Goal: Task Accomplishment & Management: Complete application form

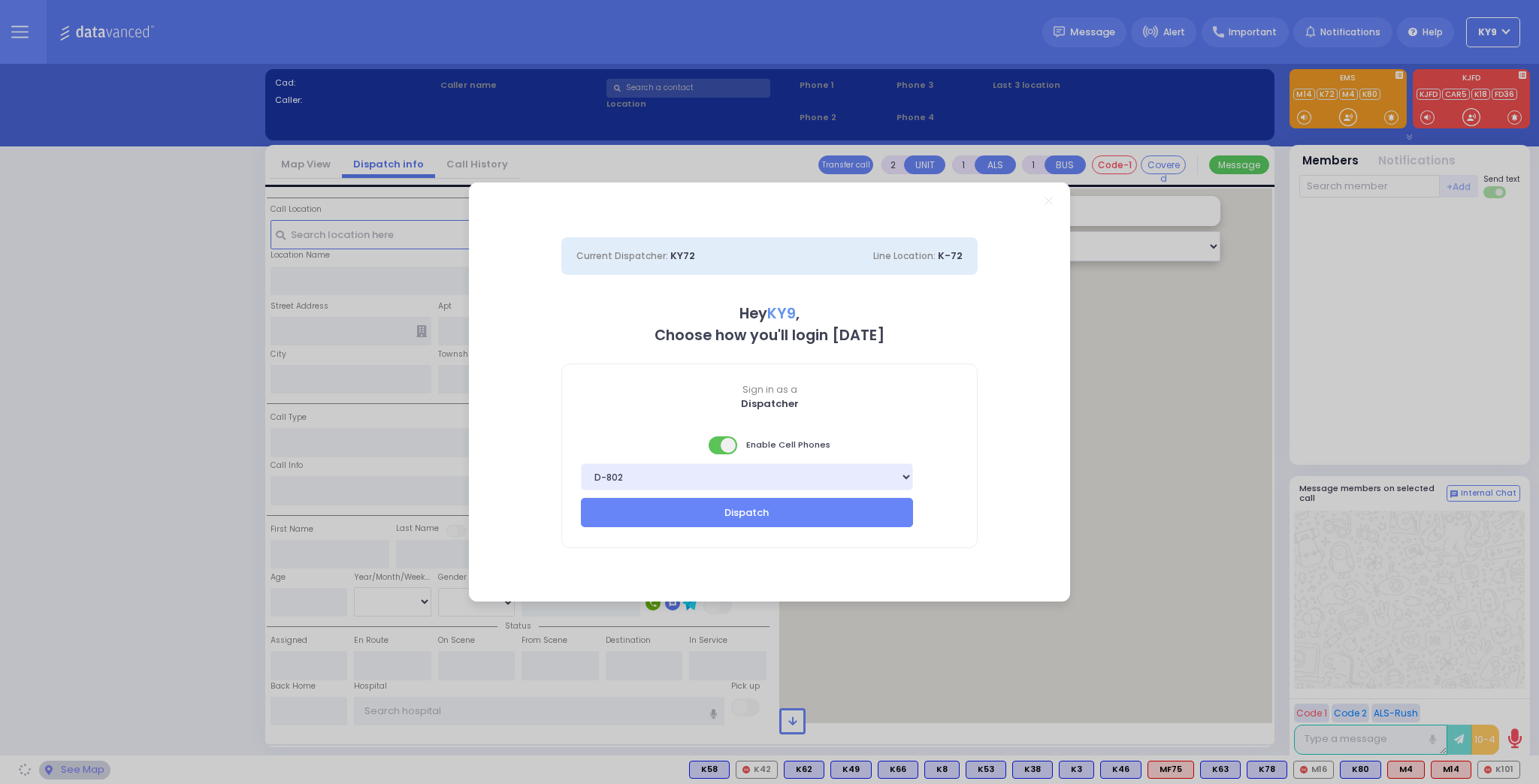
select select "15"
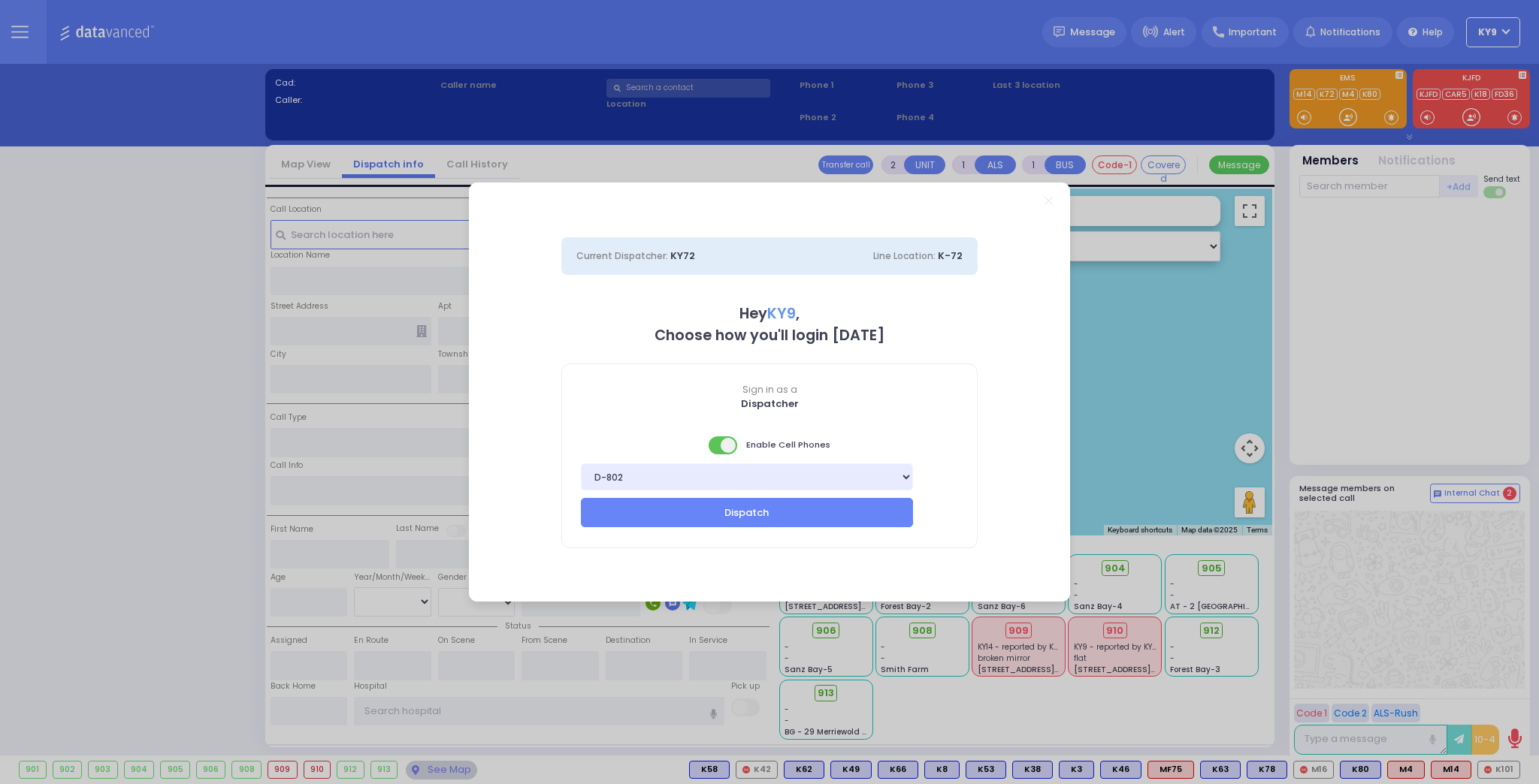
drag, startPoint x: 708, startPoint y: 442, endPoint x: 714, endPoint y: 448, distance: 8.5
click at [713, 448] on div "Enable Cell Phones" at bounding box center [770, 446] width 415 height 33
click at [716, 448] on span at bounding box center [723, 445] width 30 height 18
click at [680, 520] on button "Dispatch" at bounding box center [747, 512] width 332 height 29
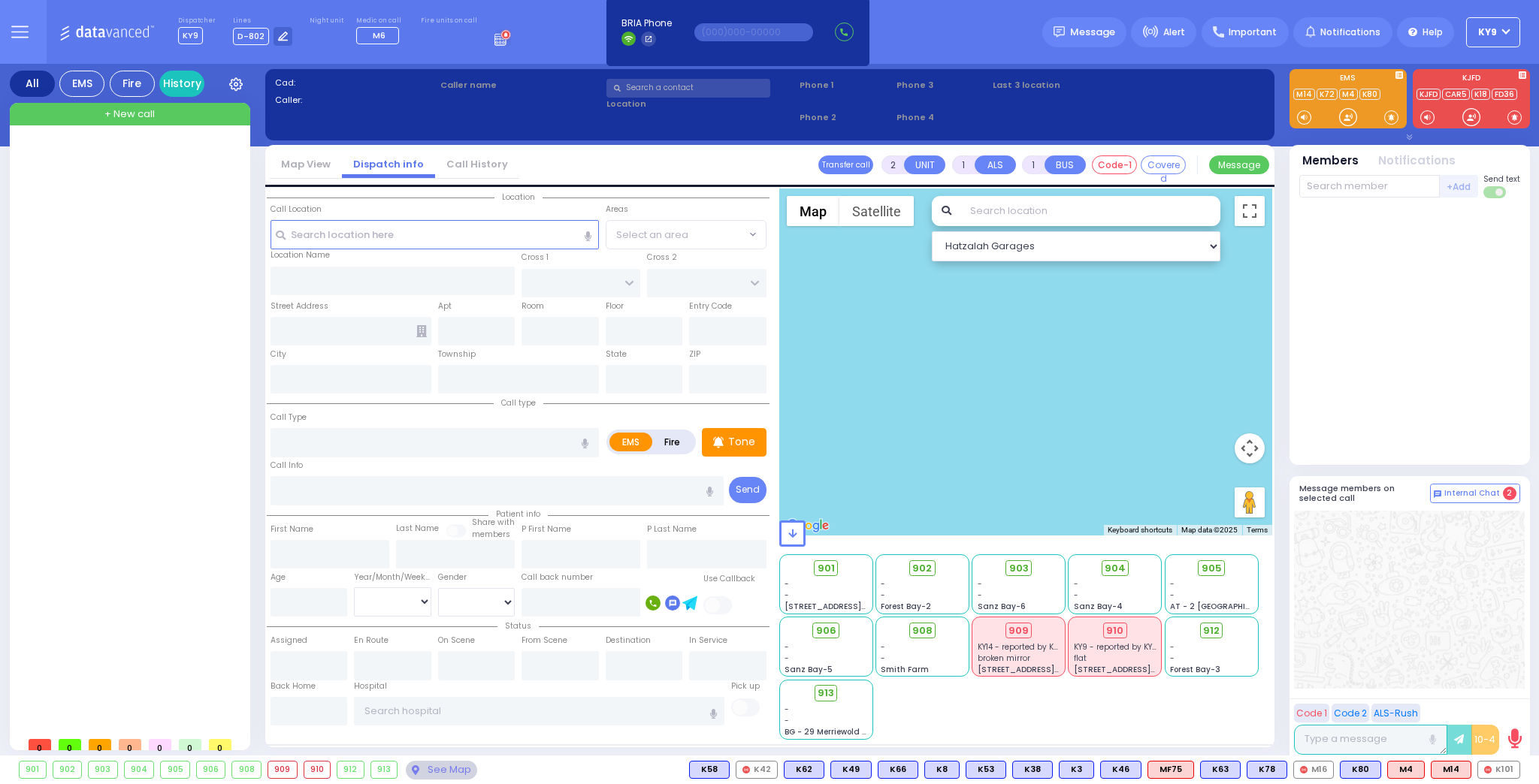
click at [819, 489] on div at bounding box center [1026, 362] width 494 height 347
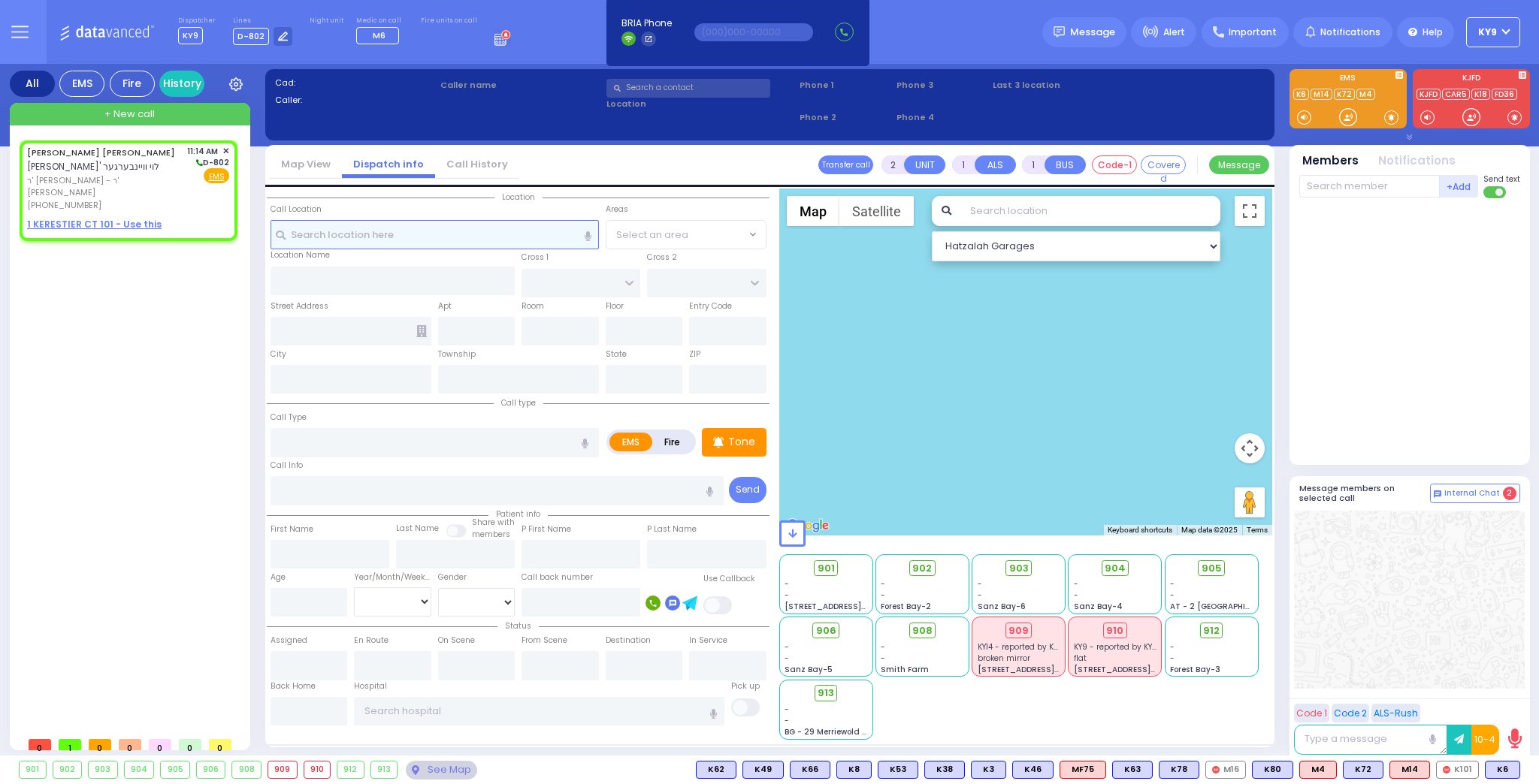
select select
radio input "true"
type input "[PERSON_NAME] L."
type input "WEINBERGER"
select select
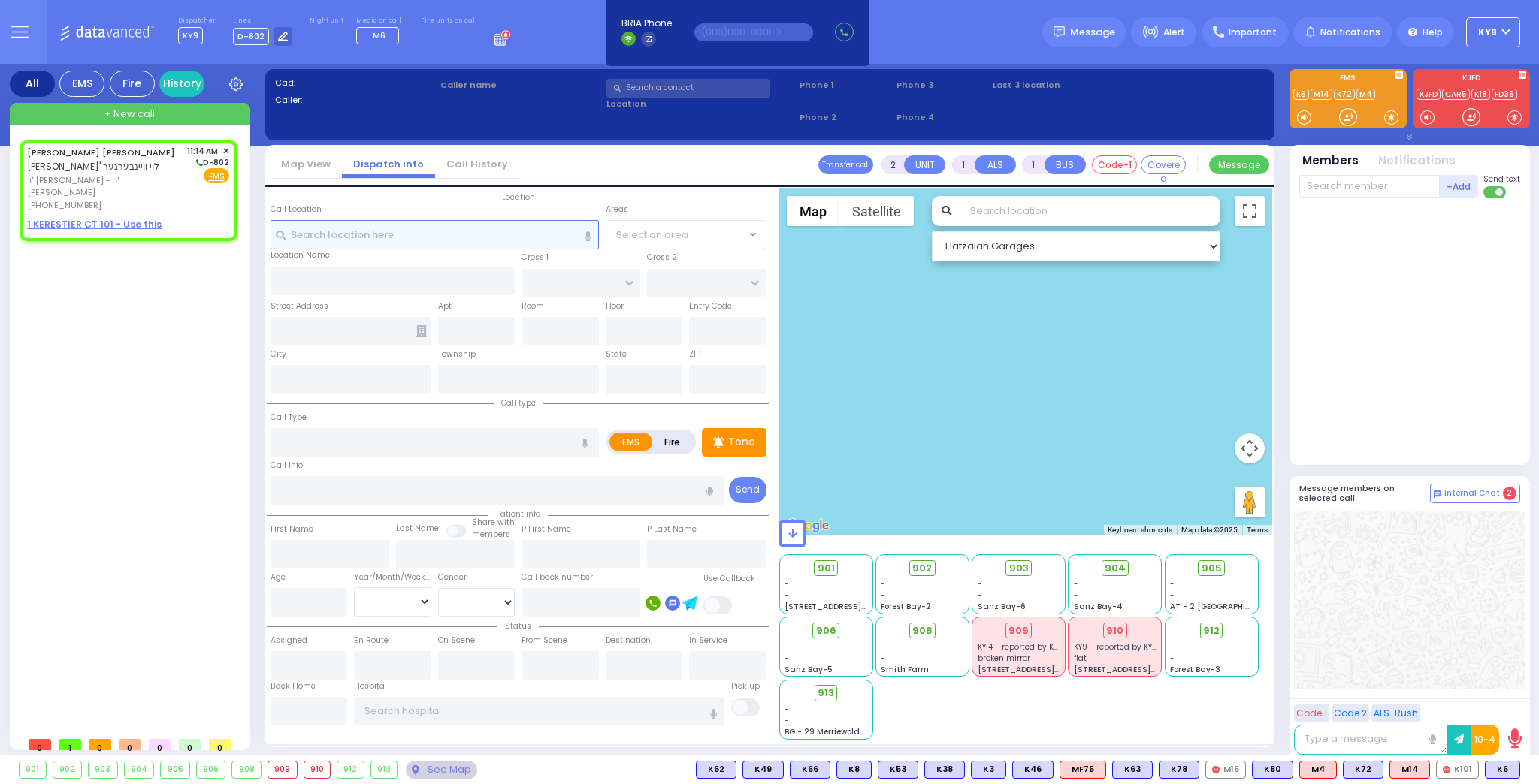
type input "11:14"
select select "Hatzalah Garages"
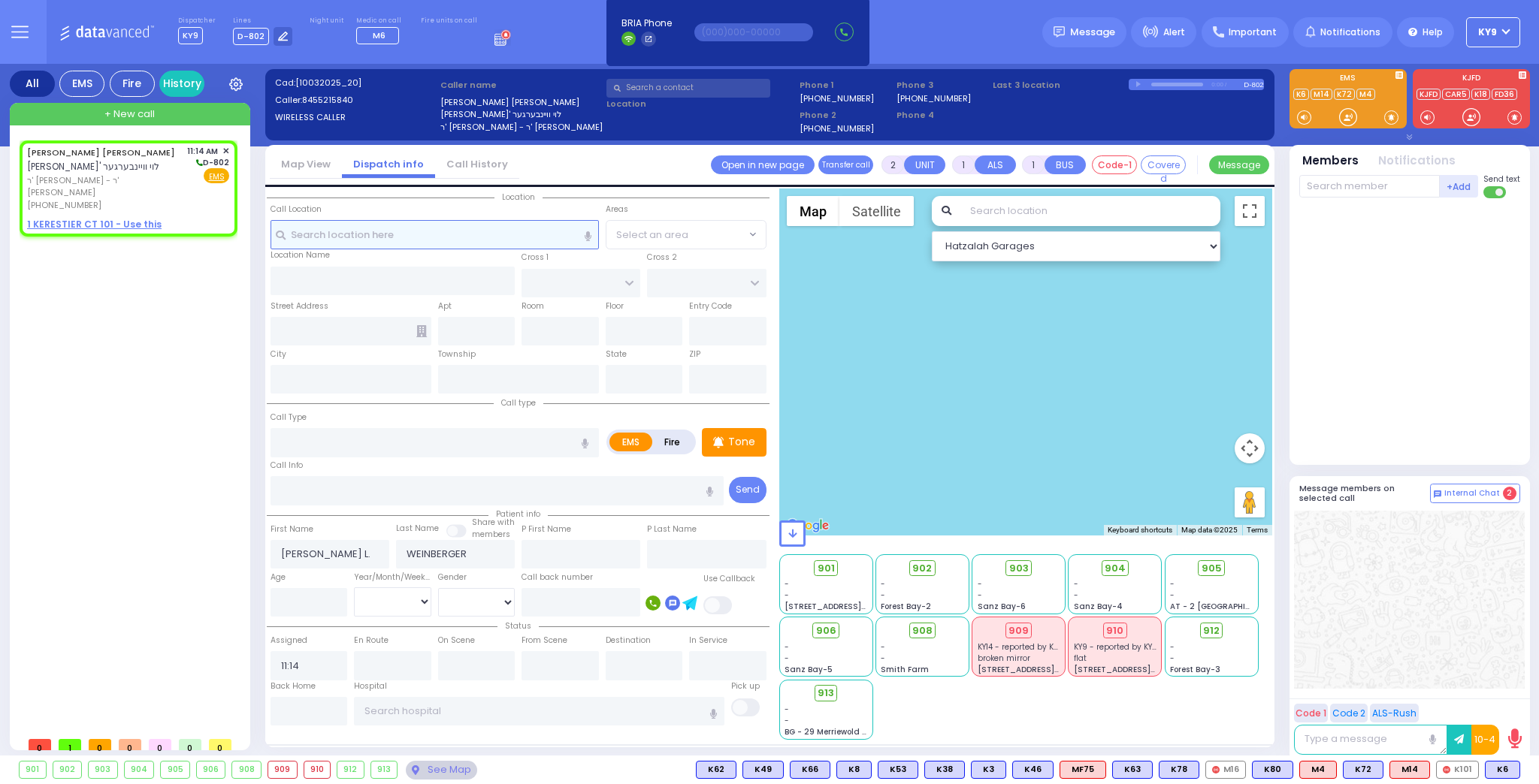
select select
radio input "true"
select select
select select "Hatzalah Garages"
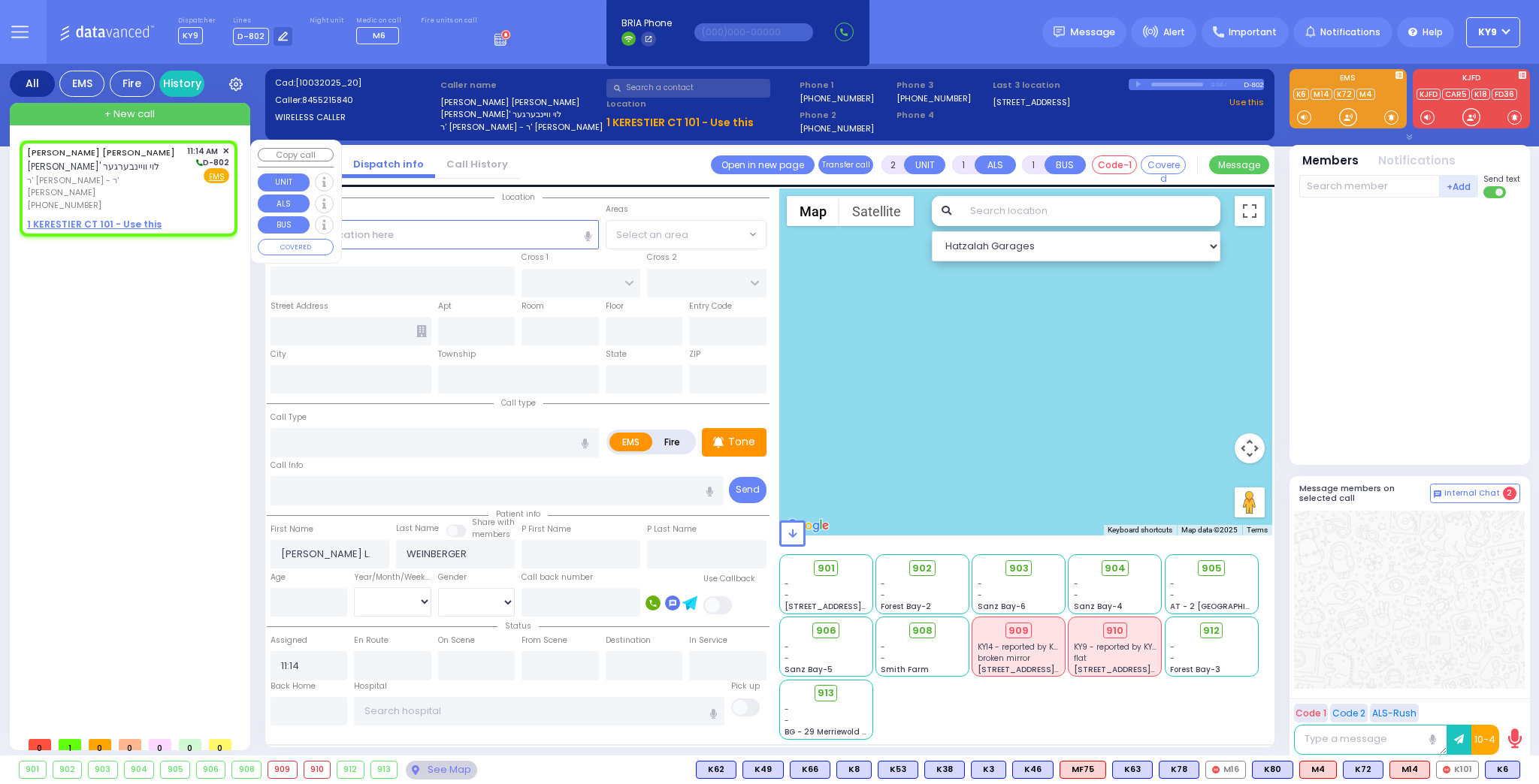
click at [188, 189] on div "[PERSON_NAME] [PERSON_NAME] וויינבערגער ר' [PERSON_NAME] - ר' [PERSON_NAME] [PH…" at bounding box center [128, 179] width 202 height 67
select select
radio input "true"
select select
select select "Hatzalah Garages"
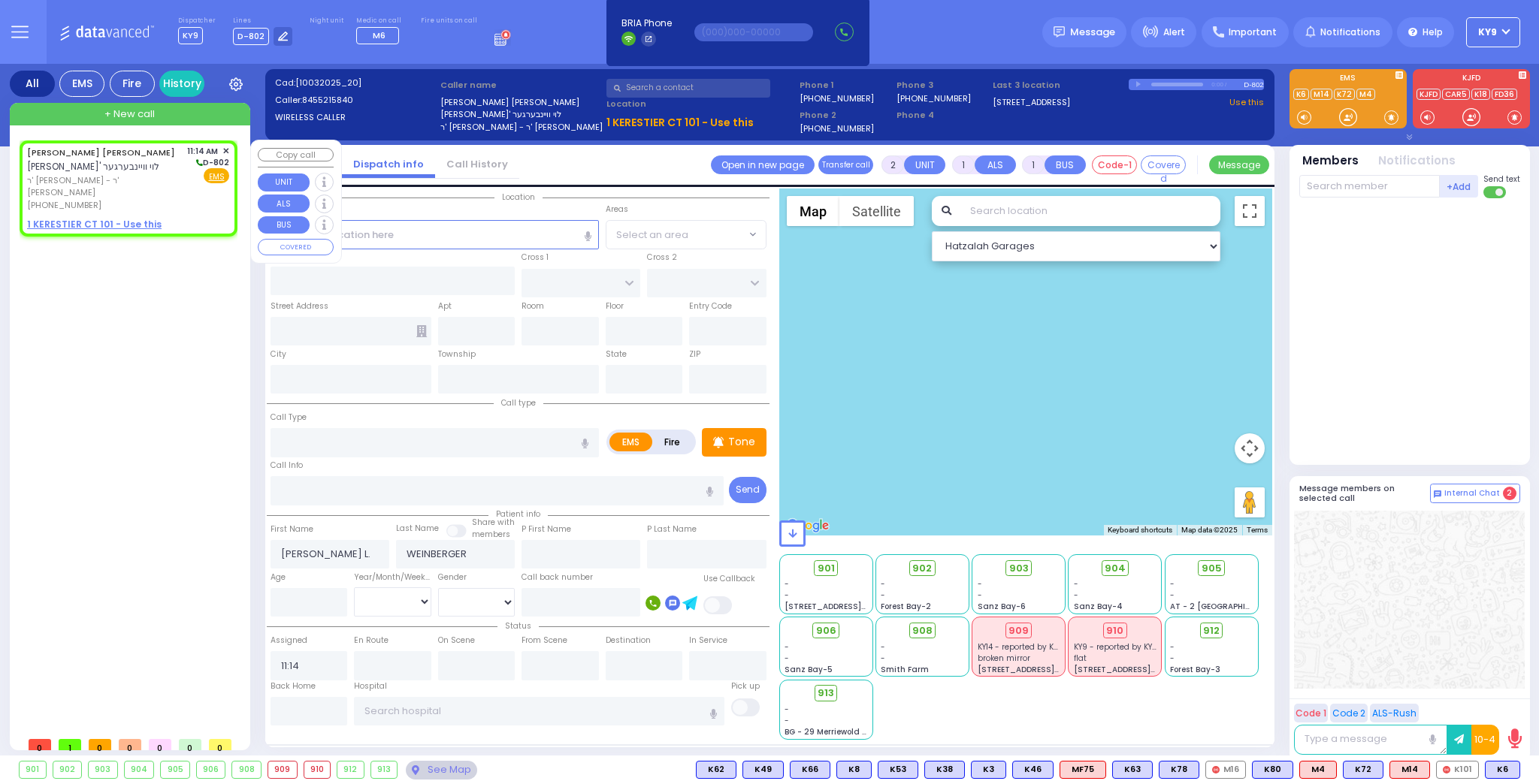
click at [137, 218] on u "1 KERESTIER CT 101 - Use this" at bounding box center [94, 224] width 134 height 12
select select
radio input "true"
select select
select select "Hatzalah Garages"
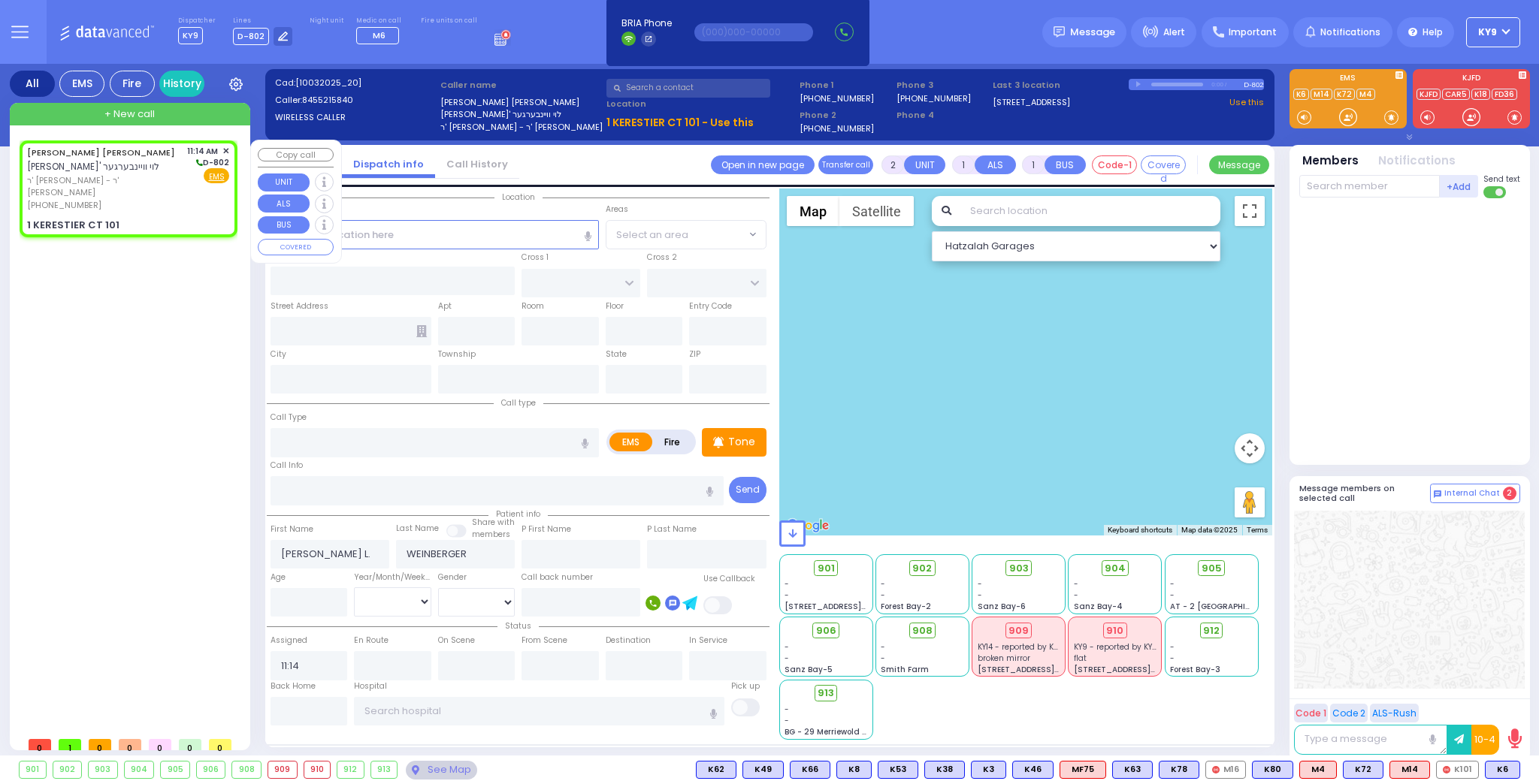
select select
radio input "true"
select select
select select "Hatzalah Garages"
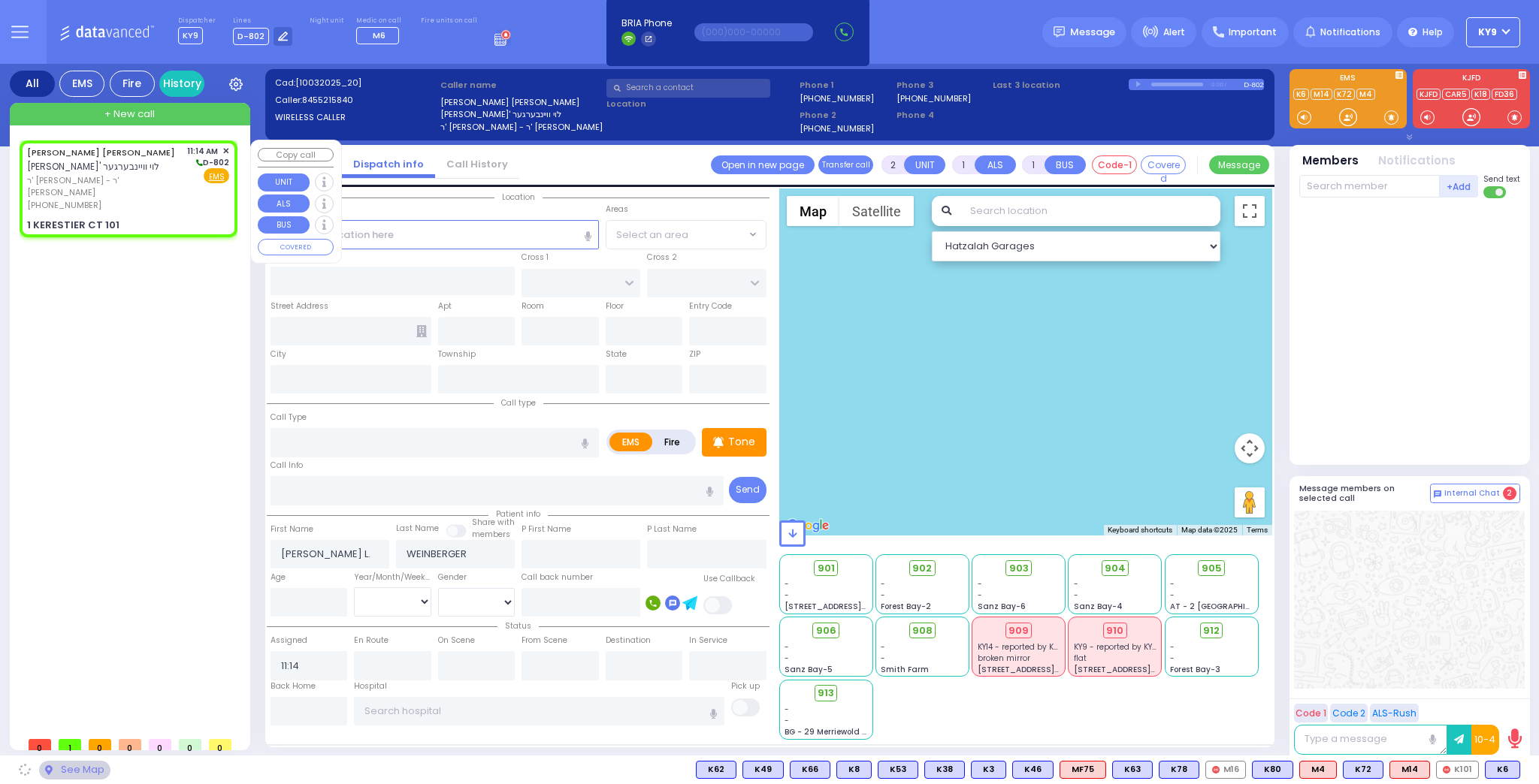
type input "KAHAN DR"
type input "GETZIL BERGER BLVD"
type input "1 KERESTIER CT"
type input "101"
type input "[PERSON_NAME]"
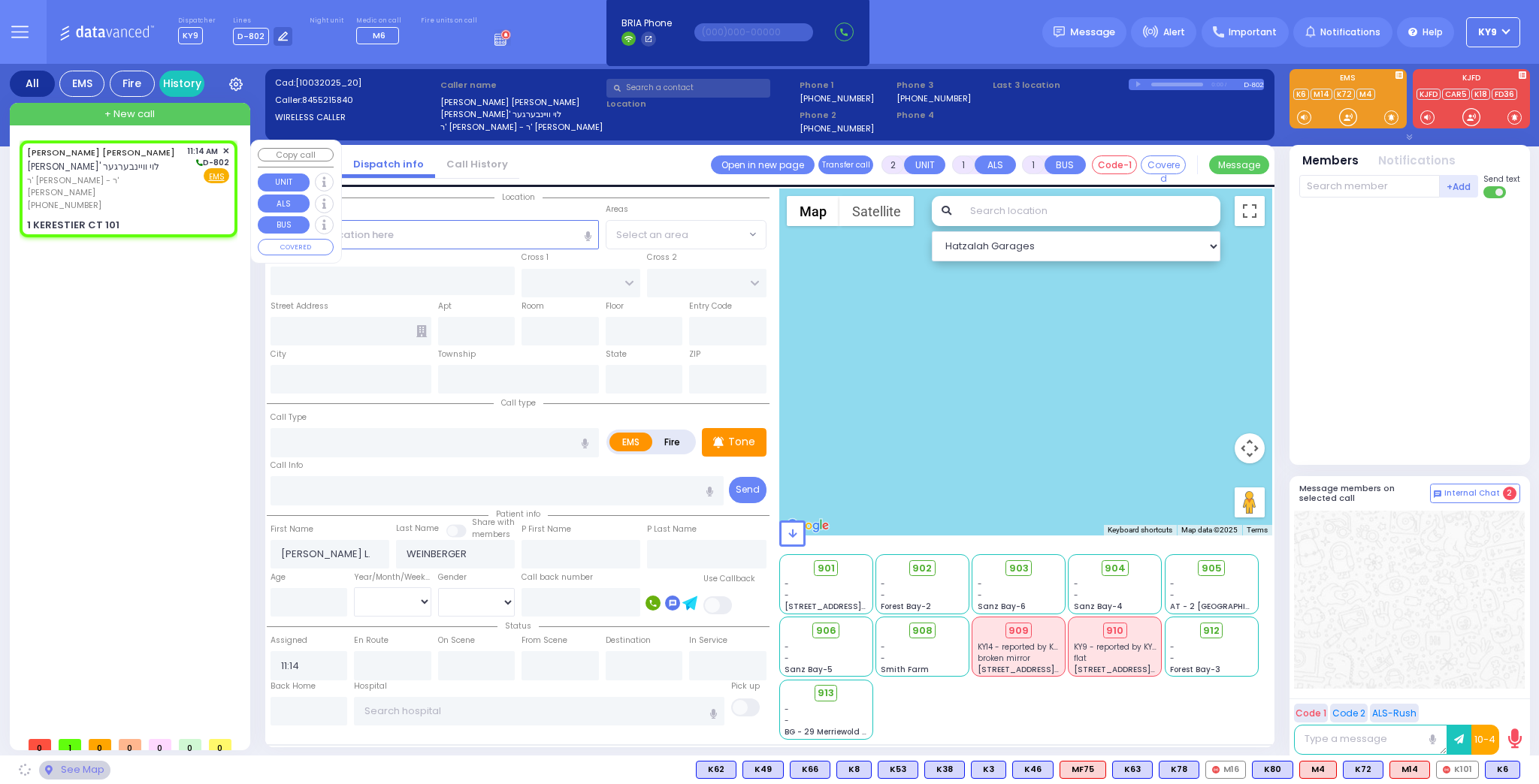
type input "[US_STATE]"
type input "10950"
select select "SECTION 4"
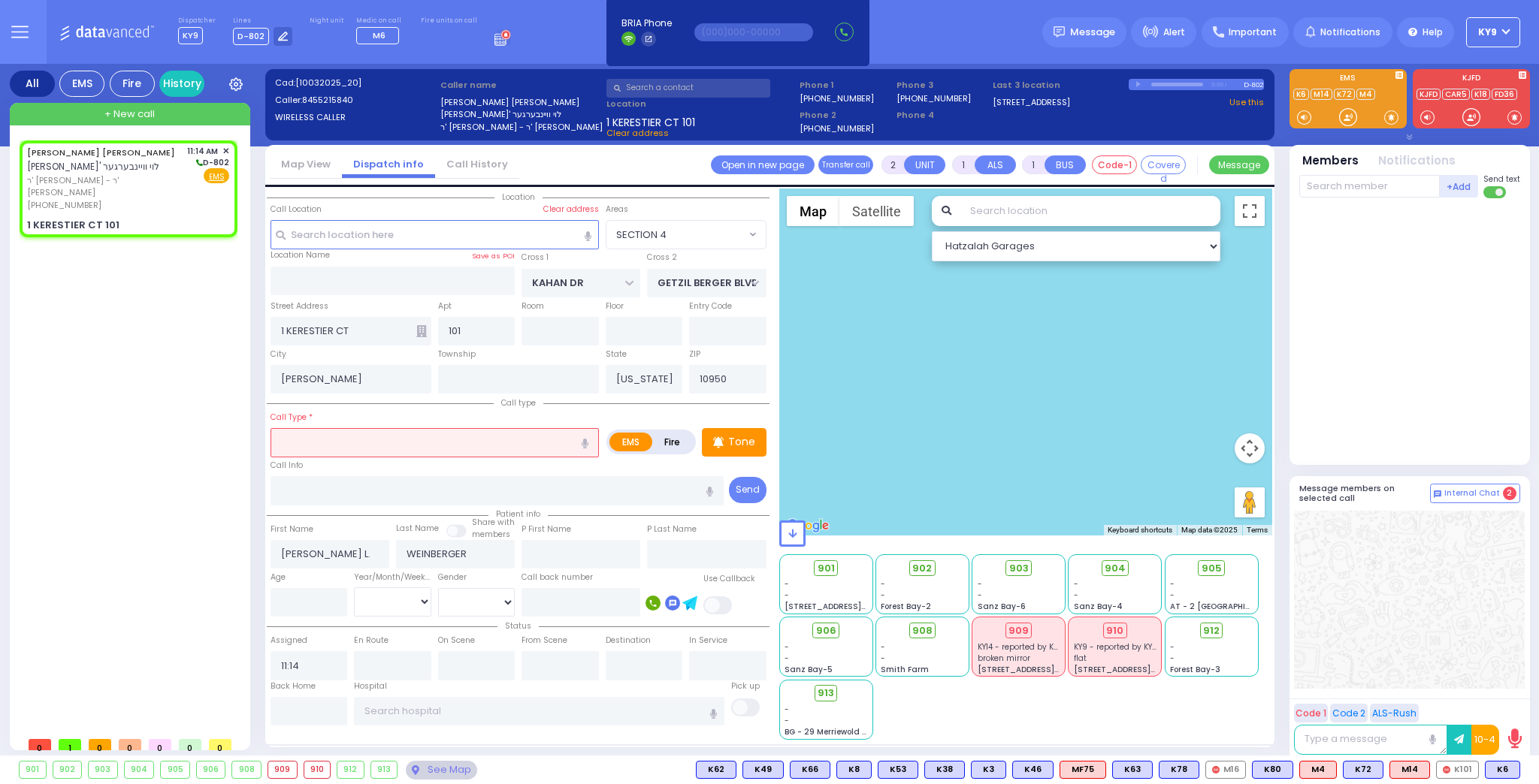
click at [304, 436] on input "text" at bounding box center [435, 442] width 329 height 29
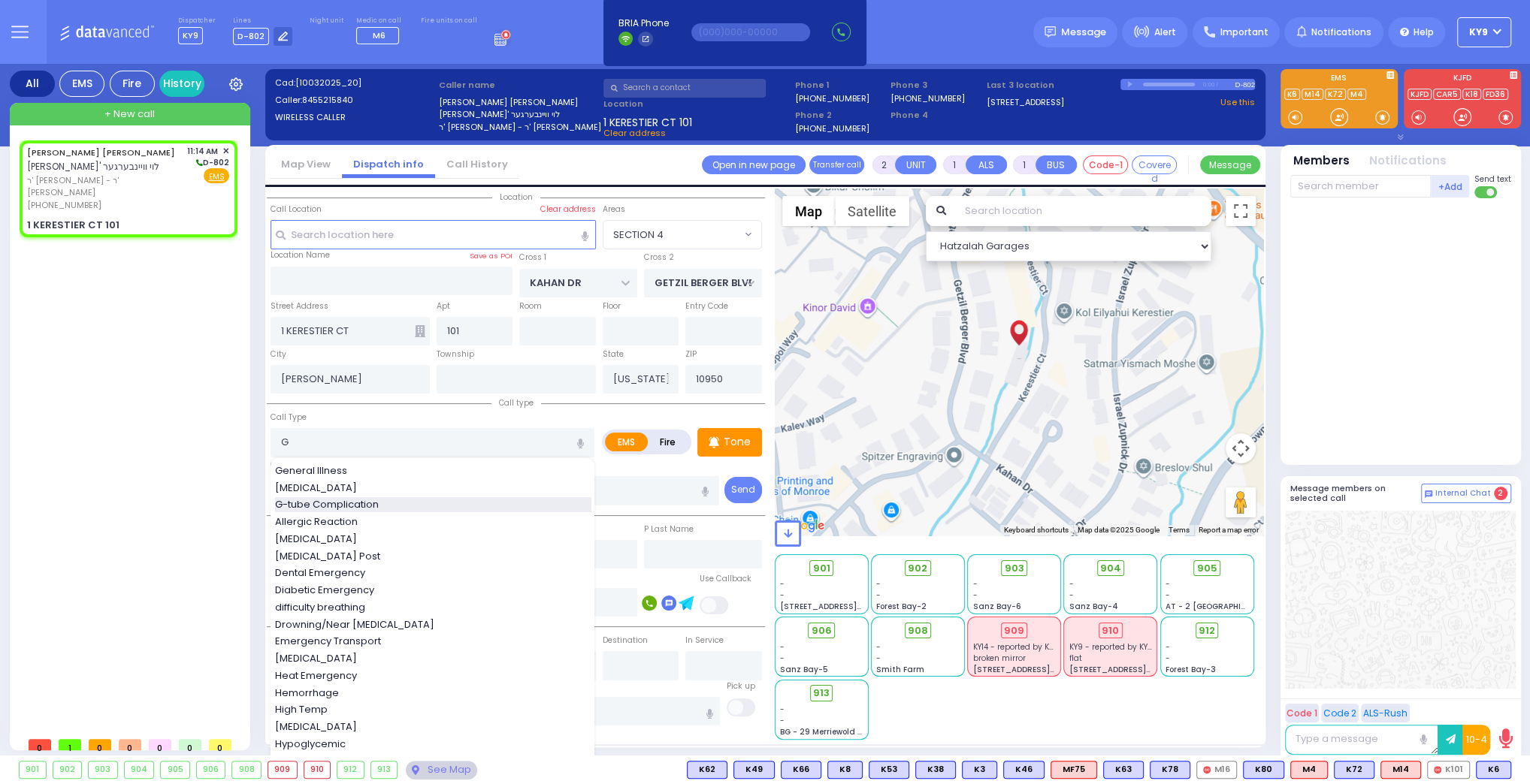
click at [339, 502] on span "G-tube Complication" at bounding box center [329, 505] width 109 height 15
type input "G-tube Complication"
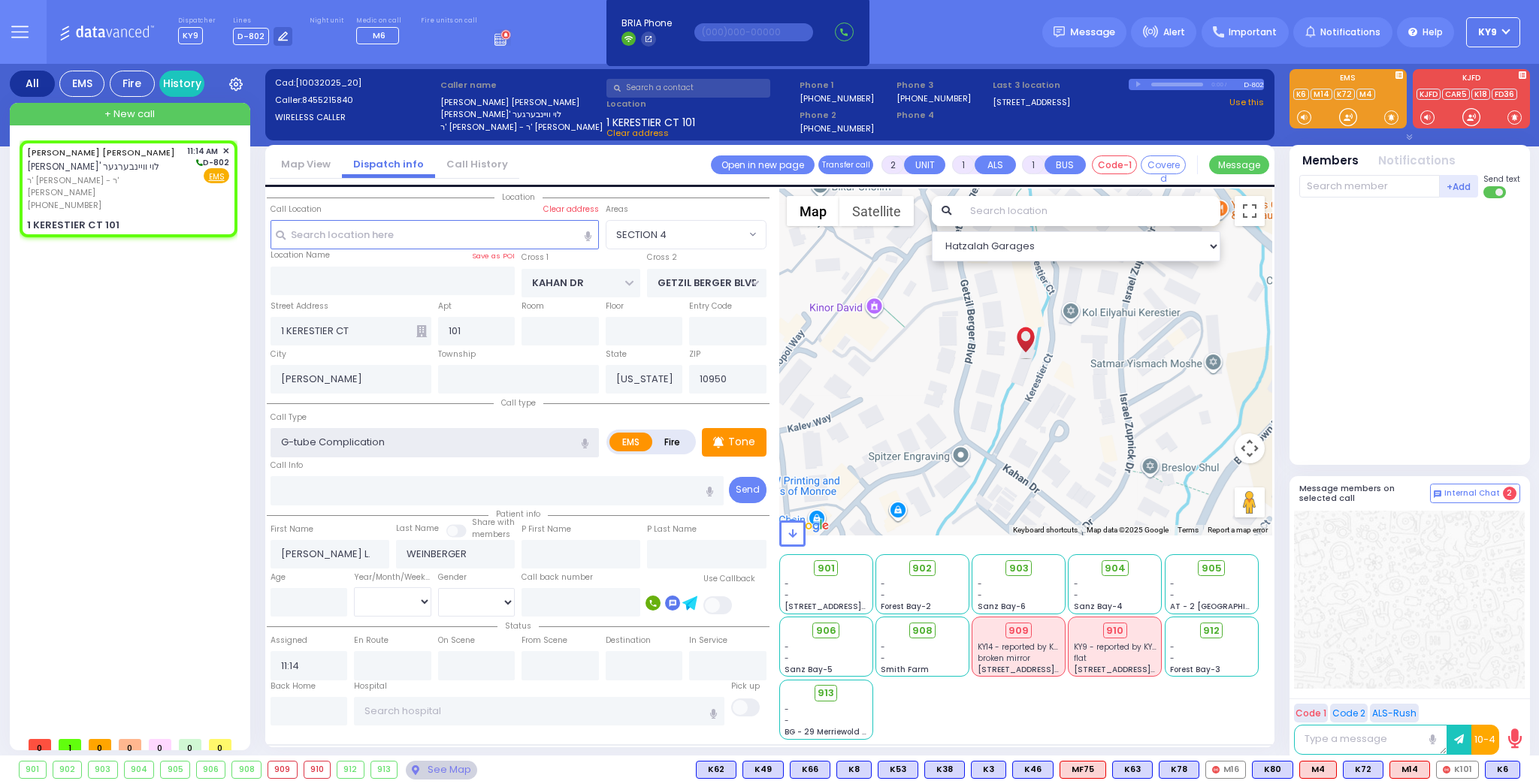
type input "0"
select select
radio input "true"
select select
select select "Hatzalah Garages"
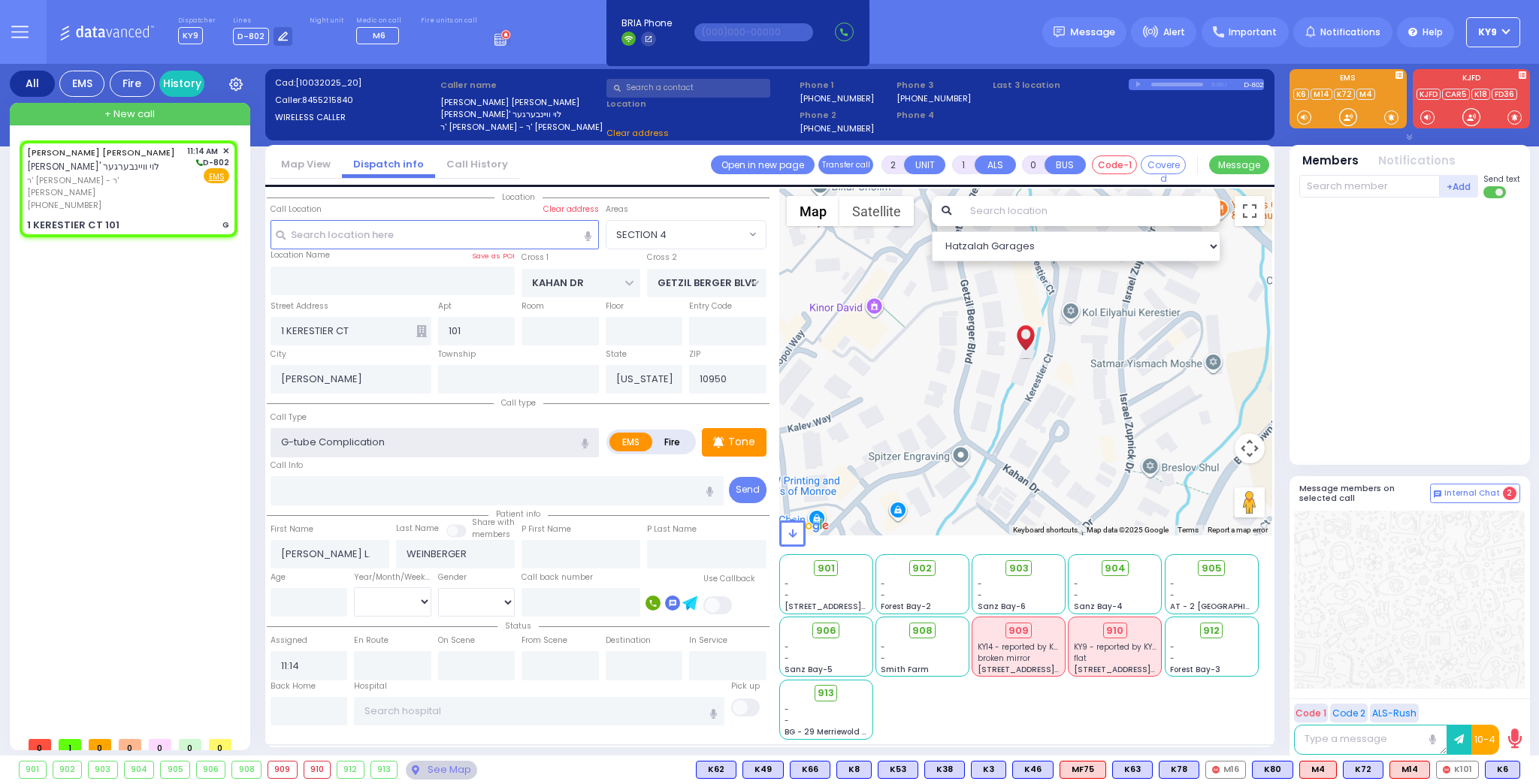
select select "SECTION 4"
select select
radio input "true"
select select
select select "Hatzalah Garages"
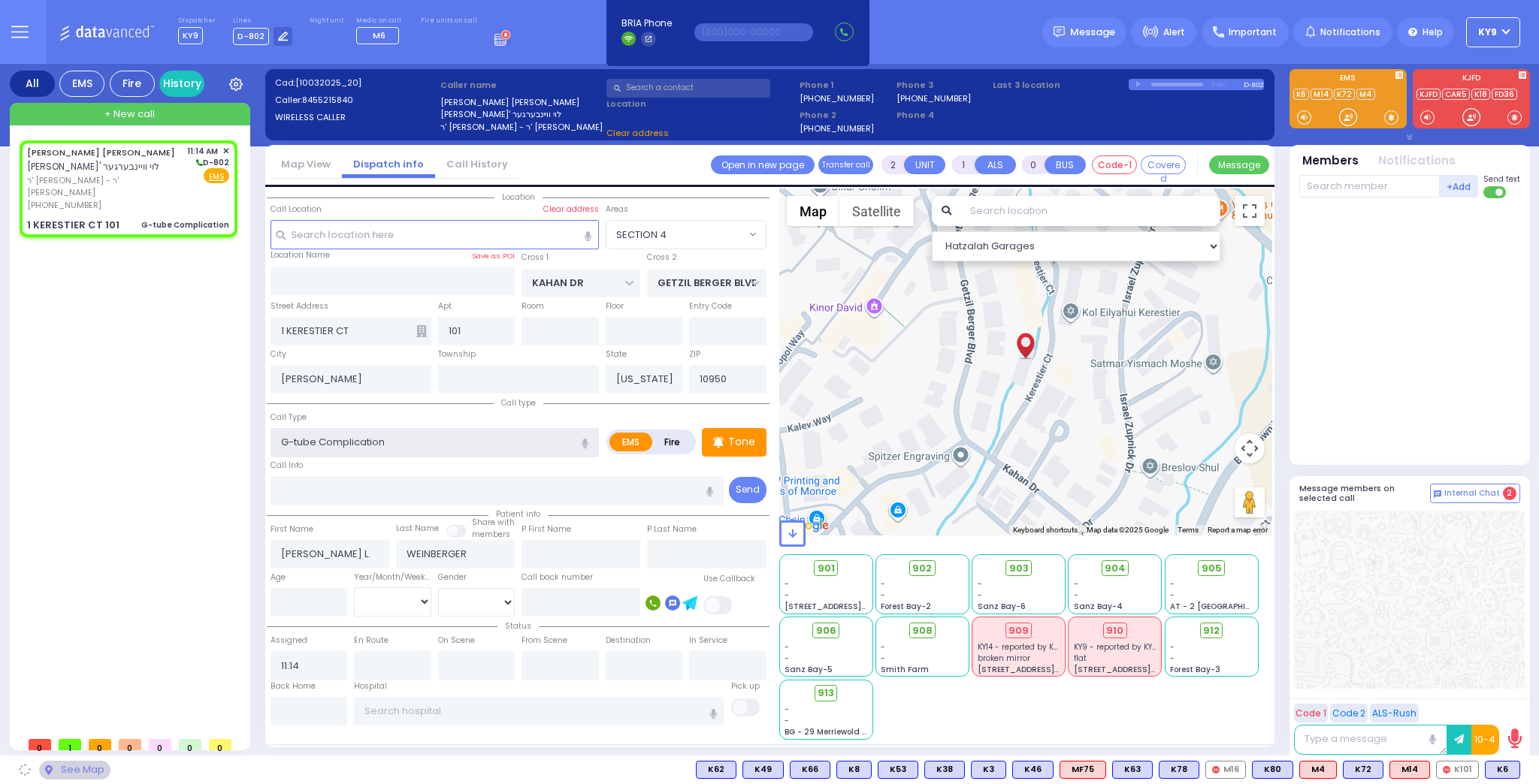
select select "SECTION 4"
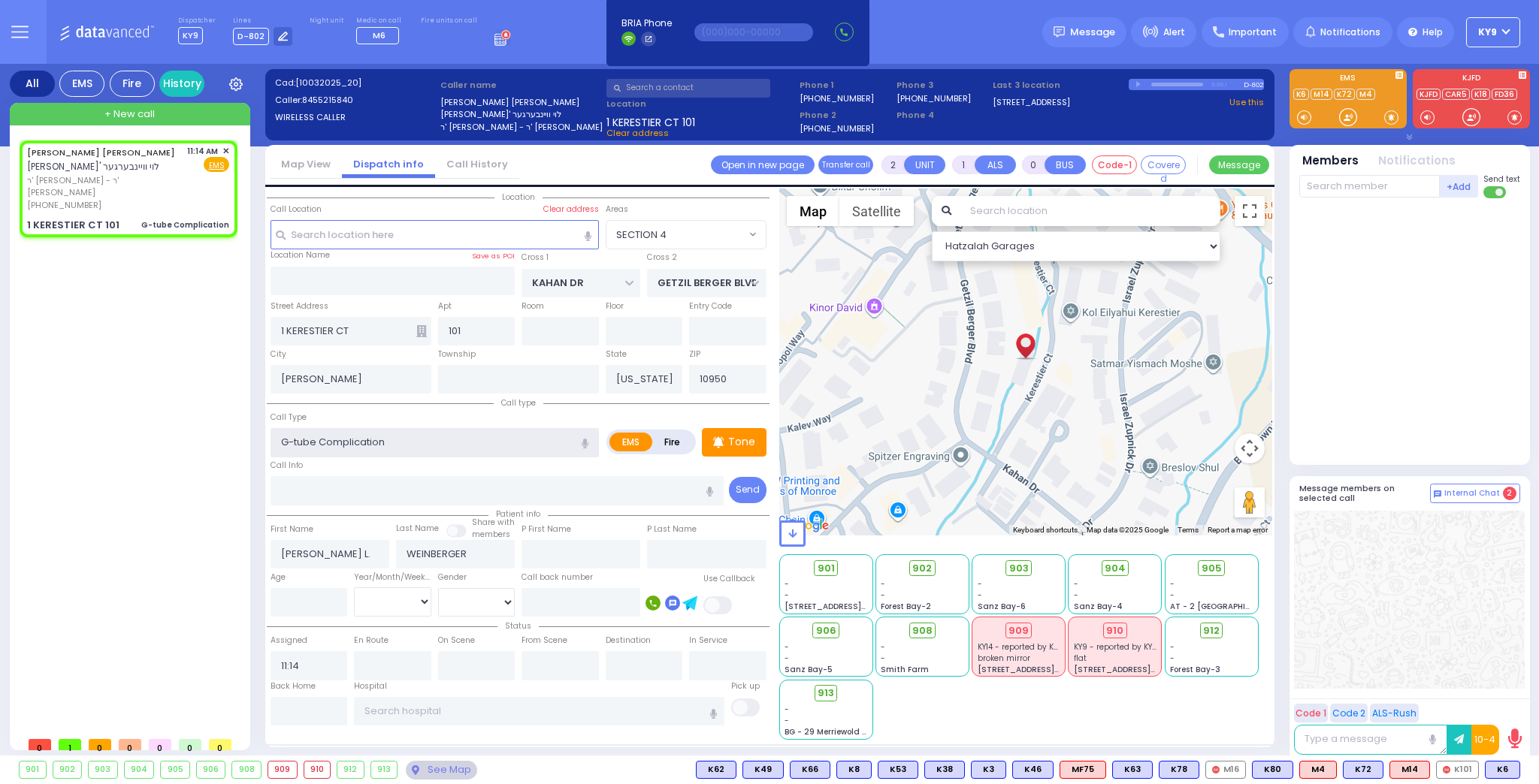
select select
radio input "true"
select select
select select "Hatzalah Garages"
select select "SECTION 4"
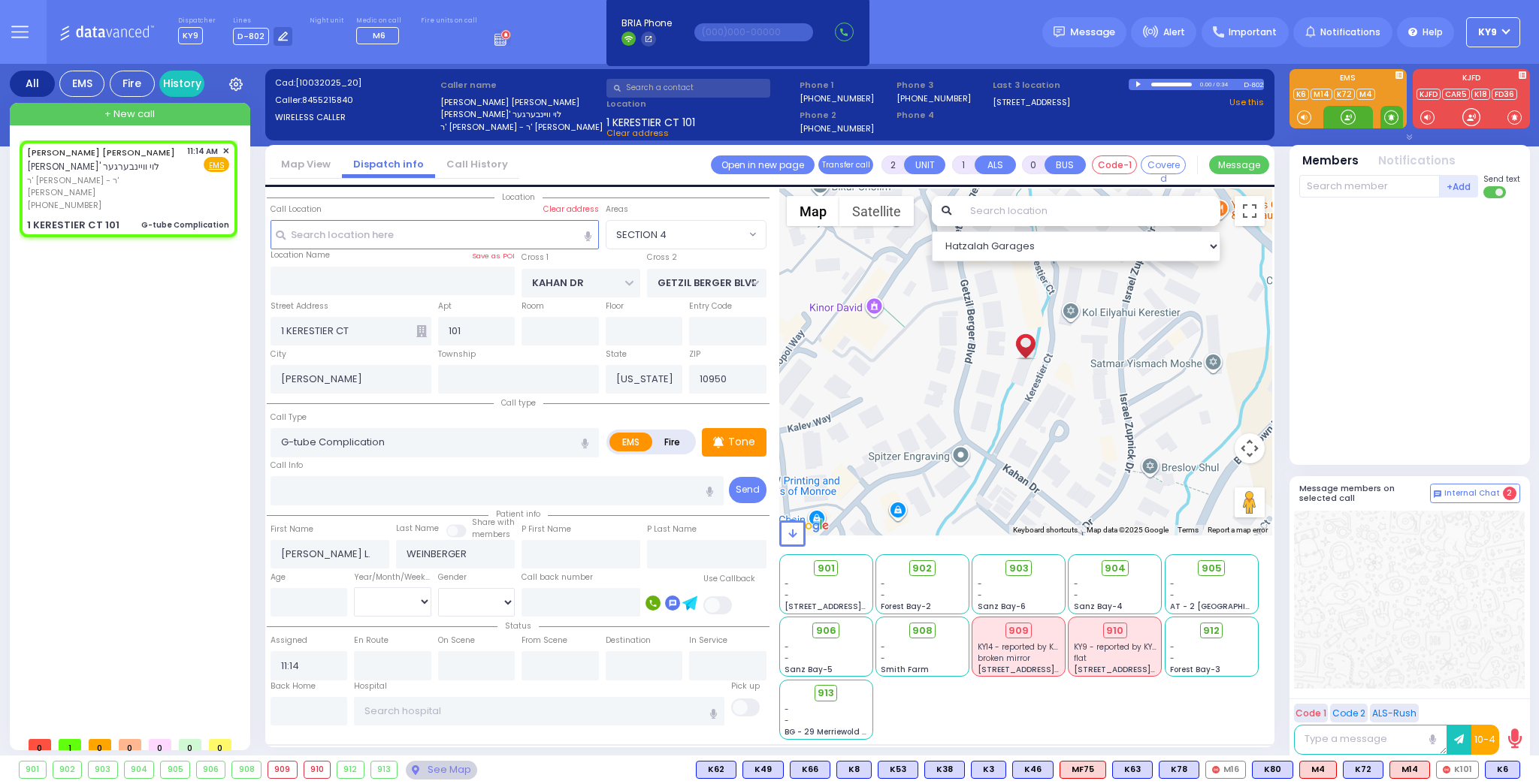
click at [1391, 117] on span at bounding box center [1391, 117] width 14 height 15
select select
radio input "true"
select select
select select "Hatzalah Garages"
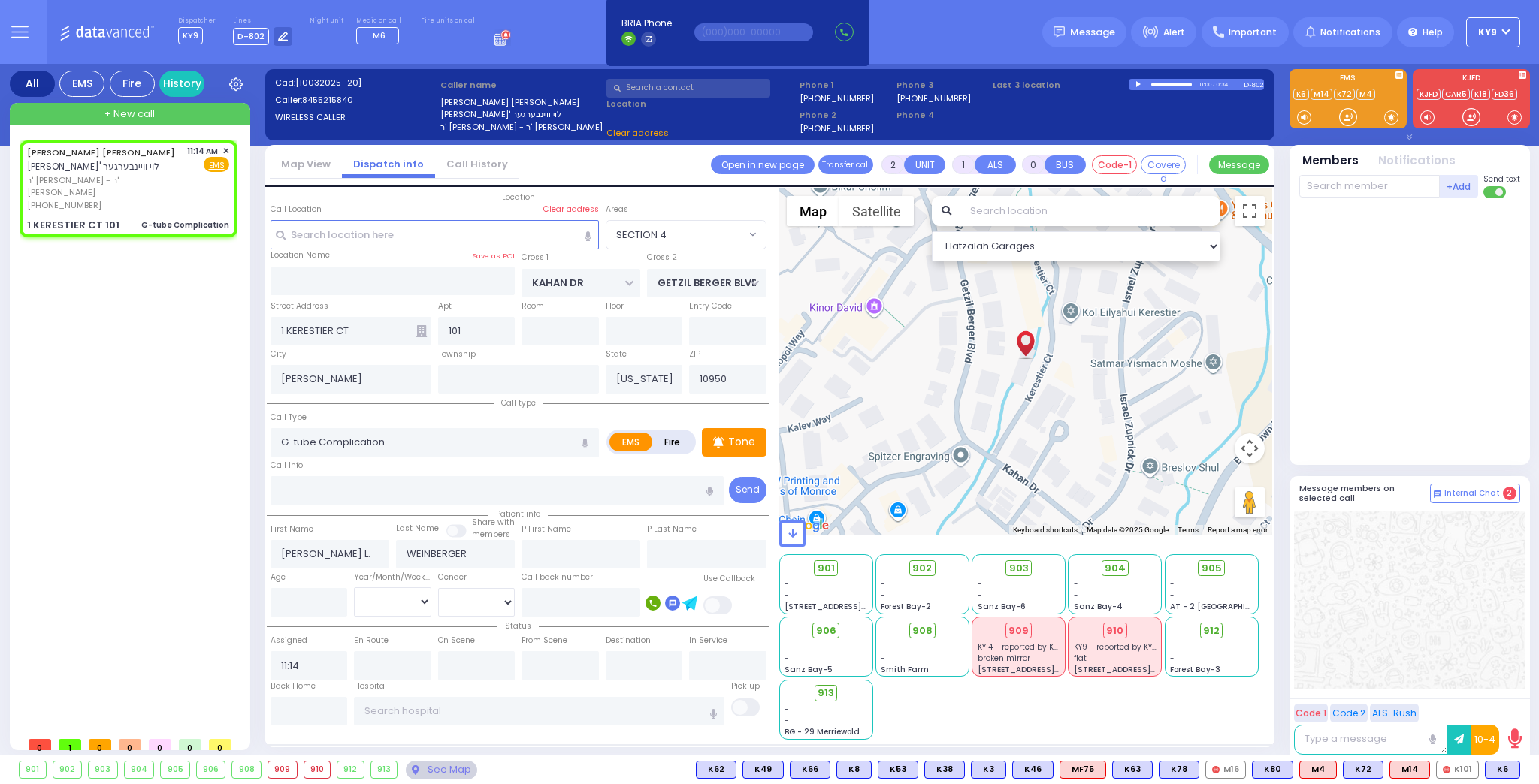
select select "SECTION 4"
drag, startPoint x: 1349, startPoint y: 116, endPoint x: 1359, endPoint y: 119, distance: 10.4
click at [1354, 119] on div at bounding box center [1348, 117] width 15 height 15
click at [1395, 119] on span at bounding box center [1391, 117] width 14 height 15
click at [1350, 120] on div at bounding box center [1348, 117] width 15 height 15
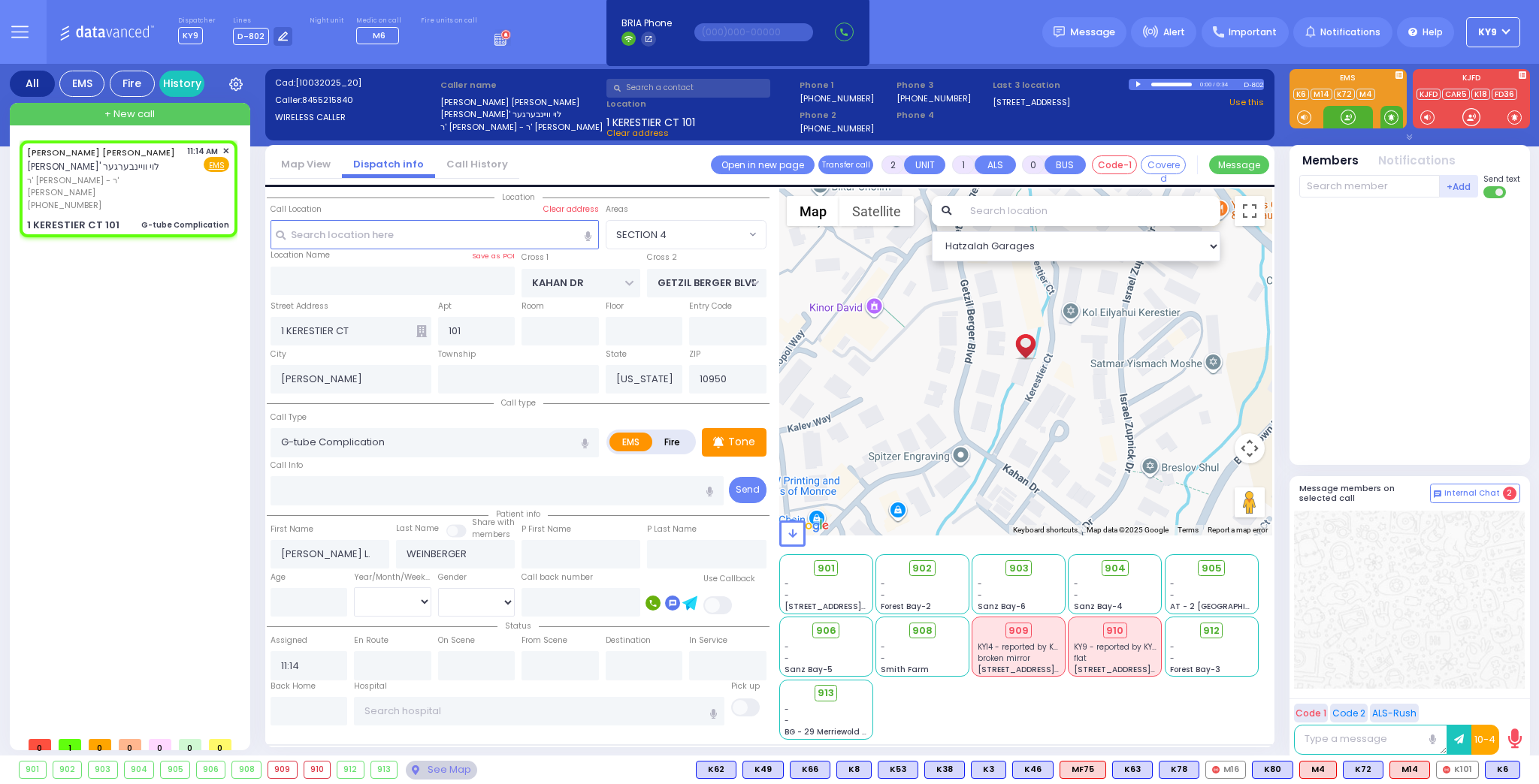
click at [1388, 112] on span at bounding box center [1391, 117] width 14 height 15
click at [1343, 113] on div at bounding box center [1348, 117] width 15 height 15
click at [1343, 115] on div at bounding box center [1348, 117] width 15 height 15
click at [1345, 119] on div at bounding box center [1348, 117] width 15 height 15
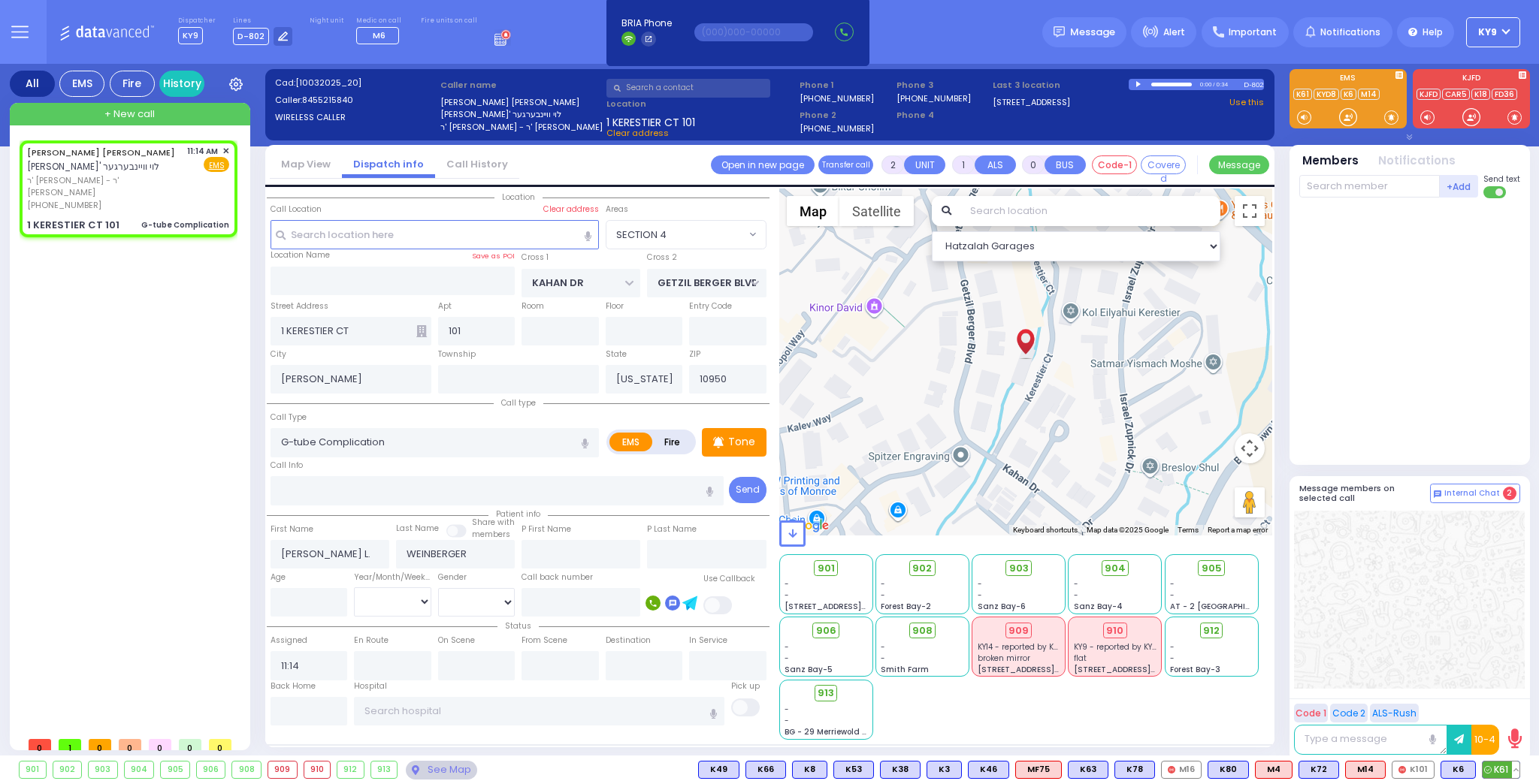
click at [1506, 773] on span "K61" at bounding box center [1501, 769] width 37 height 16
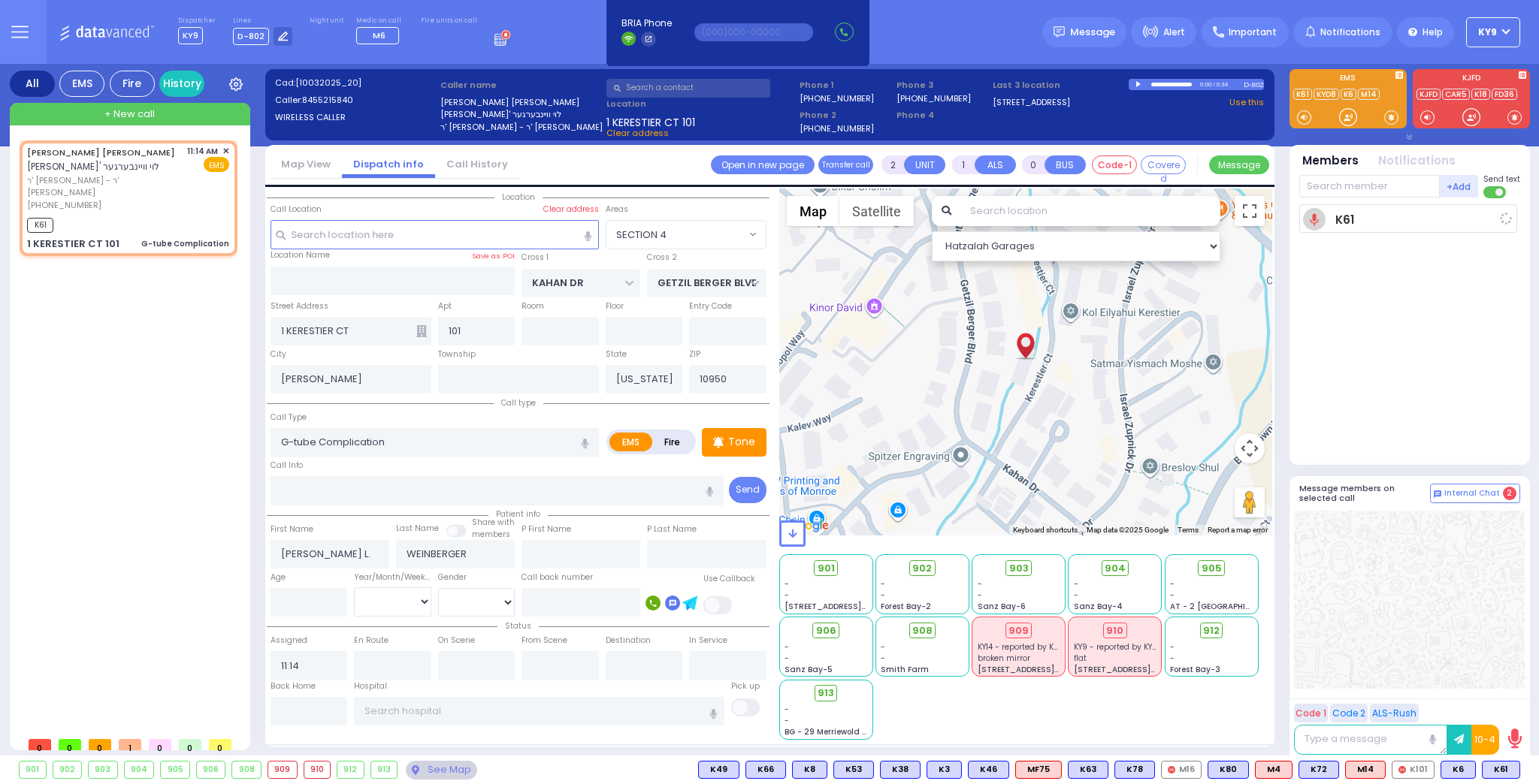
select select
radio input "true"
select select
type input "11:15"
select select "Hatzalah Garages"
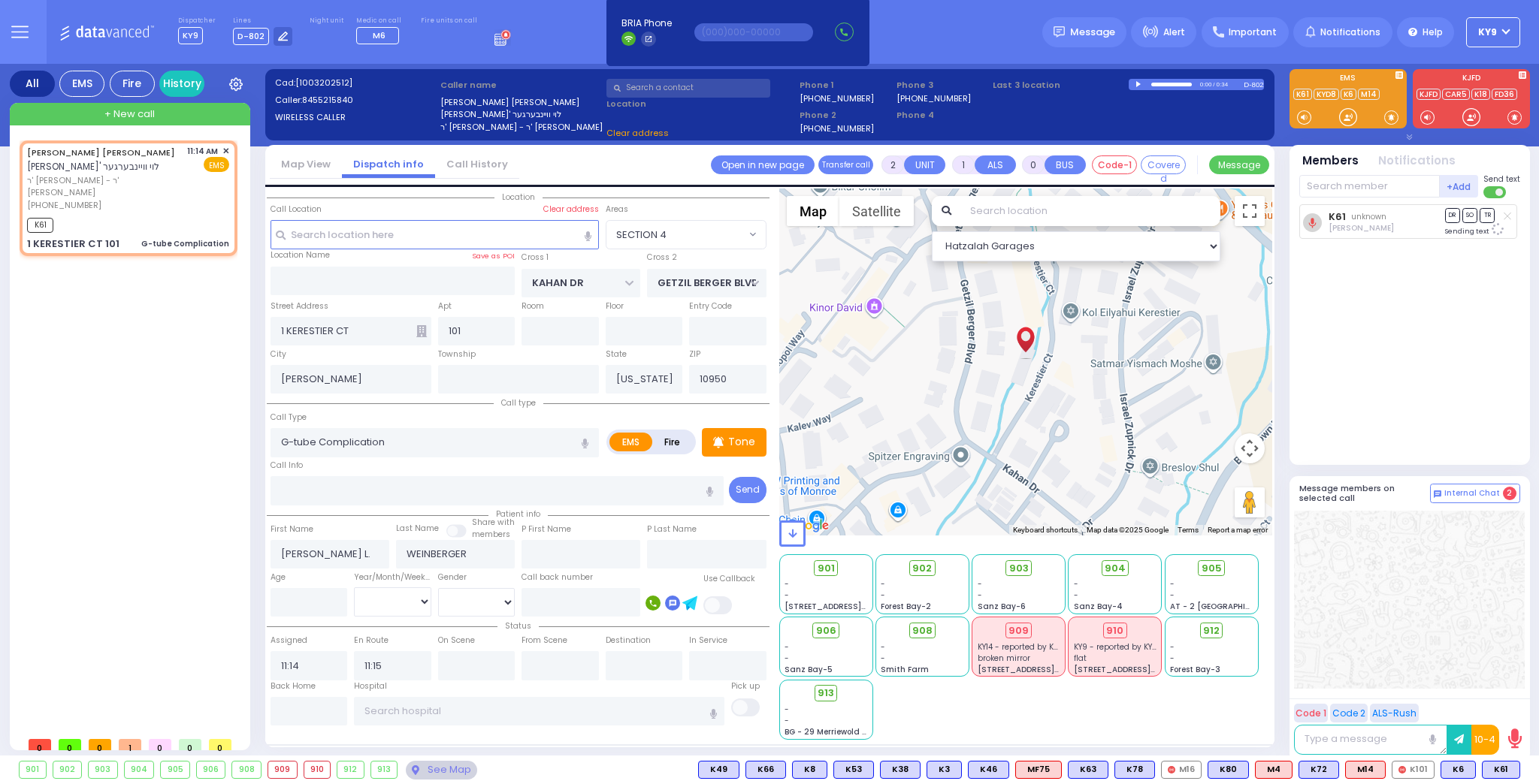
select select "SECTION 4"
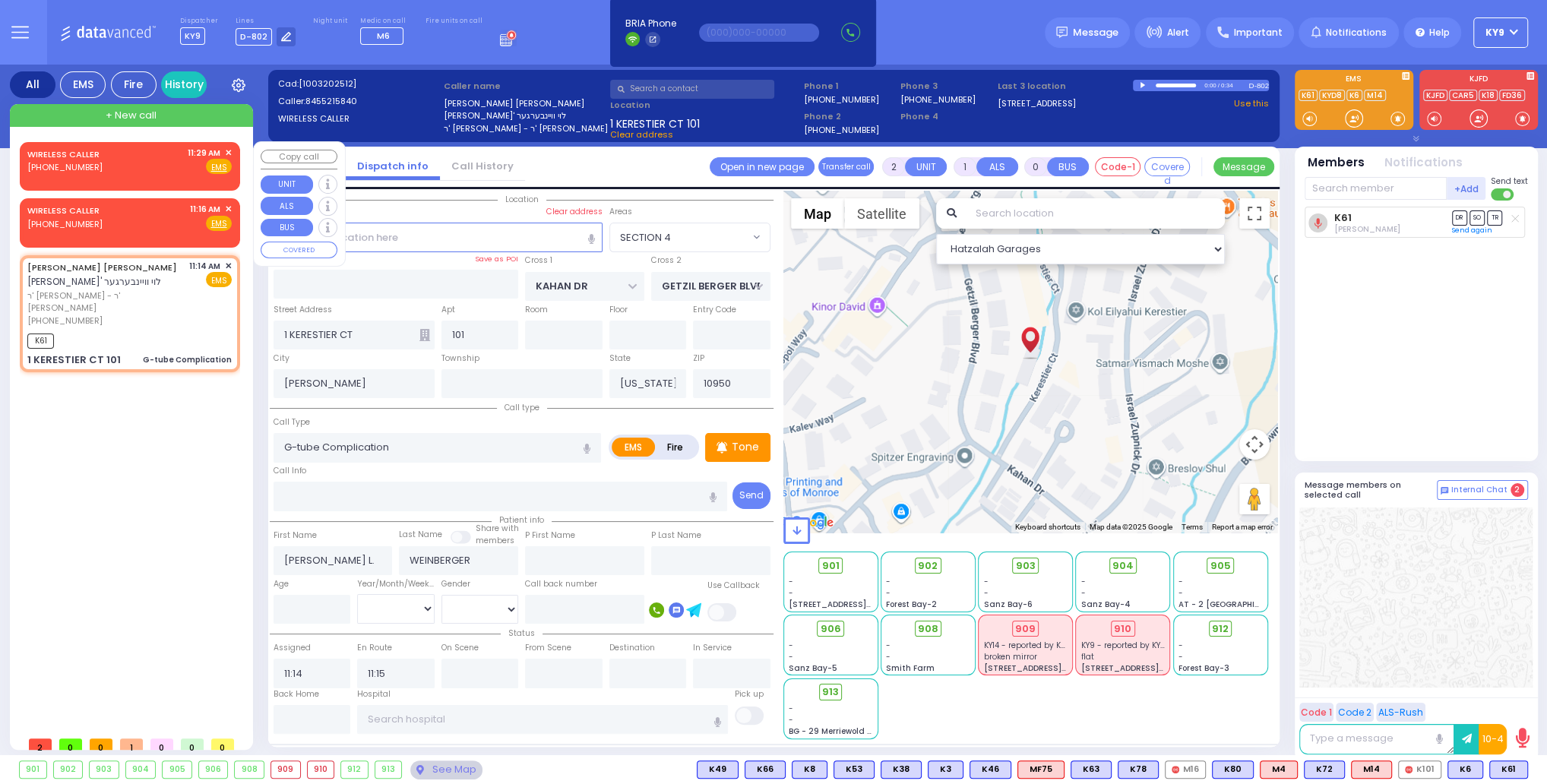
click at [226, 151] on span "✕" at bounding box center [228, 153] width 7 height 13
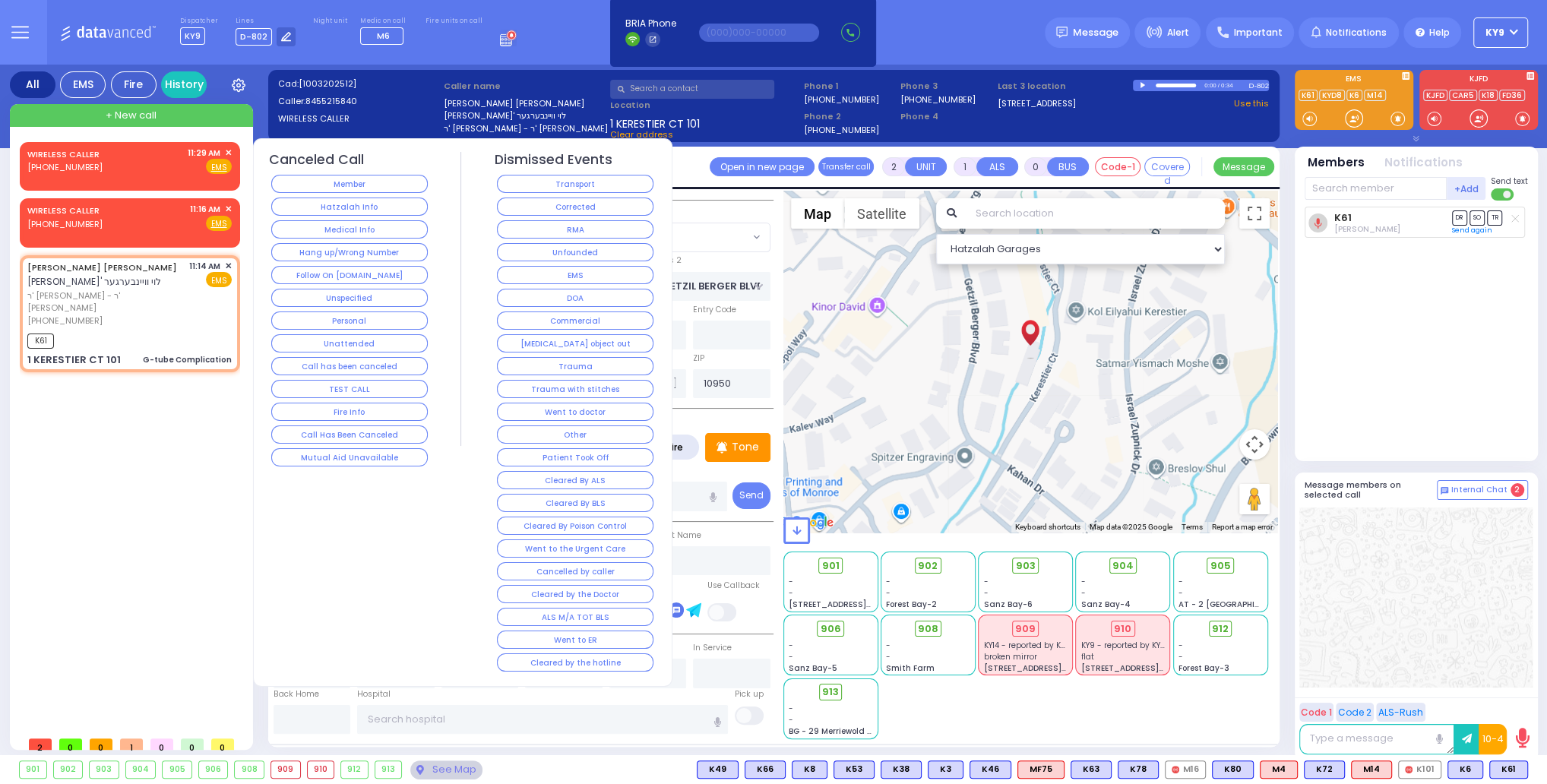
click at [279, 248] on button "Hang up/Wrong Number" at bounding box center [349, 252] width 156 height 18
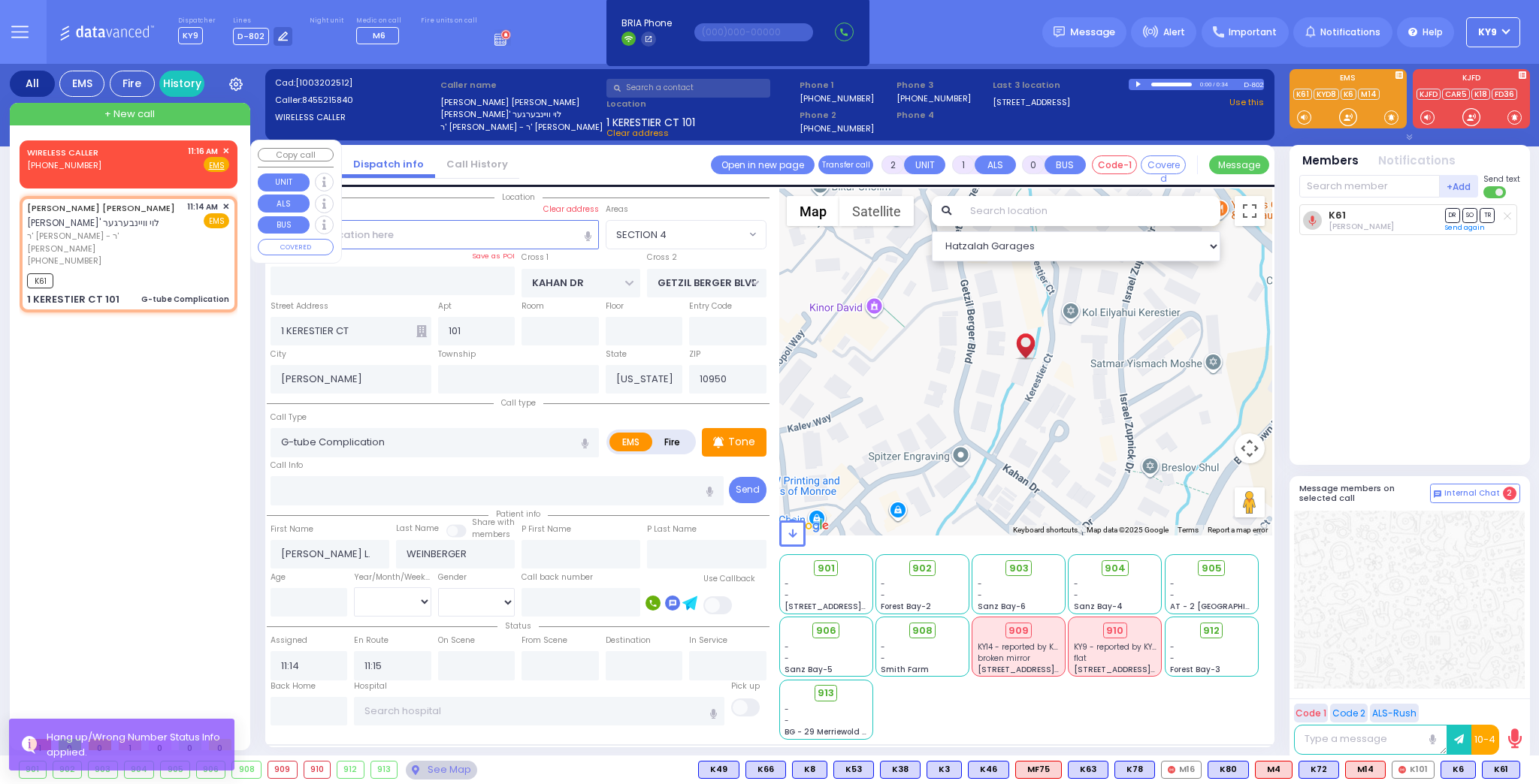
click at [229, 146] on span "✕" at bounding box center [226, 151] width 7 height 12
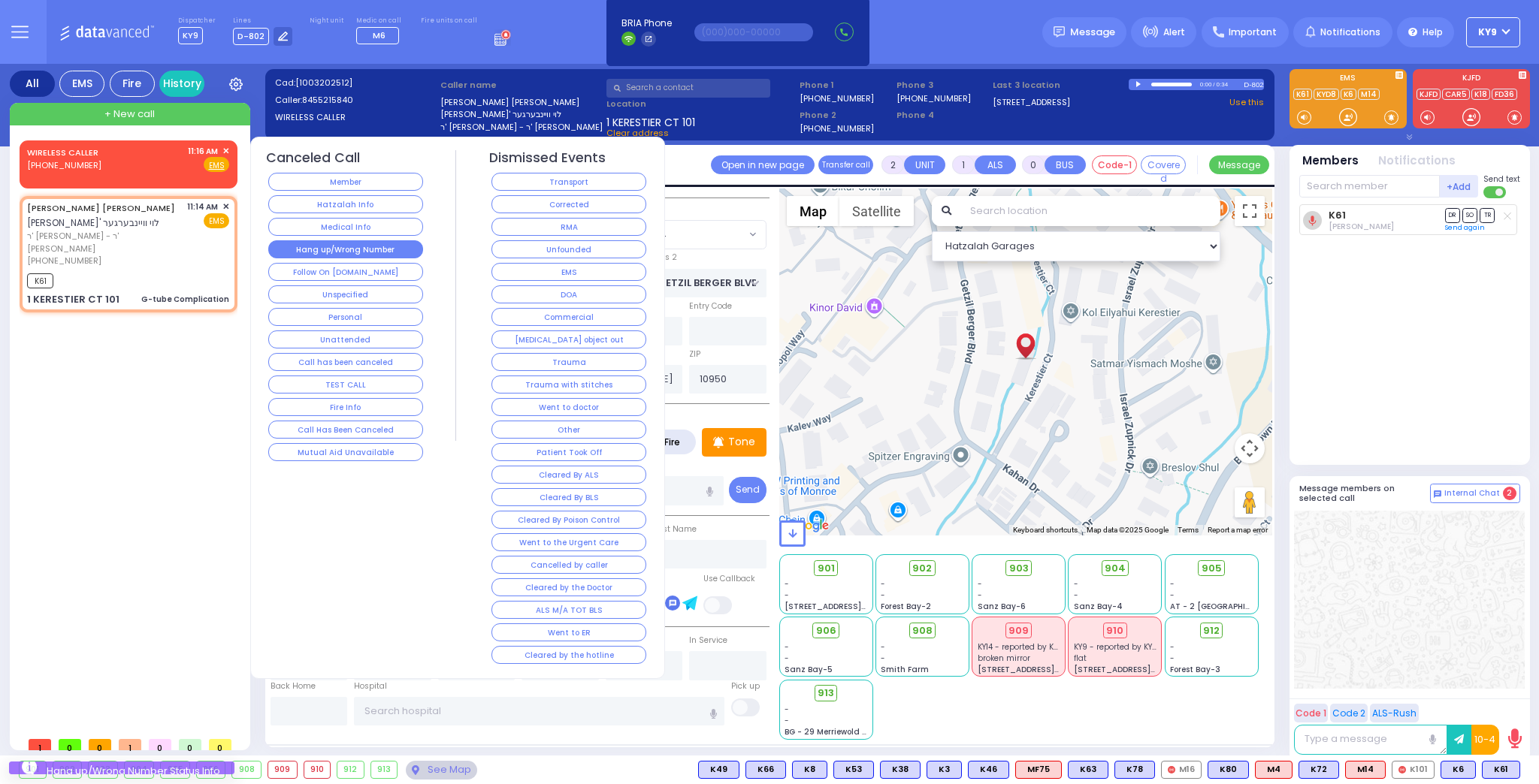
click at [327, 244] on button "Hang up/Wrong Number" at bounding box center [346, 249] width 155 height 18
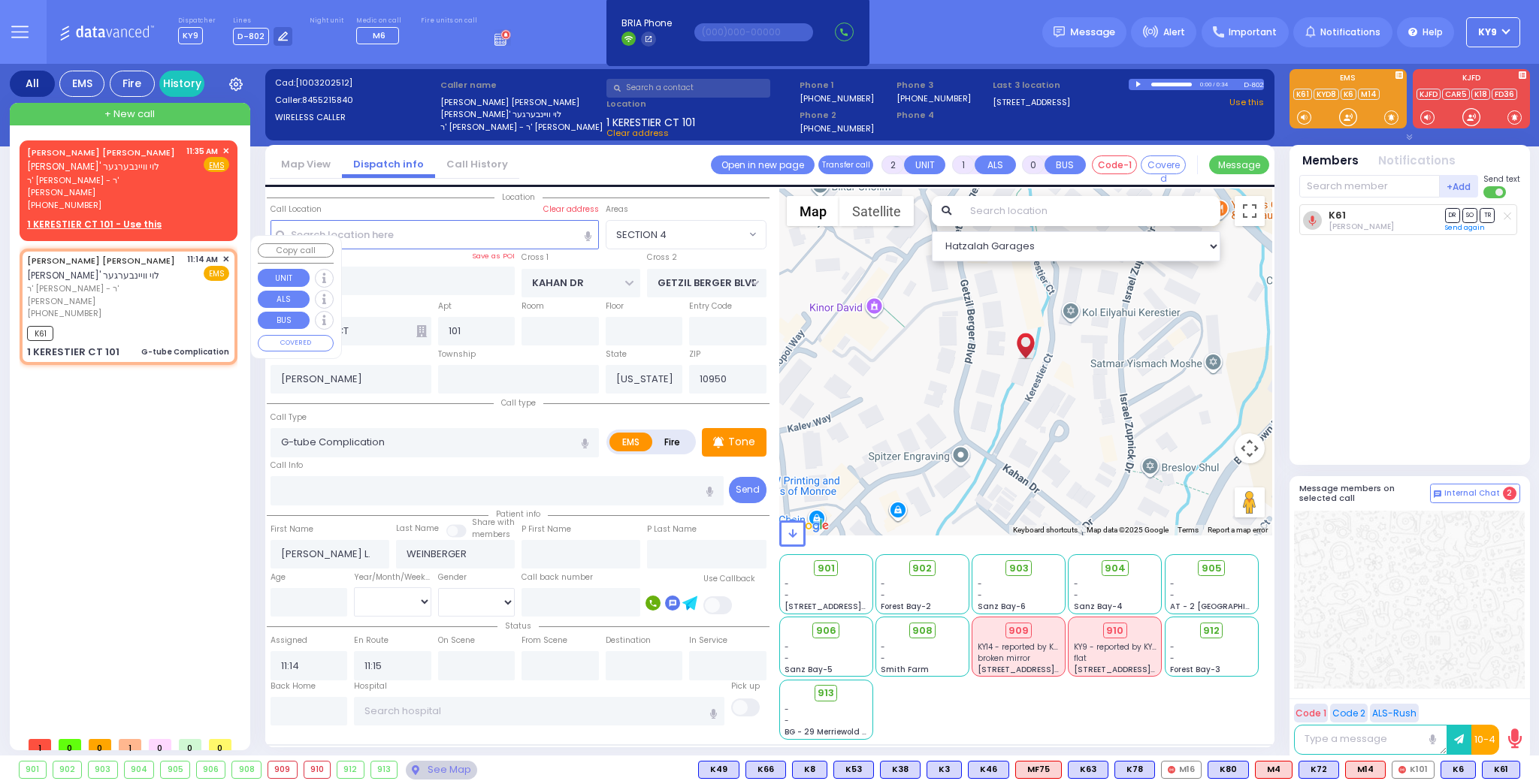
drag, startPoint x: 135, startPoint y: 316, endPoint x: 147, endPoint y: 314, distance: 12.2
click at [140, 318] on div "[PERSON_NAME] [PERSON_NAME] וויינבערגער ר' [PERSON_NAME] - ר' [PERSON_NAME] [PH…" at bounding box center [129, 307] width 212 height 112
select select
radio input "true"
select select
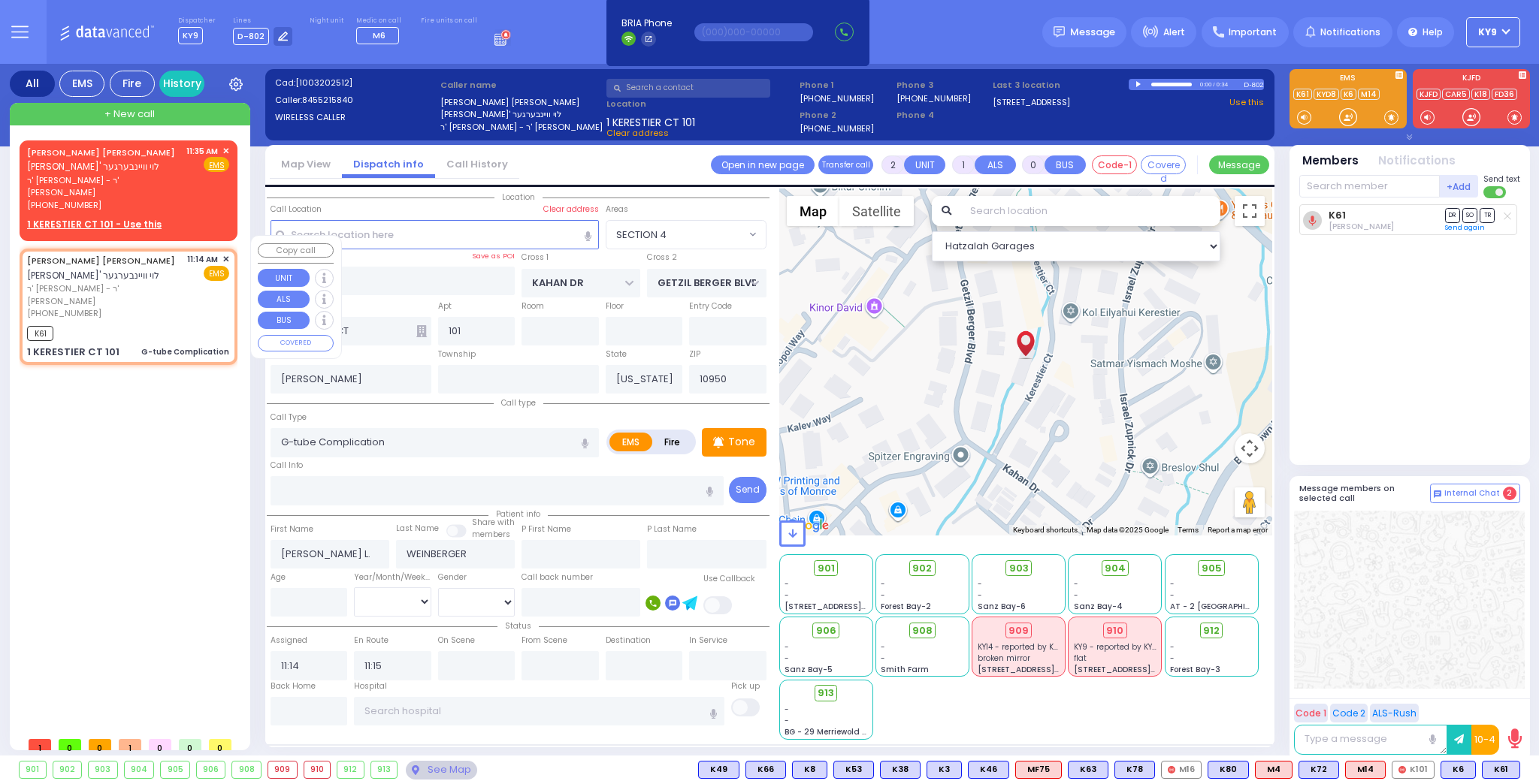
select select "Hatzalah Garages"
select select "SECTION 4"
click at [227, 148] on span "✕" at bounding box center [226, 151] width 7 height 12
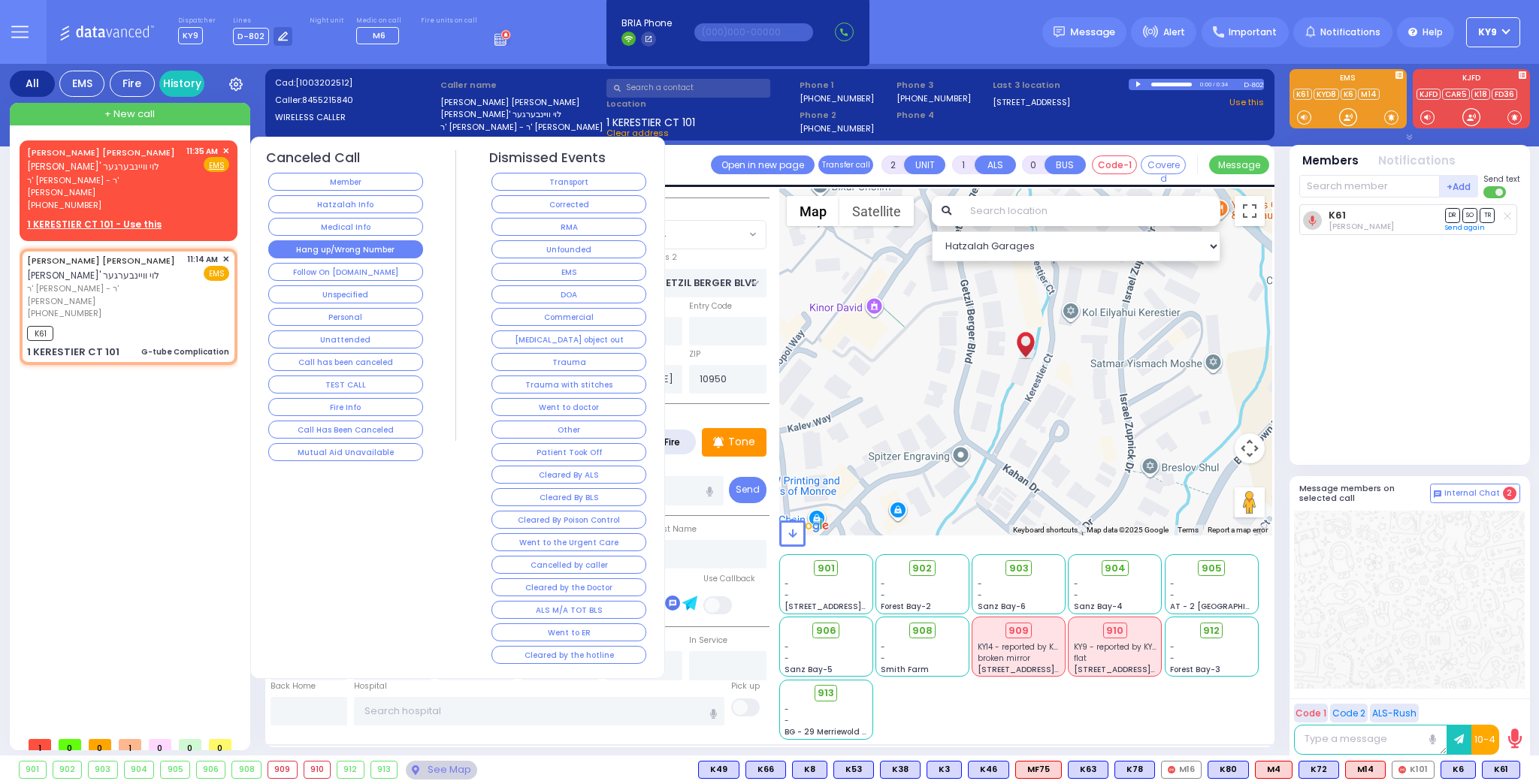
click at [325, 245] on button "Hang up/Wrong Number" at bounding box center [346, 249] width 155 height 18
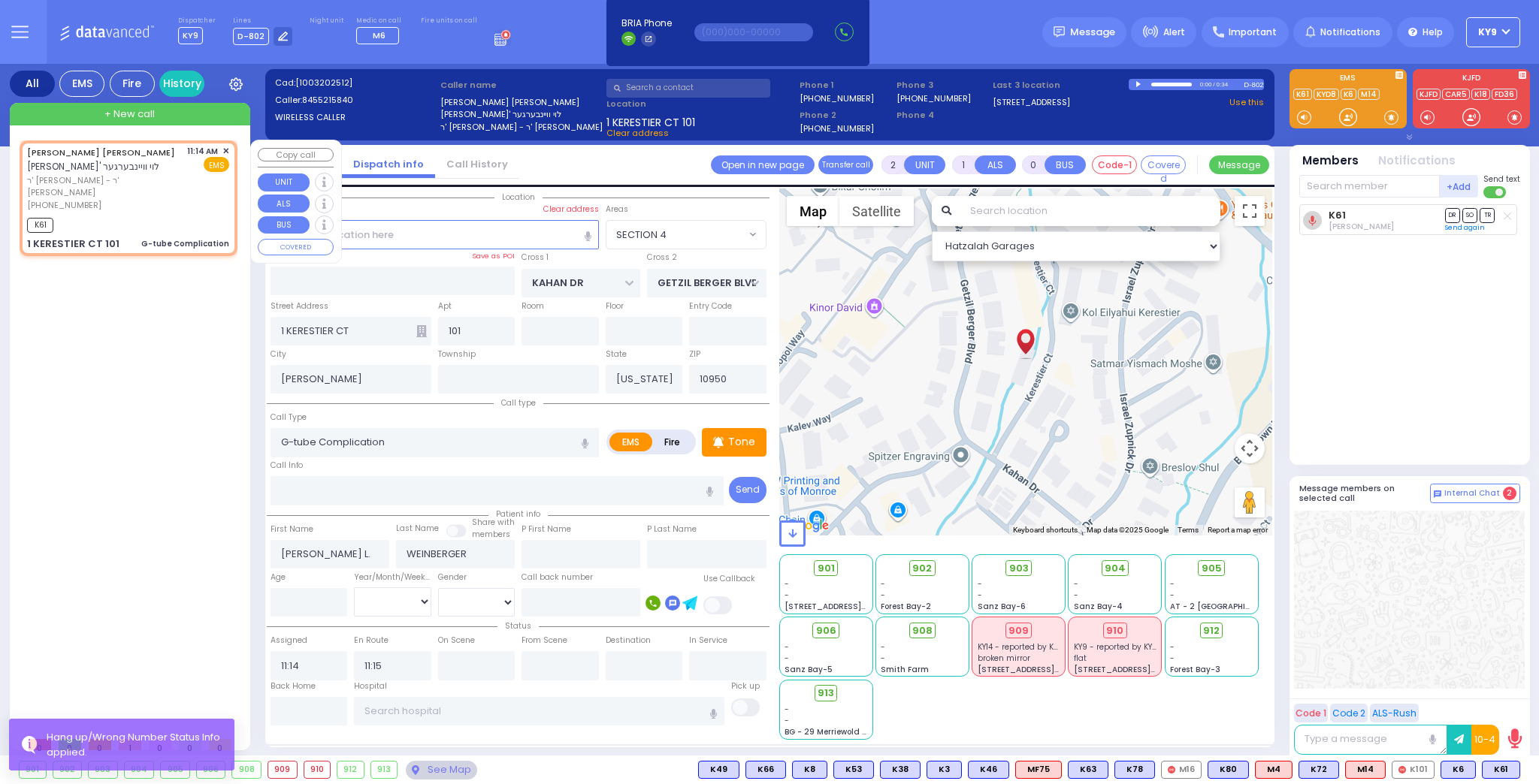
click at [165, 215] on div "K61" at bounding box center [128, 223] width 202 height 19
select select
radio input "true"
select select
select select "Hatzalah Garages"
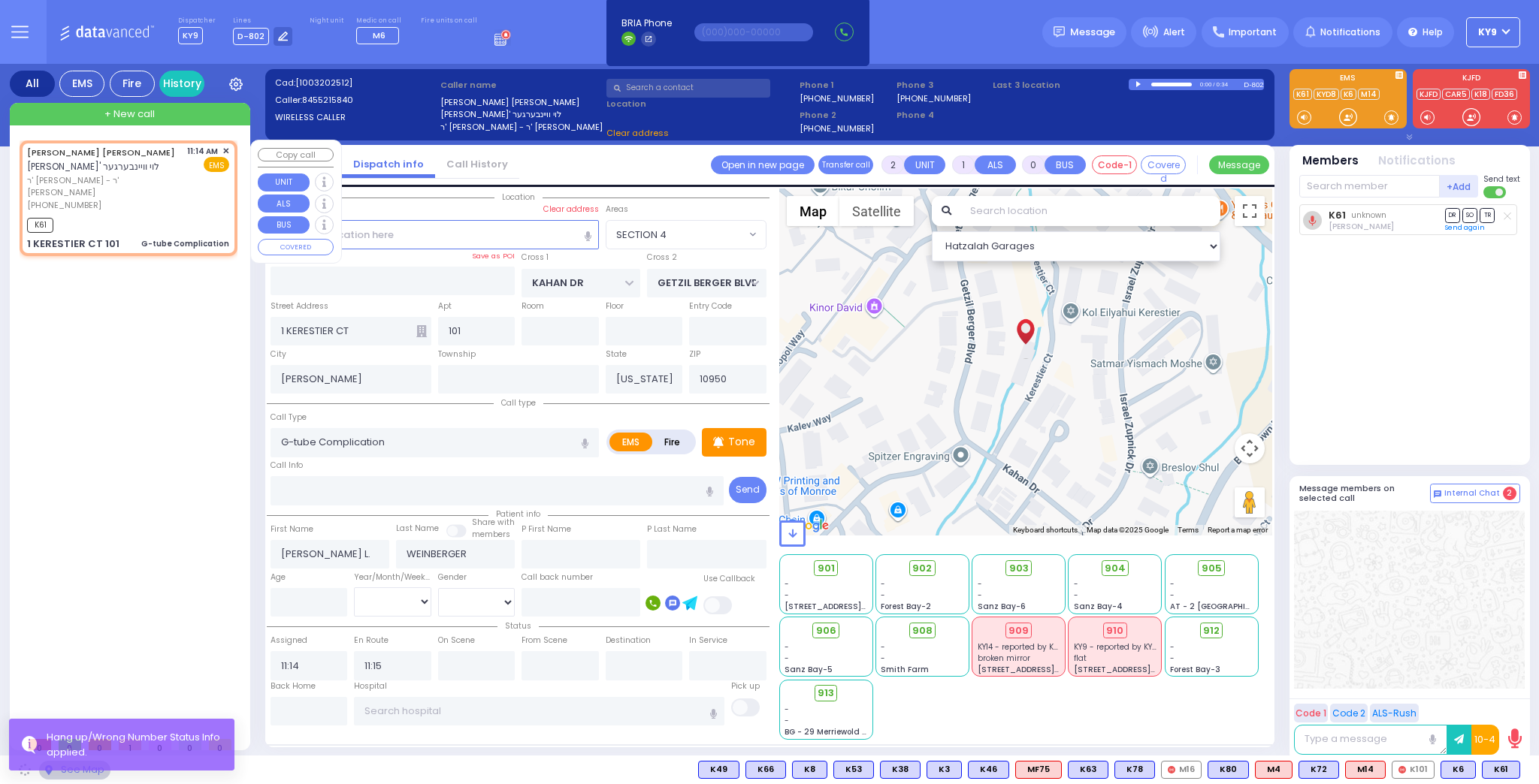
select select "SECTION 4"
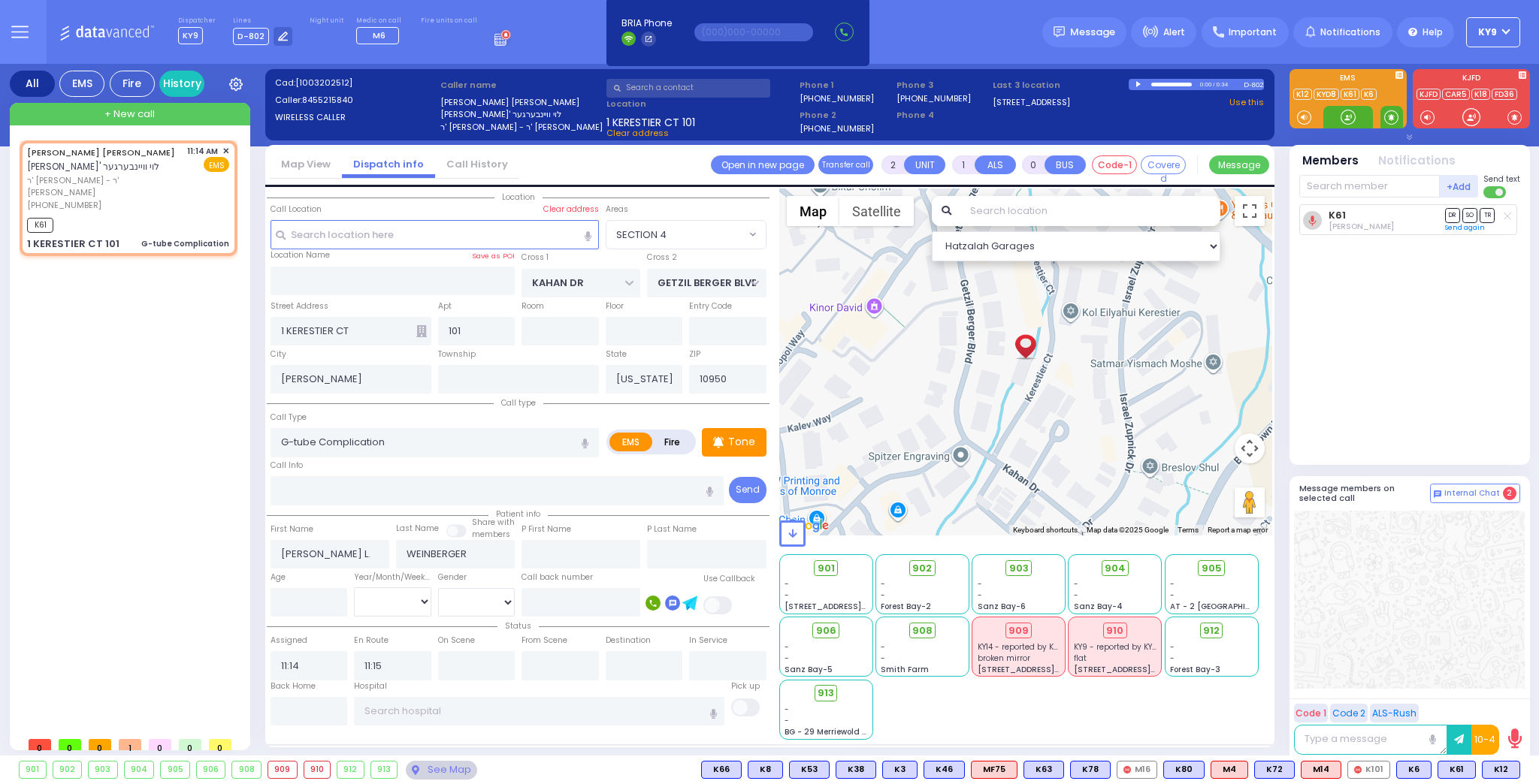
click at [1393, 117] on span at bounding box center [1391, 117] width 14 height 15
click at [1355, 108] on div at bounding box center [1349, 117] width 50 height 23
click at [1391, 115] on span at bounding box center [1391, 117] width 14 height 15
click at [1346, 118] on div at bounding box center [1348, 117] width 15 height 15
click at [1344, 115] on div at bounding box center [1348, 117] width 15 height 15
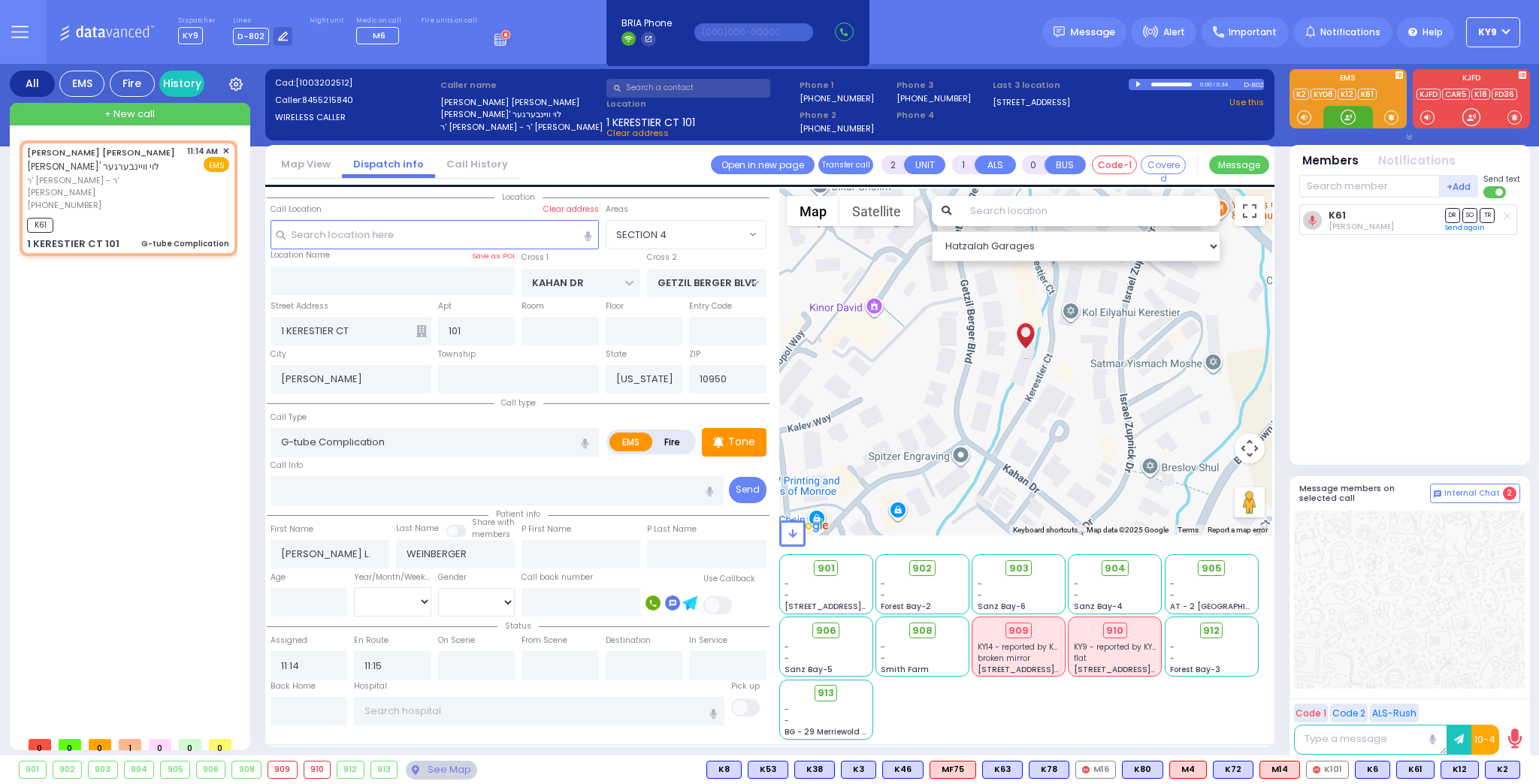
click at [1345, 117] on div at bounding box center [1348, 117] width 15 height 15
click at [1505, 765] on span "K2" at bounding box center [1502, 769] width 34 height 16
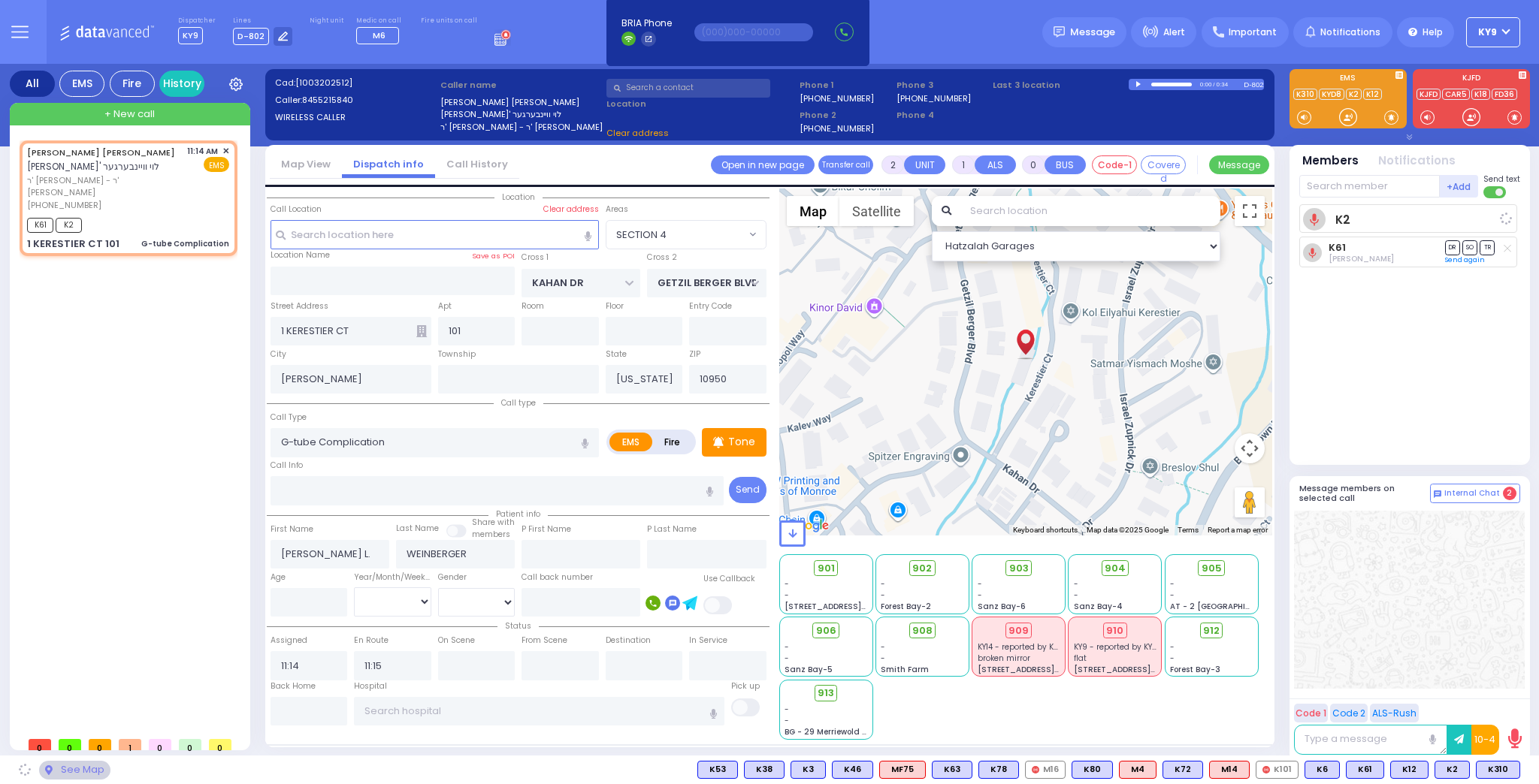
select select
radio input "true"
select select
select select "Hatzalah Garages"
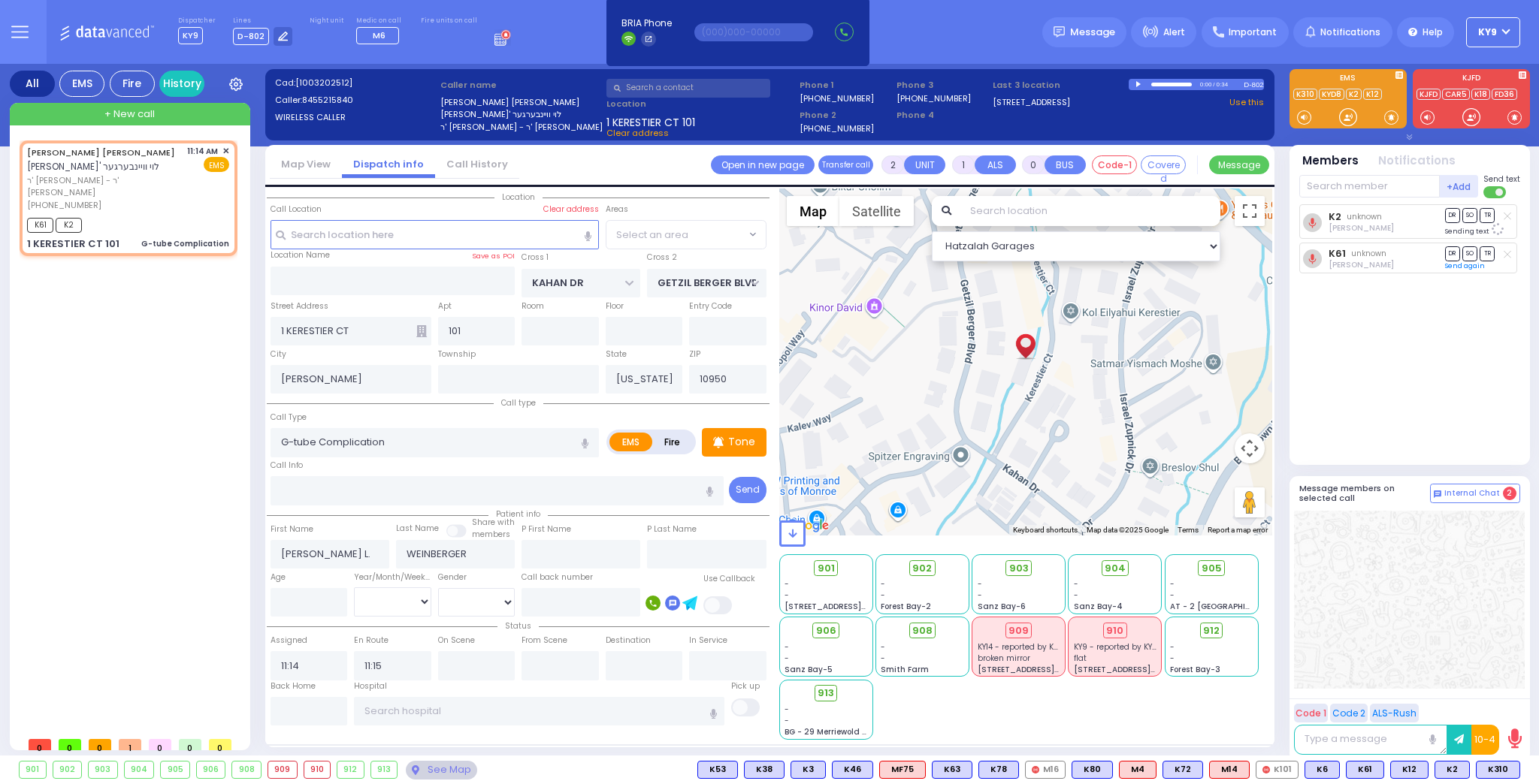
select select "SECTION 4"
click at [1497, 773] on span "K310" at bounding box center [1498, 769] width 43 height 16
select select
radio input "true"
select select
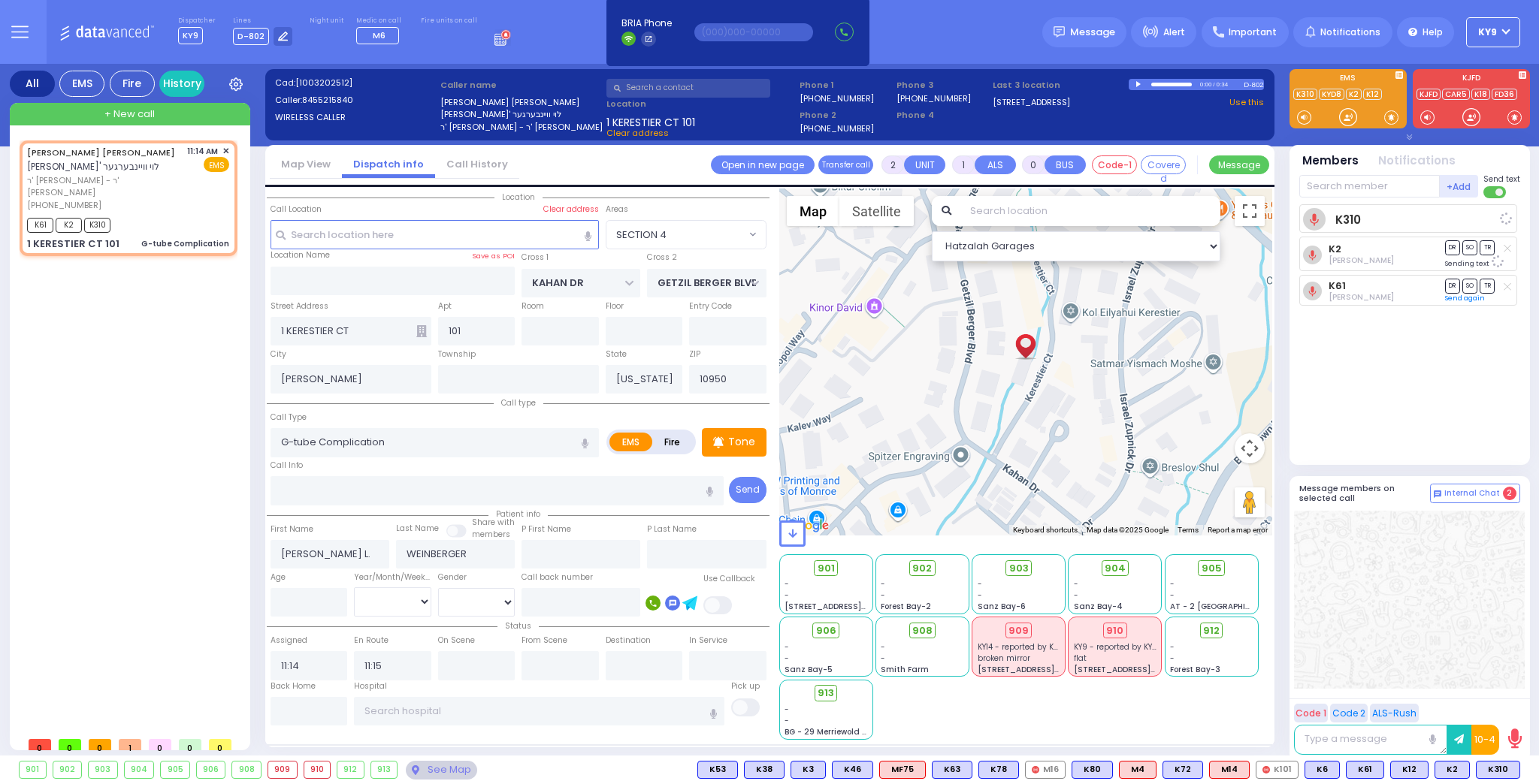
select select "Hatzalah Garages"
select select "SECTION 4"
drag, startPoint x: 1351, startPoint y: 117, endPoint x: 1360, endPoint y: 149, distance: 33.2
click at [1345, 114] on div at bounding box center [1348, 117] width 15 height 15
click at [1523, 763] on div "901 902 903 904 905 906 K2 K76" at bounding box center [770, 771] width 1539 height 19
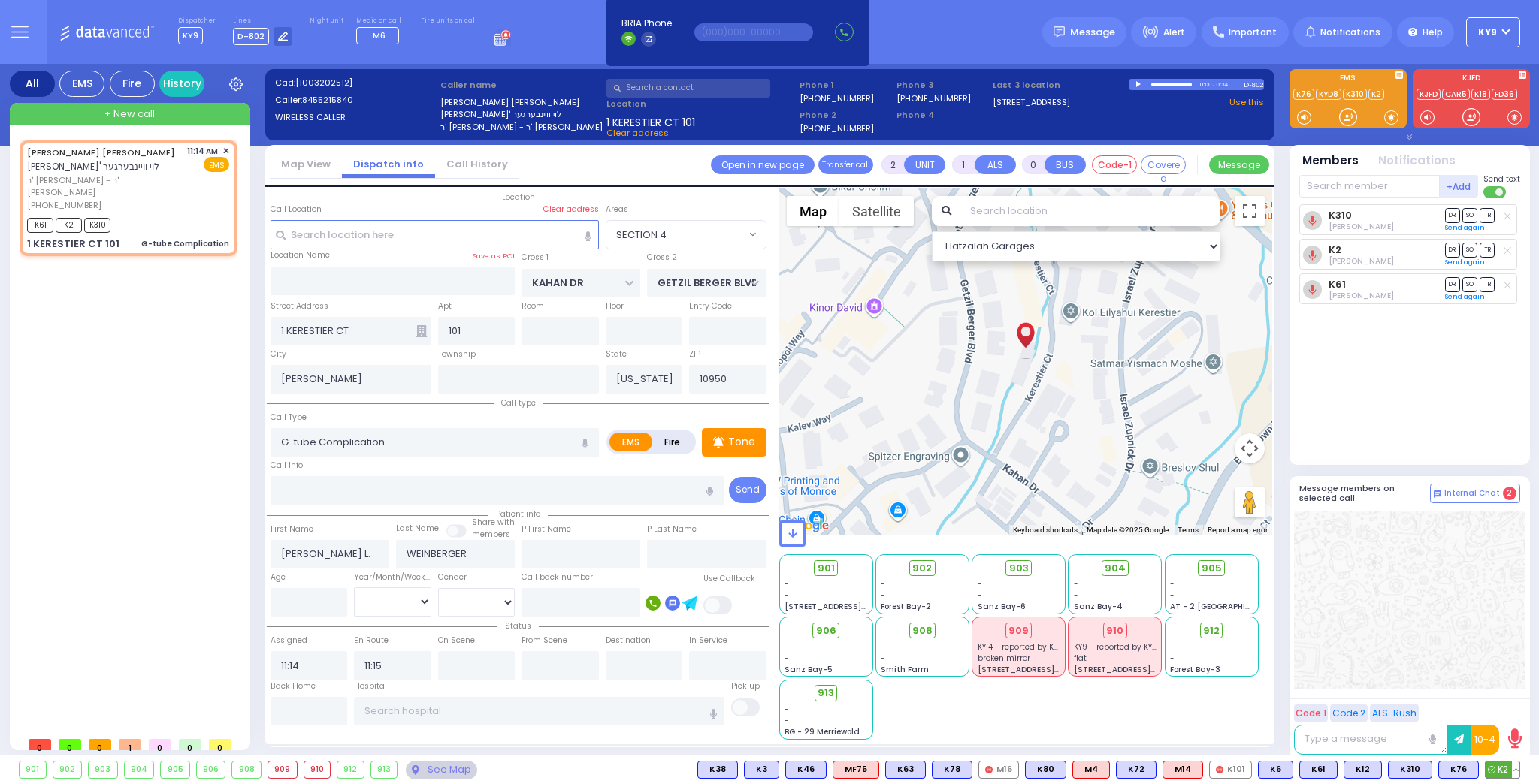
click at [1518, 767] on button at bounding box center [1516, 769] width 8 height 16
click at [1506, 701] on icon at bounding box center [1505, 704] width 16 height 16
click at [1349, 113] on div at bounding box center [1348, 117] width 15 height 15
click at [1019, 566] on span "903" at bounding box center [1024, 568] width 20 height 15
select select
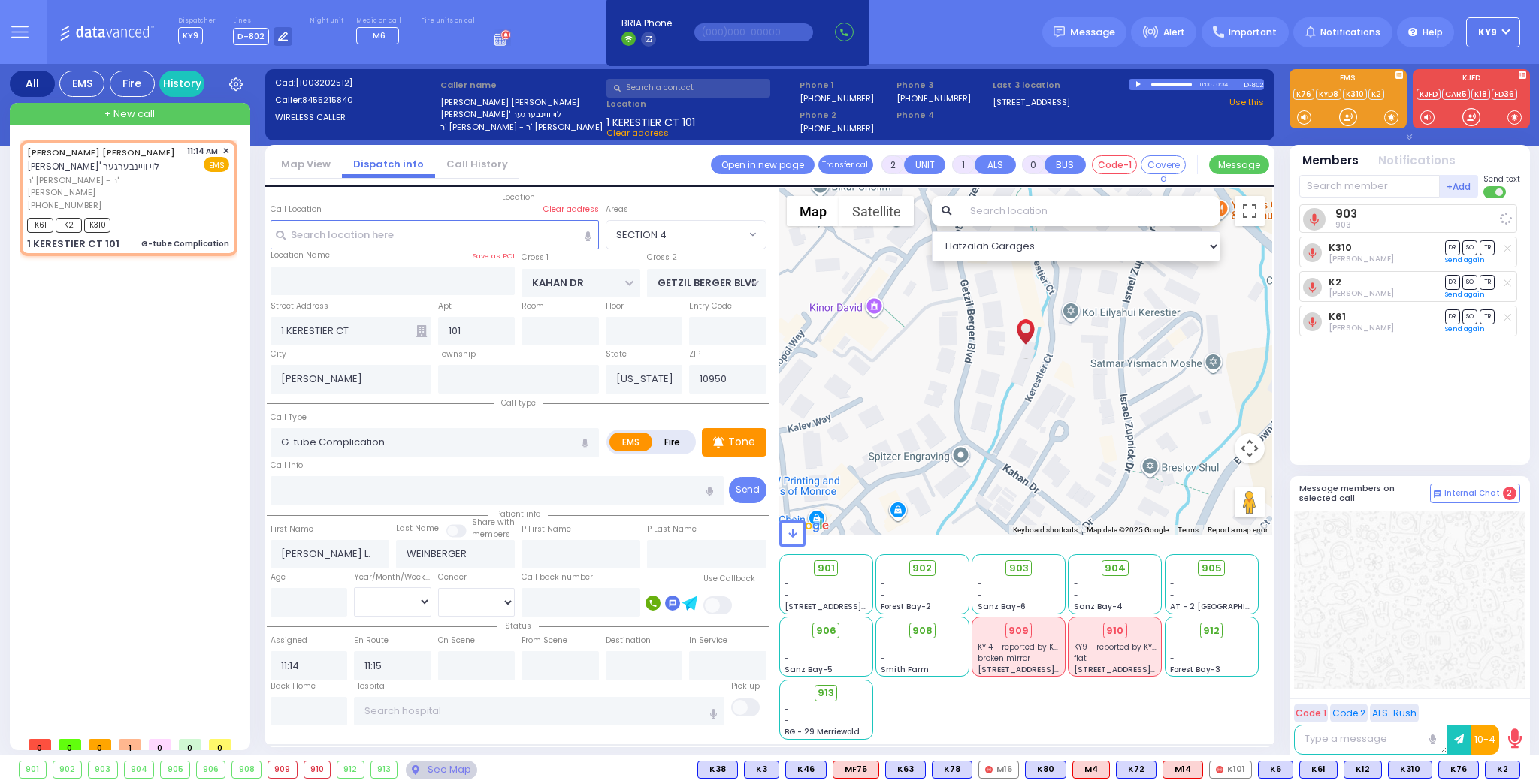
radio input "true"
select select
select select "Hatzalah Garages"
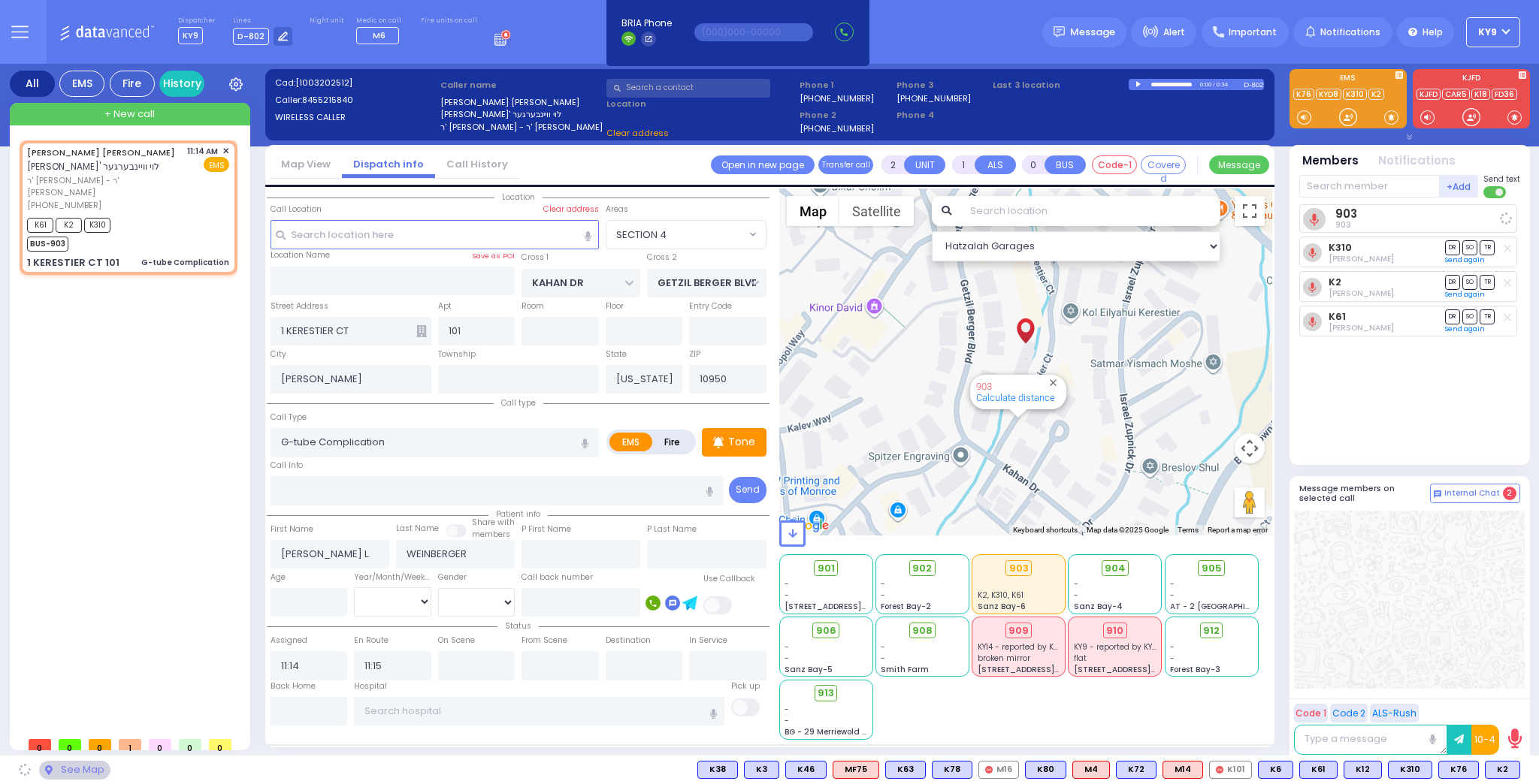
select select "SECTION 4"
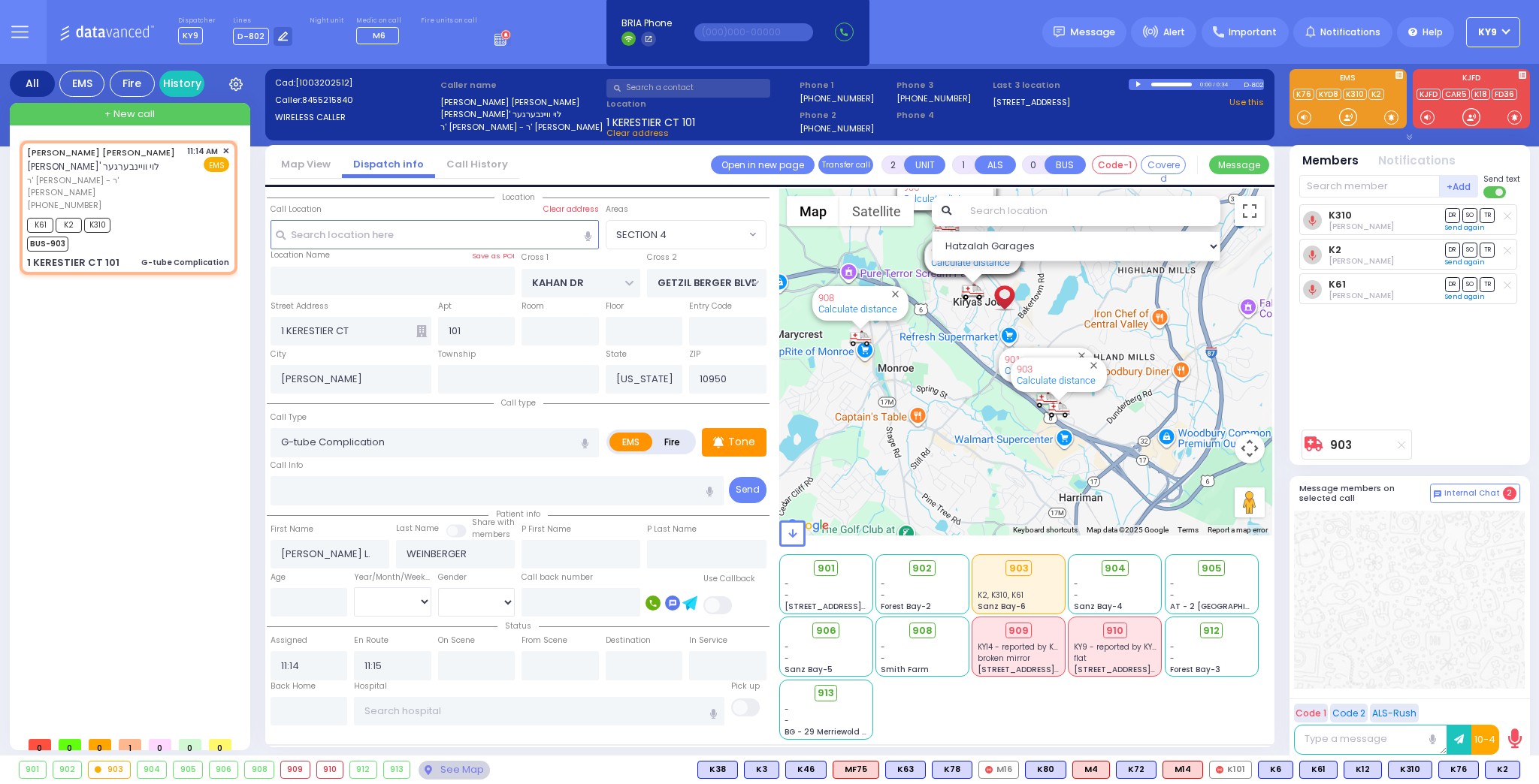
click at [108, 112] on span "+ New call" at bounding box center [130, 114] width 51 height 15
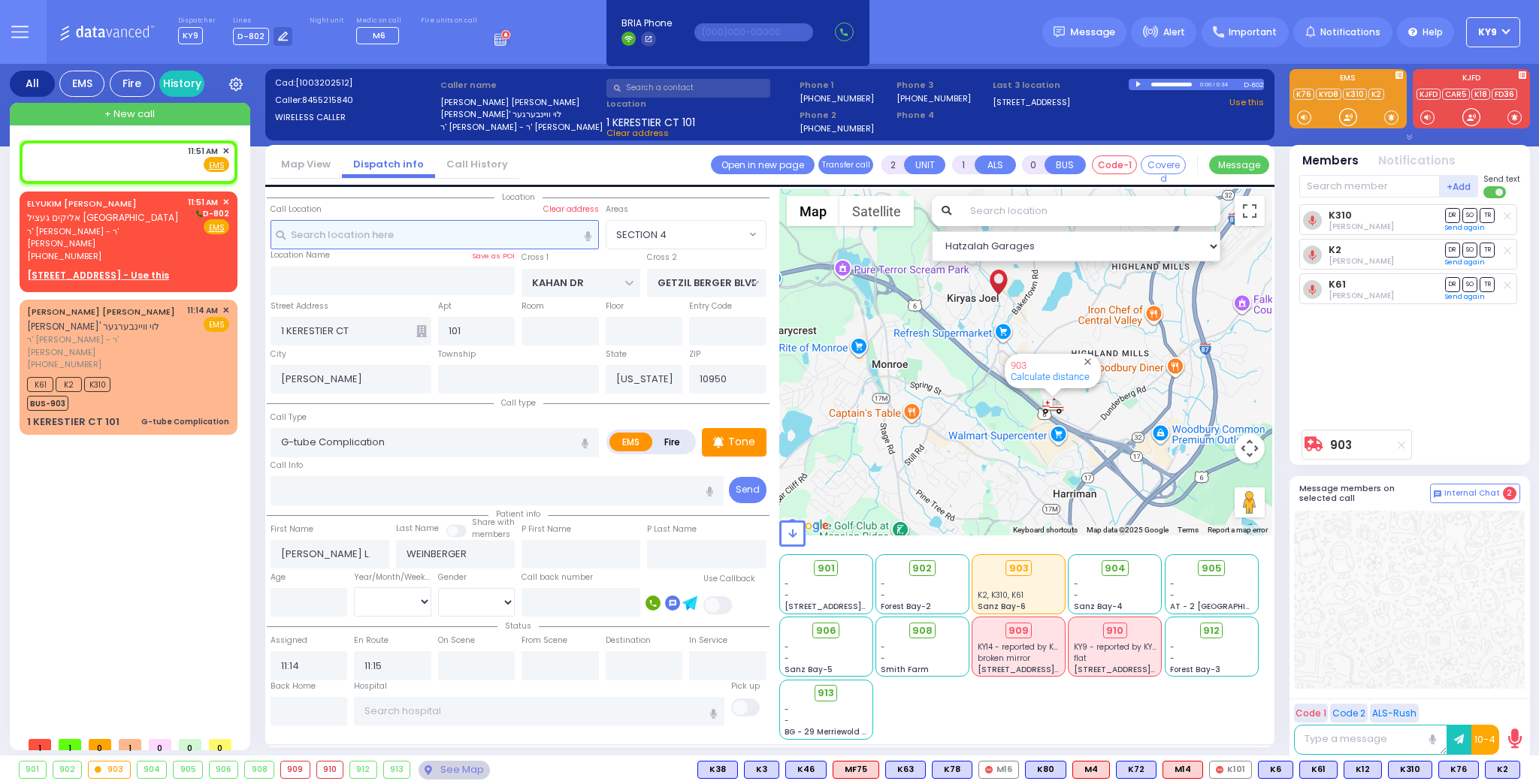
type input "1"
select select
radio input "true"
select select
type input "11:51"
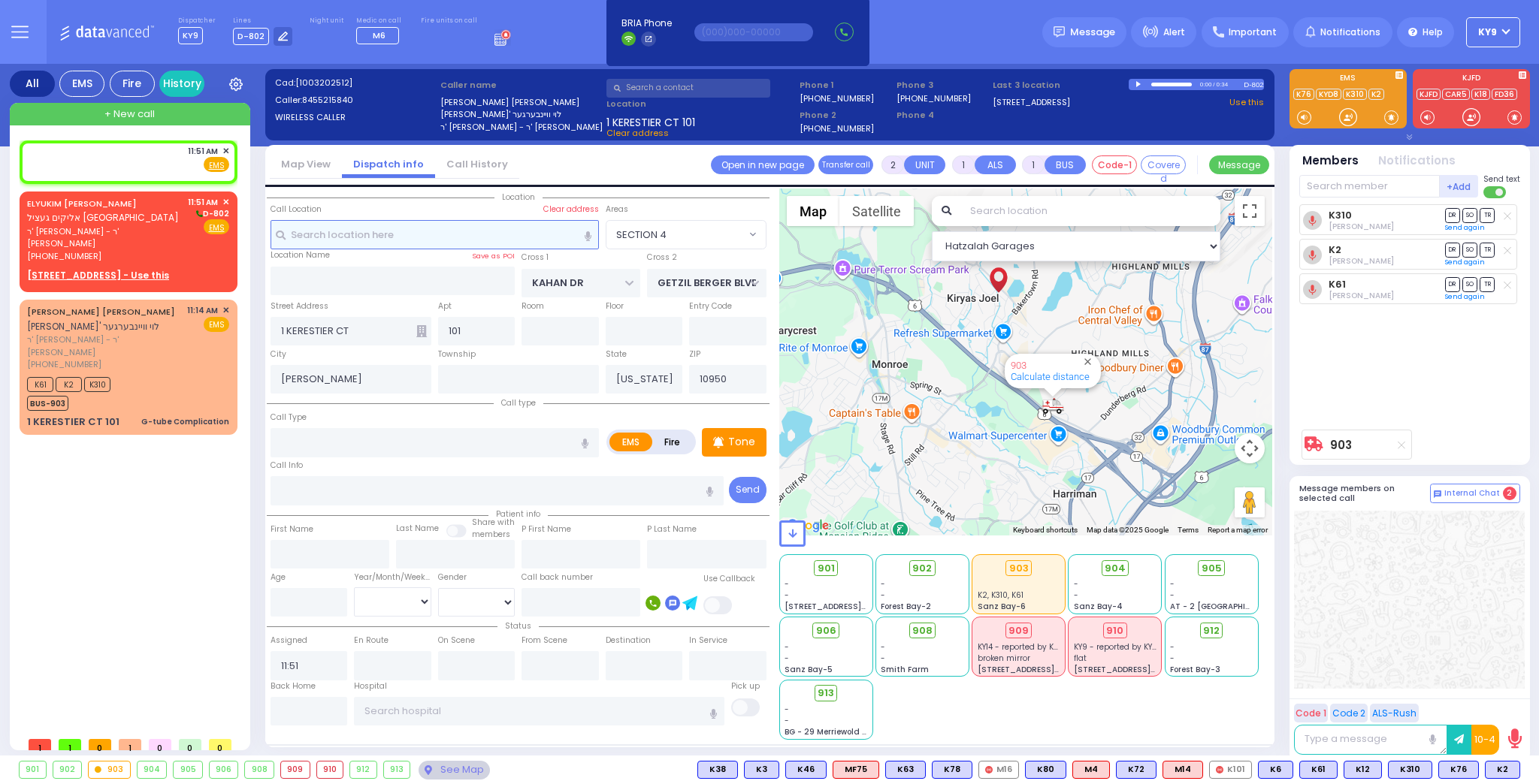
select select "Hatzalah Garages"
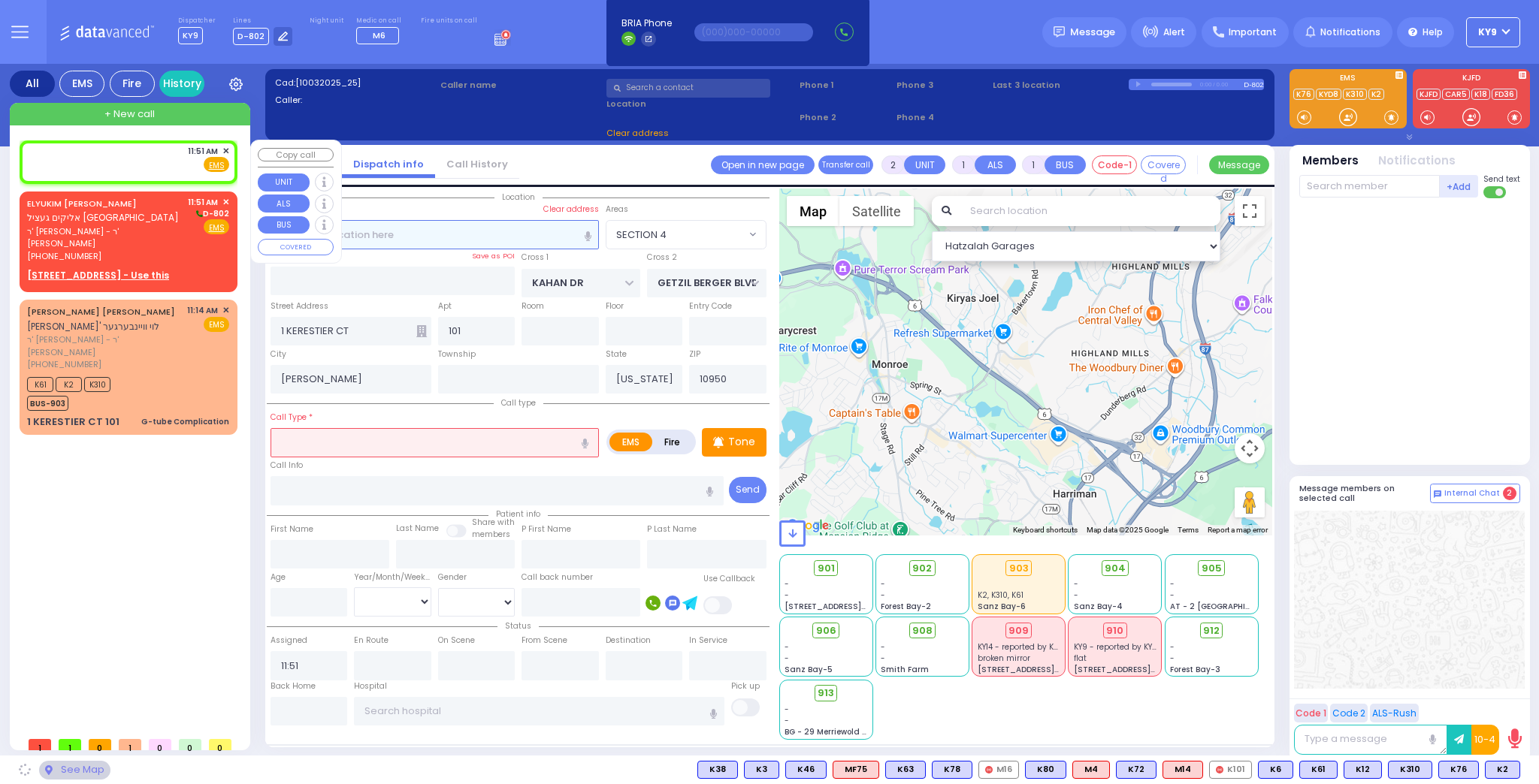
select select
radio input "true"
select select
select select "Hatzalah Garages"
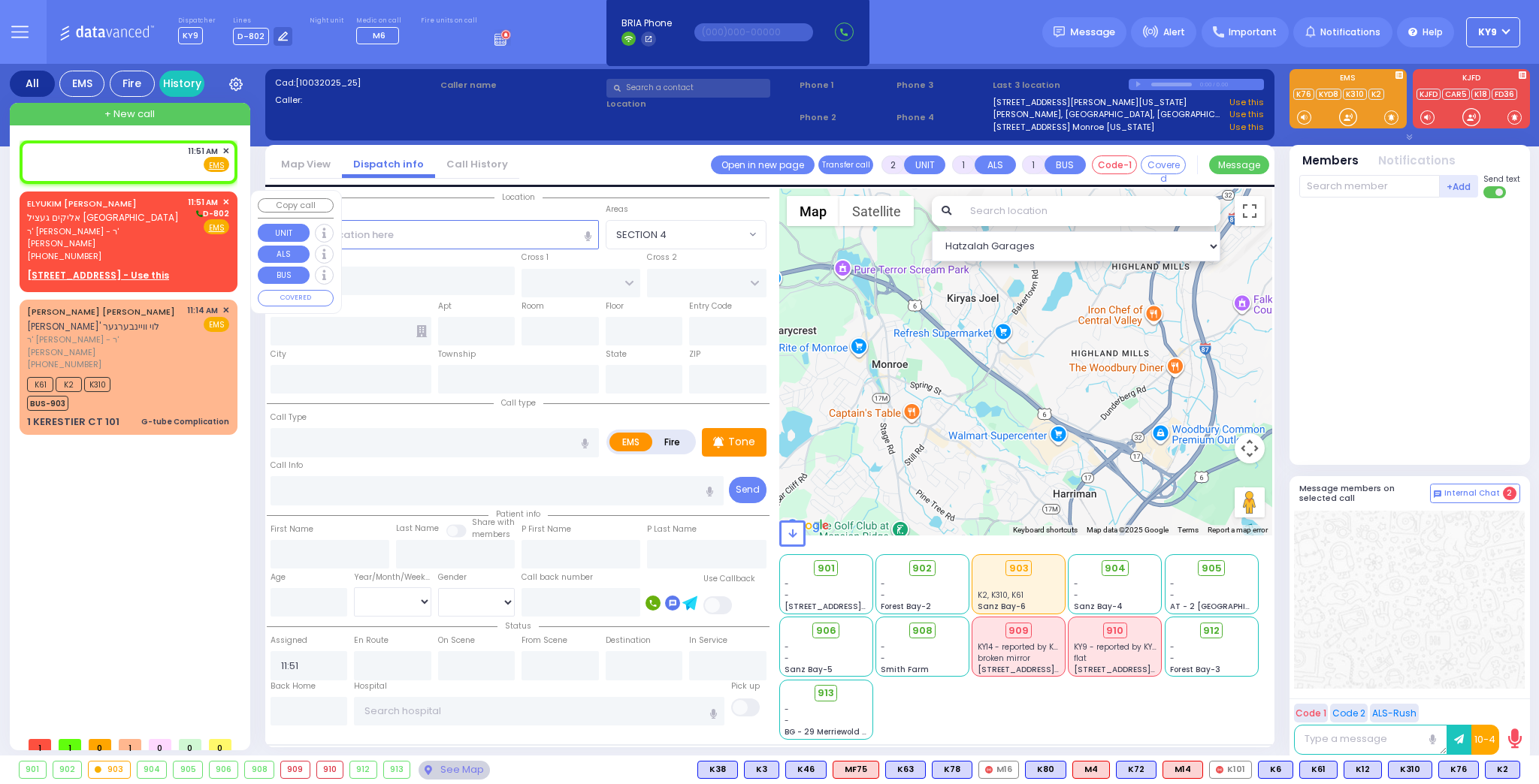
click at [170, 250] on div "[PHONE_NUMBER]" at bounding box center [105, 257] width 155 height 12
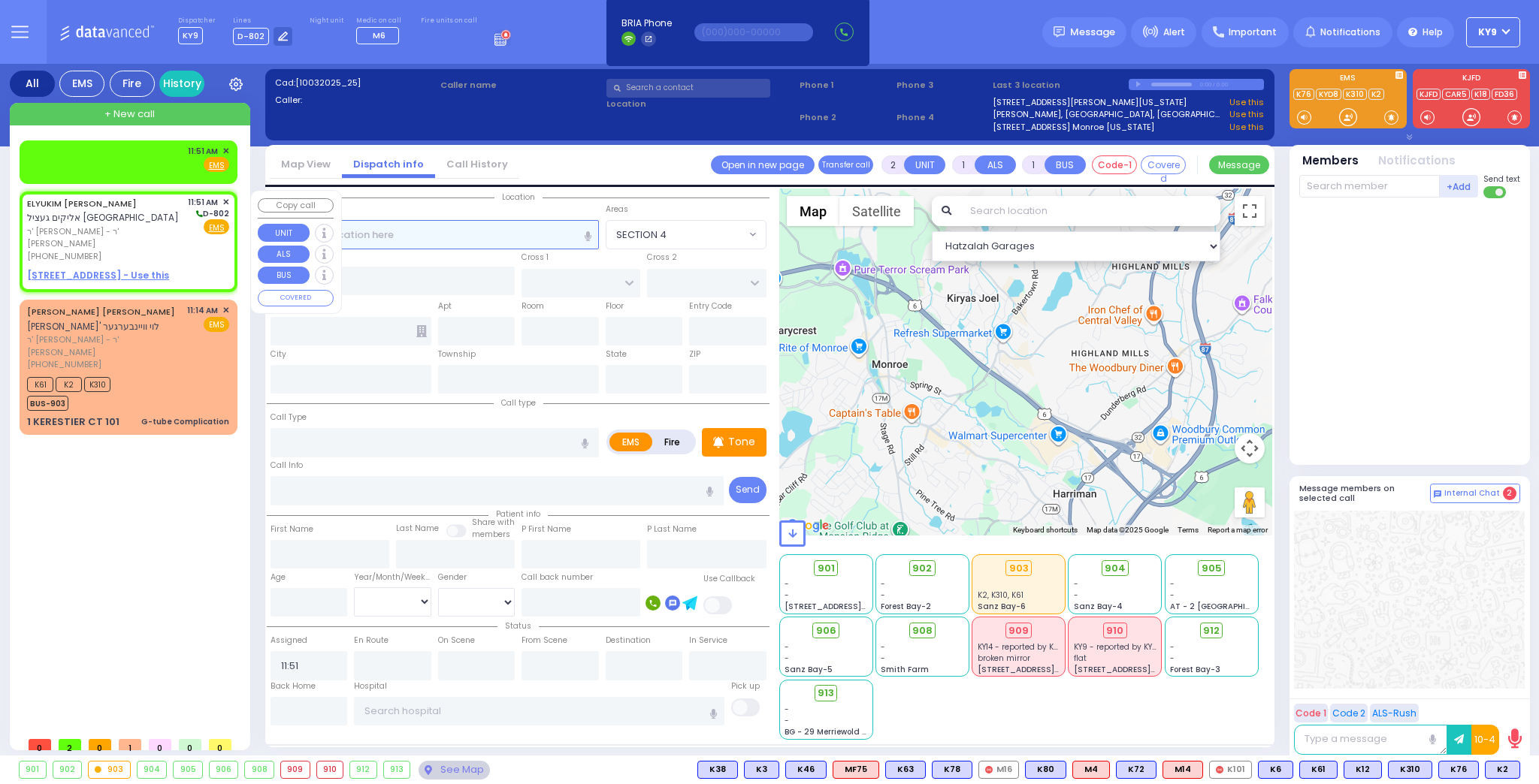
select select
radio input "true"
type input "[PERSON_NAME]"
select select
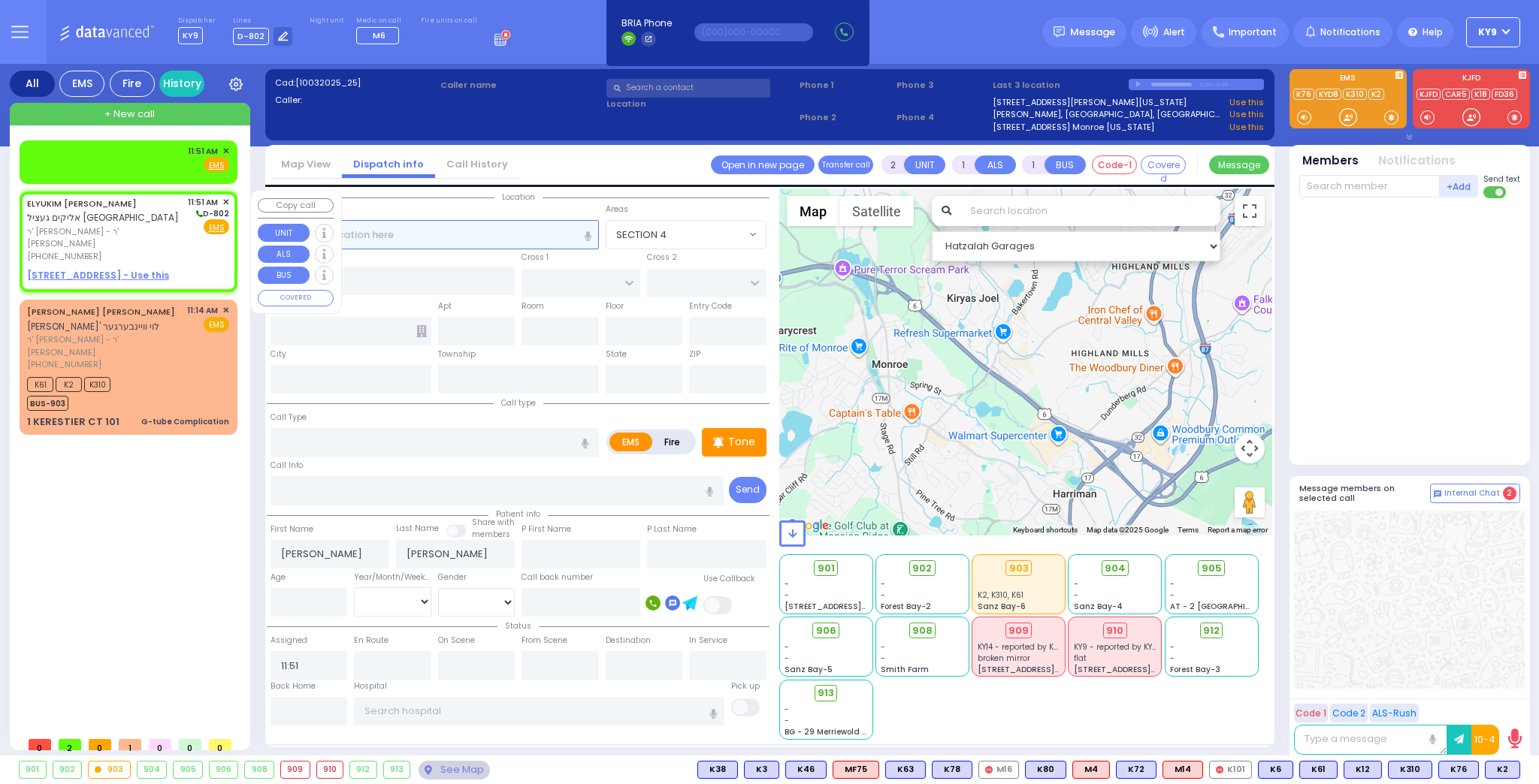
select select "Hatzalah Garages"
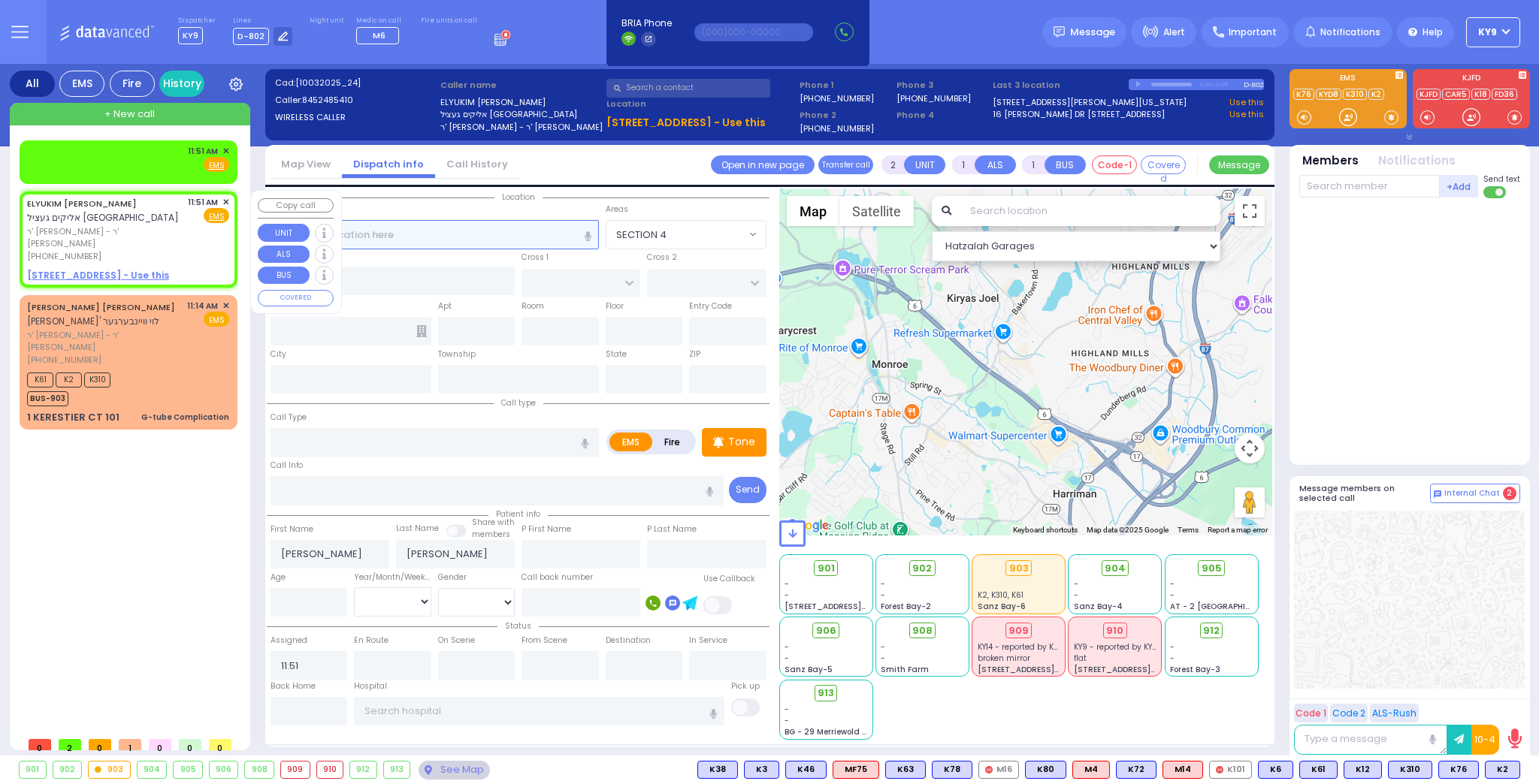
select select
radio input "true"
select select
select select "Hatzalah Garages"
click at [141, 269] on u "[STREET_ADDRESS] - Use this" at bounding box center [98, 275] width 142 height 12
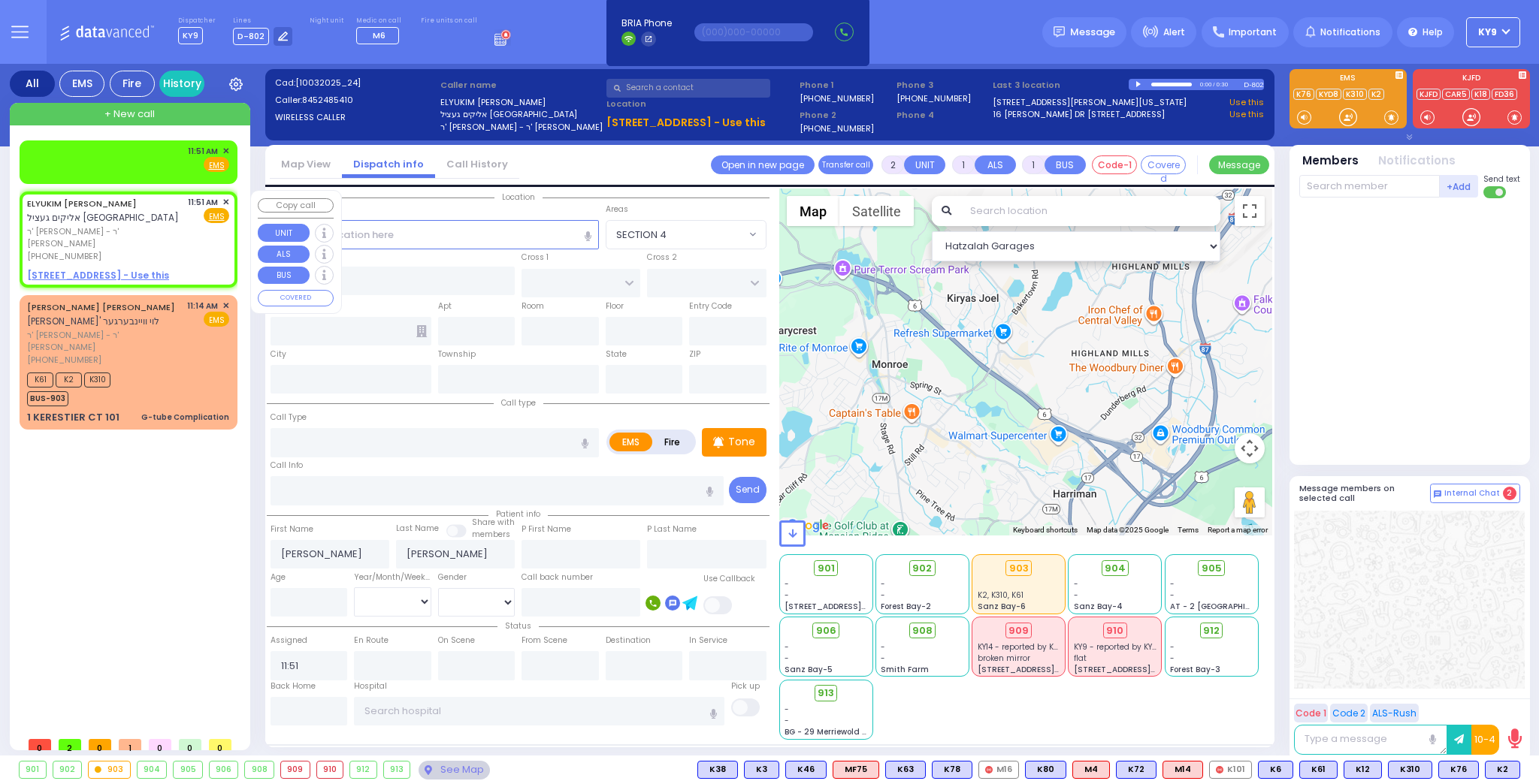
select select
radio input "true"
select select
select select "Hatzalah Garages"
select select
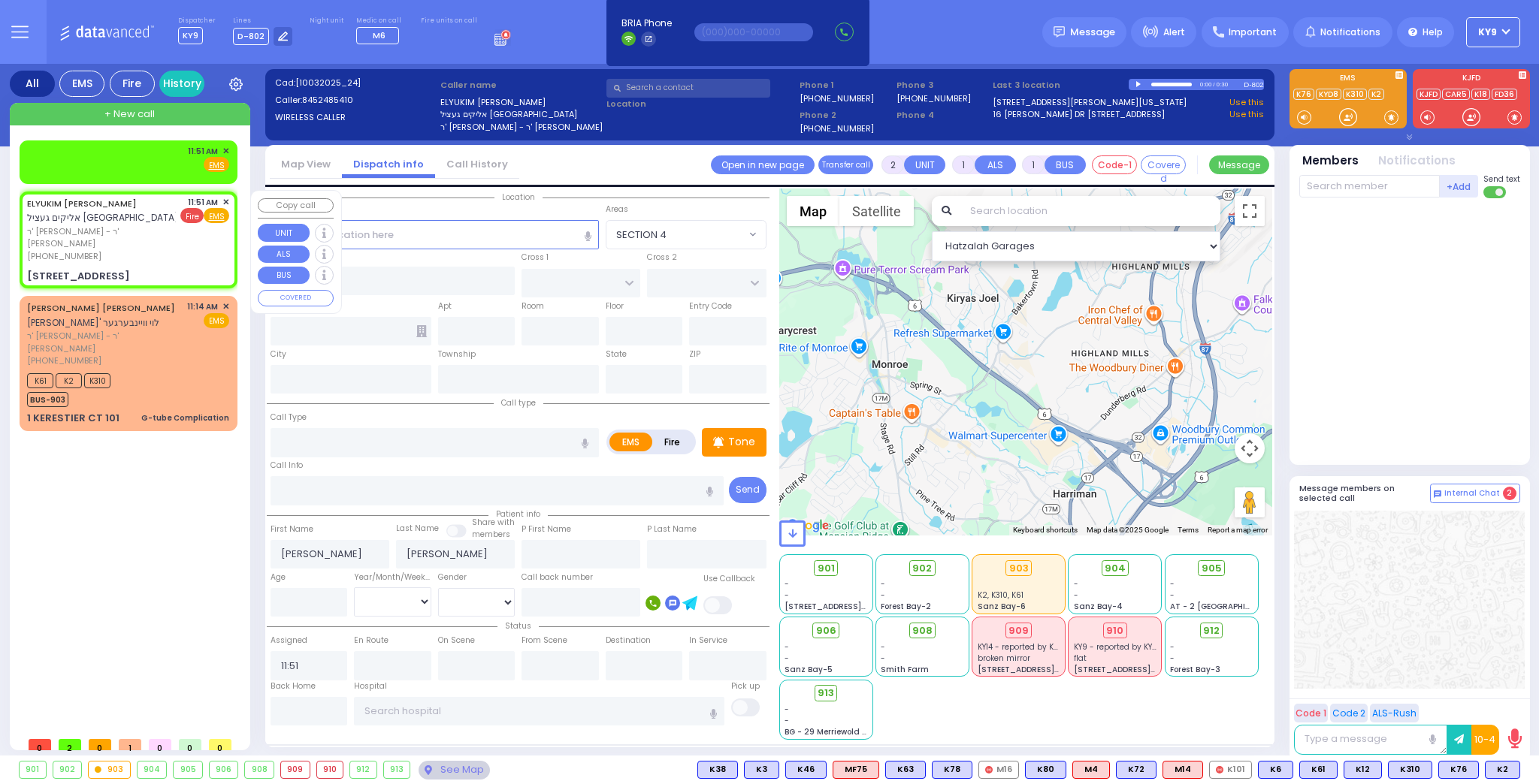
radio input "true"
select select
select select "Hatzalah Garages"
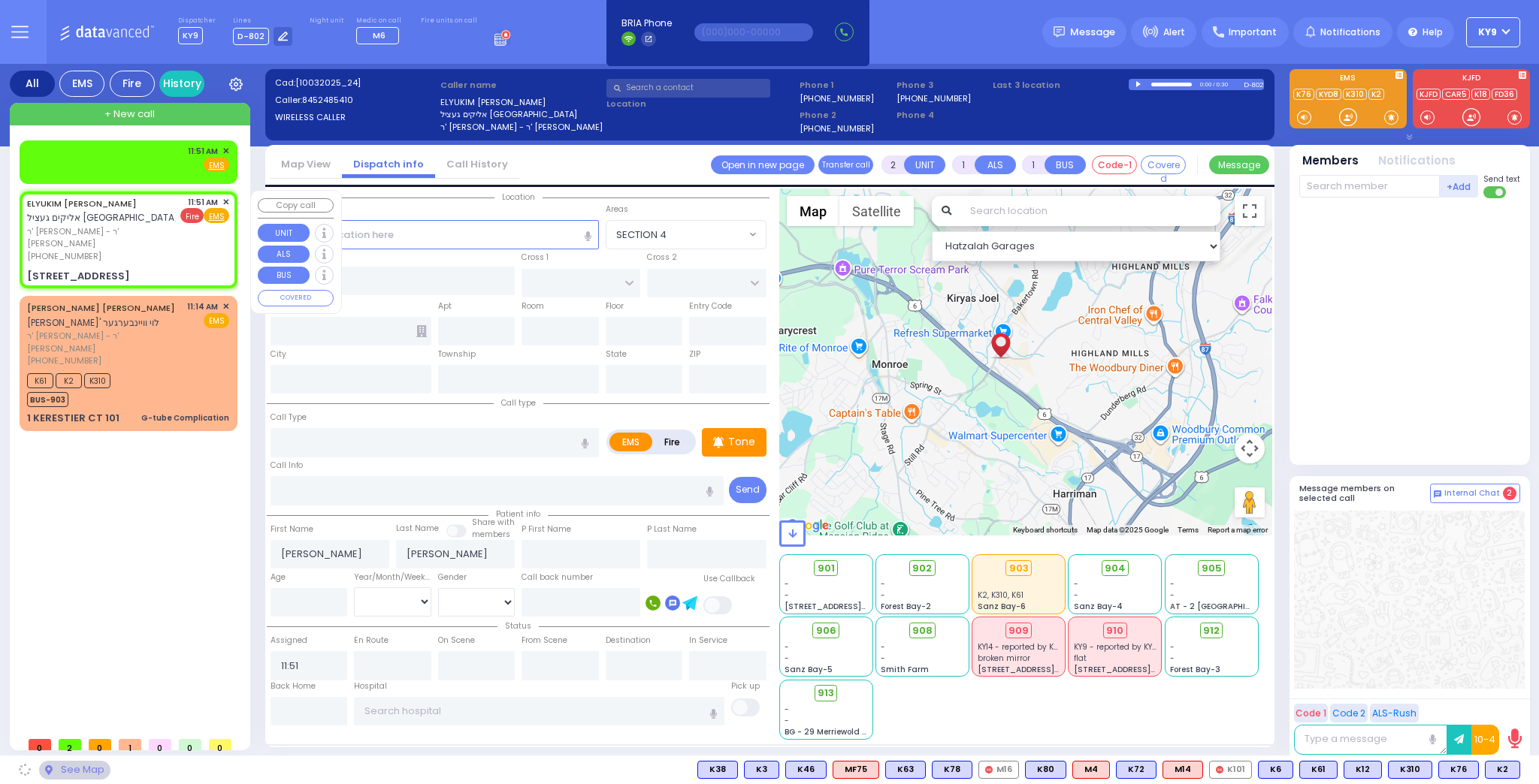
type input "[GEOGRAPHIC_DATA]"
type input "COUNTY ROUTE 105"
type input "[STREET_ADDRESS]"
type input "305"
type input "[PERSON_NAME]"
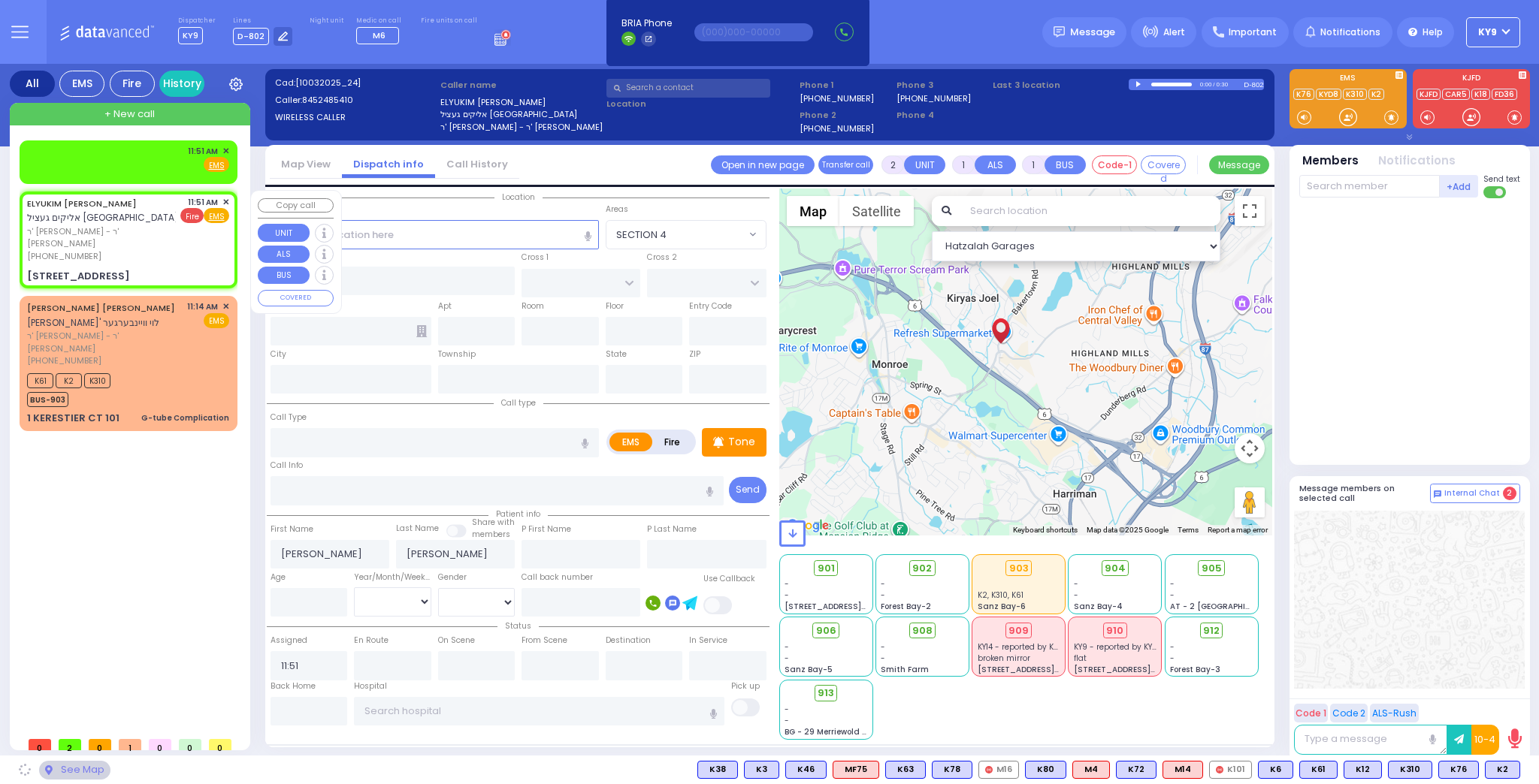
type input "[US_STATE]"
type input "10950"
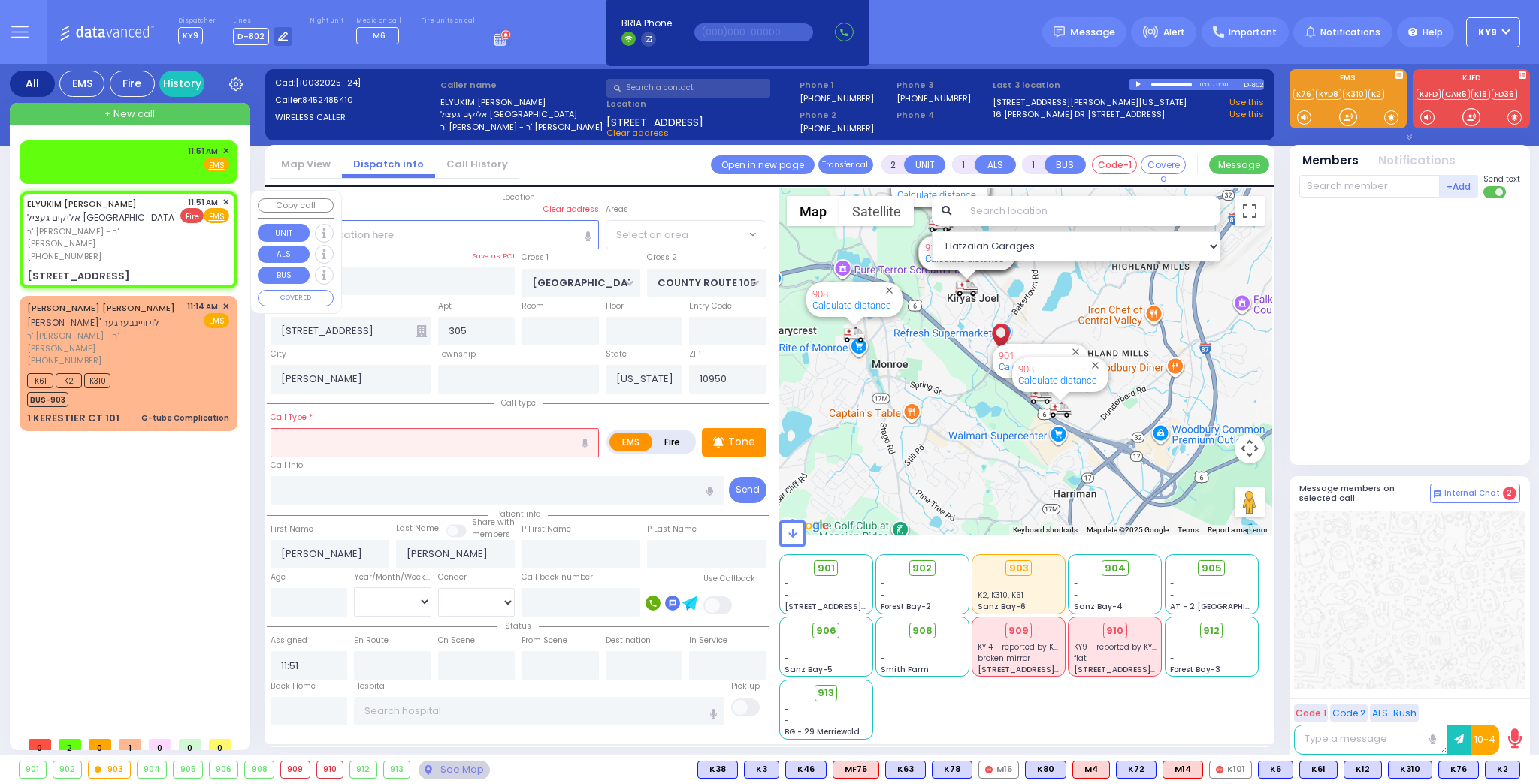
select select "SECTION 4"
click at [194, 216] on span "Fire" at bounding box center [192, 215] width 23 height 15
select select
radio input "false"
radio input "true"
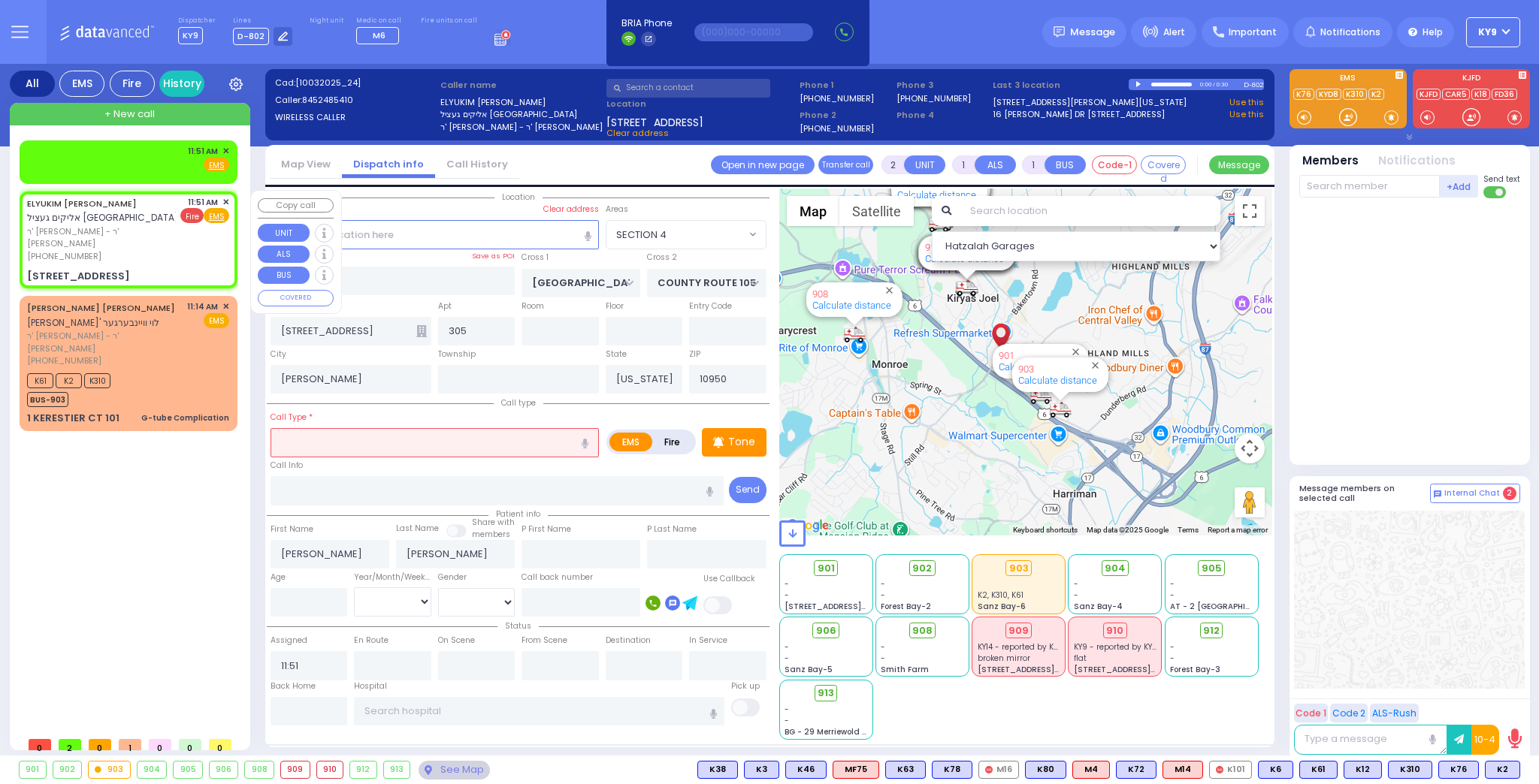
select select
select select "Hatzalah Garages"
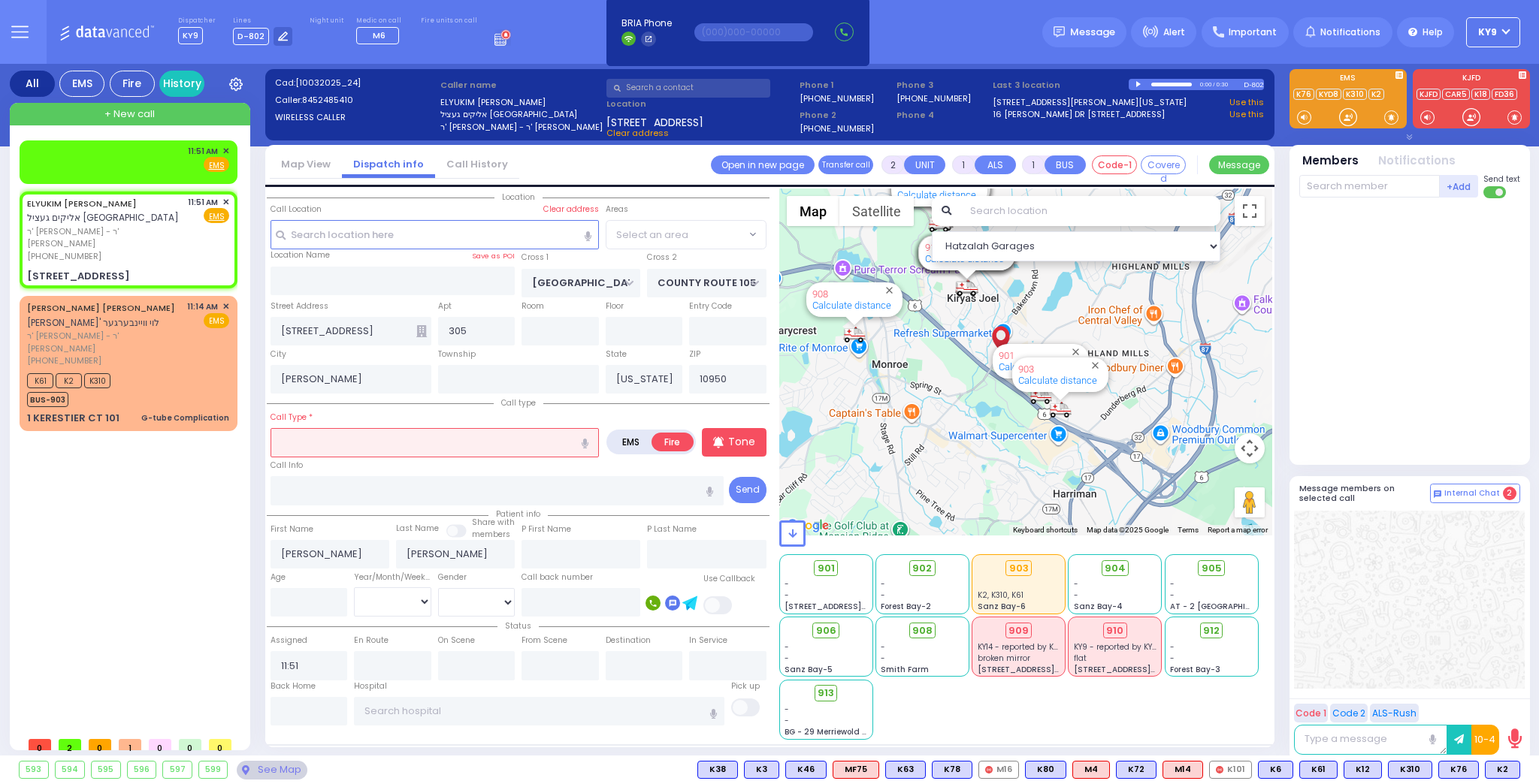
select select "SECTION 4"
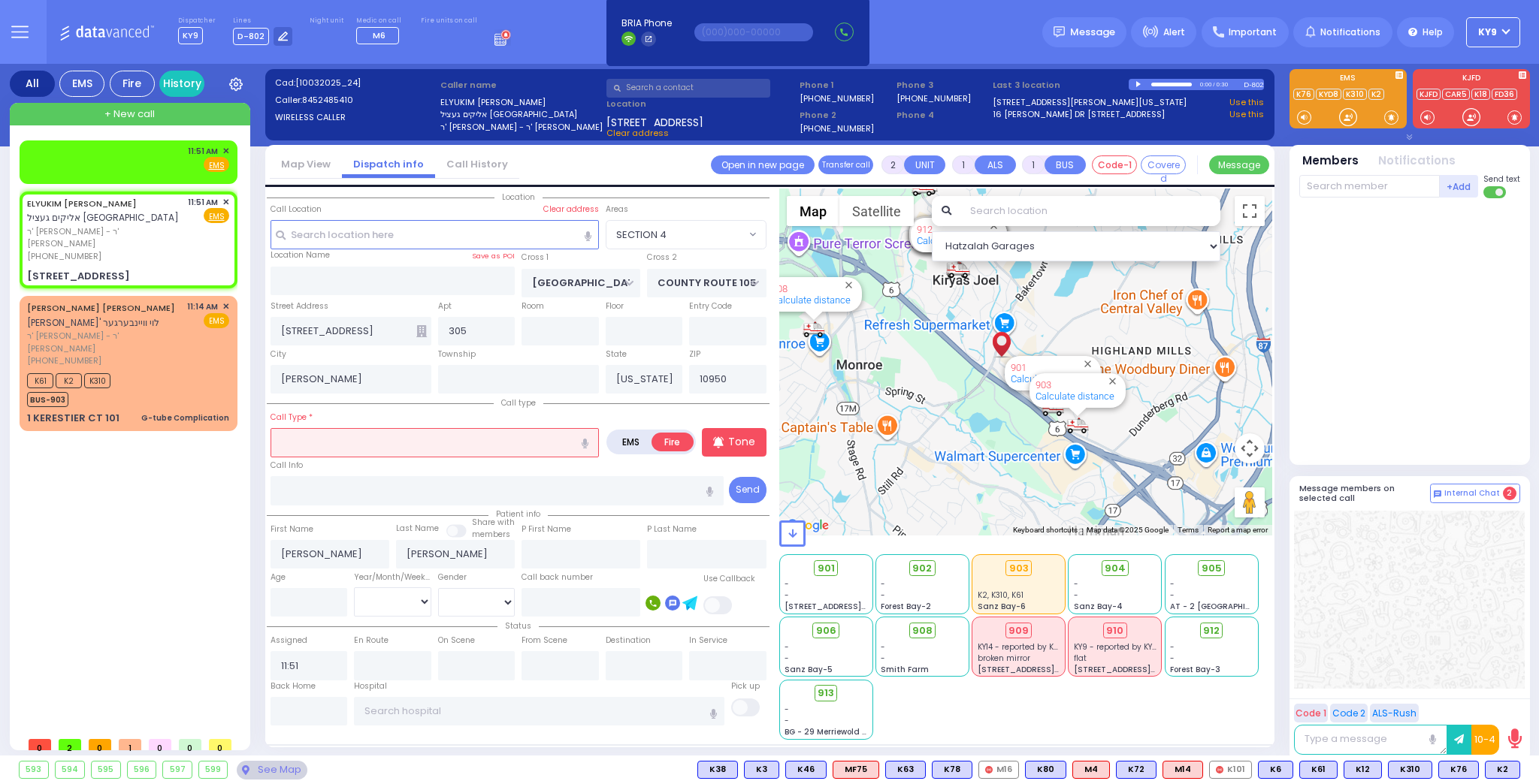
click at [343, 438] on input "text" at bounding box center [435, 442] width 329 height 29
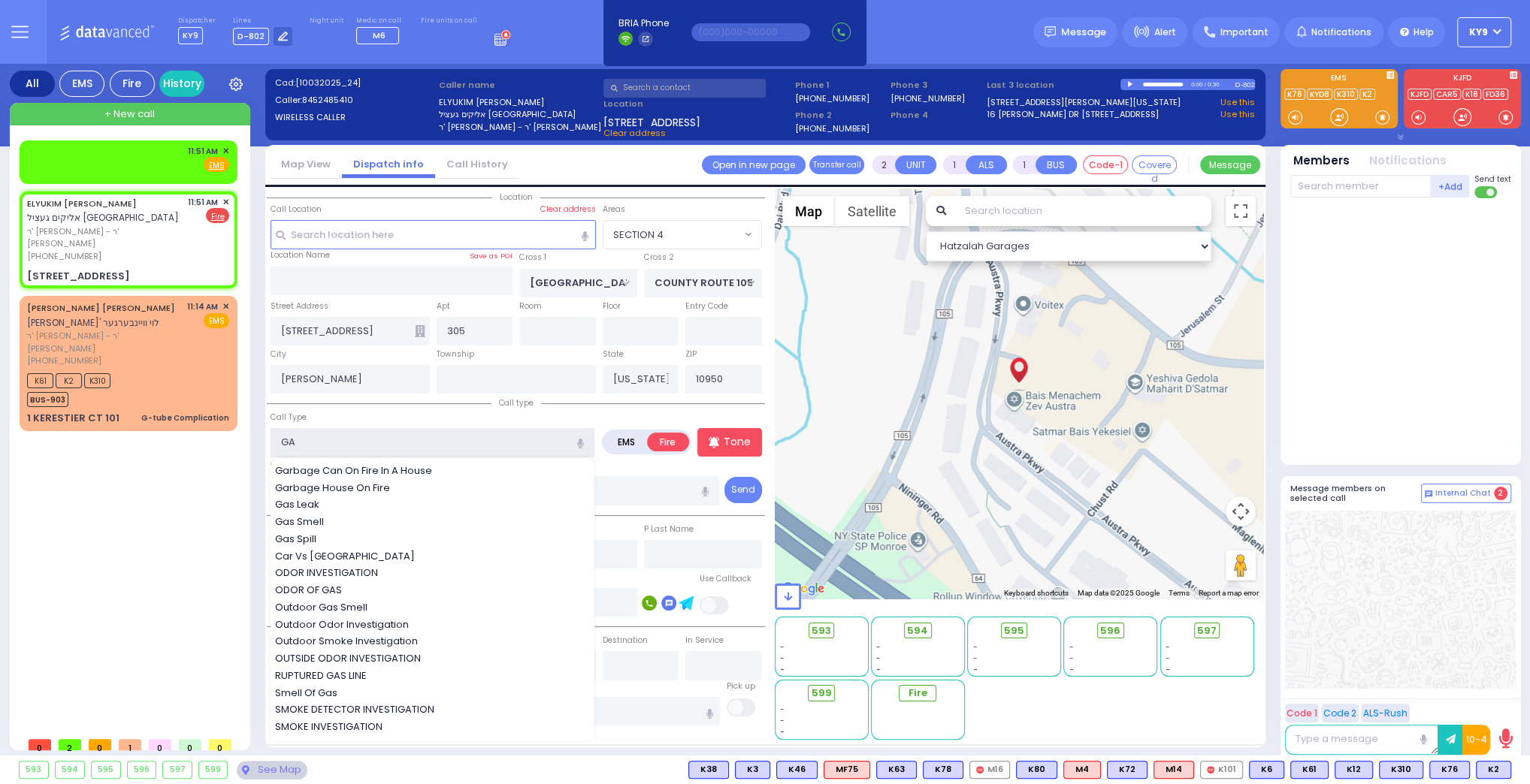
type input "GAS"
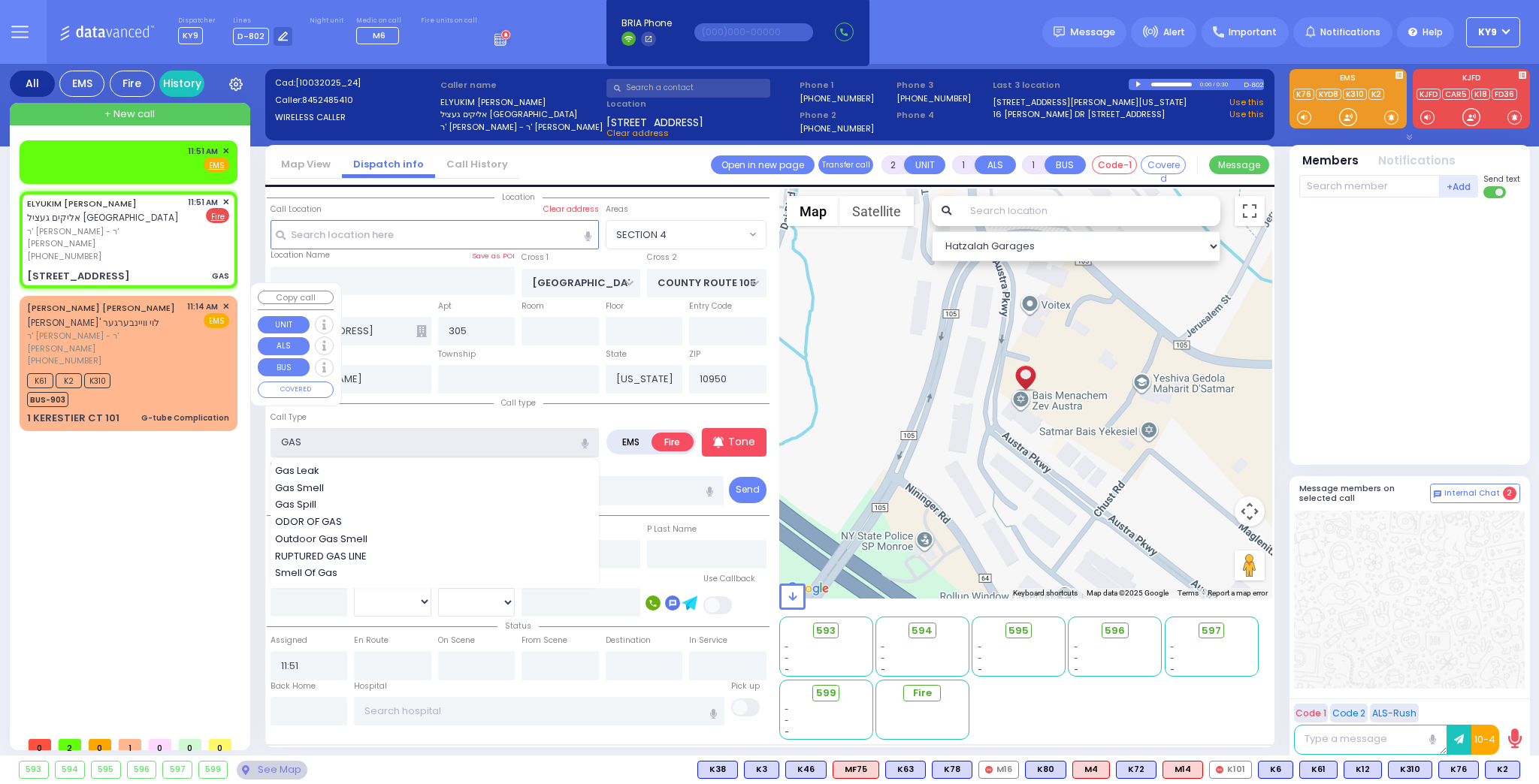
select select
radio input "true"
select select
select select "Hatzalah Garages"
select select "SECTION 4"
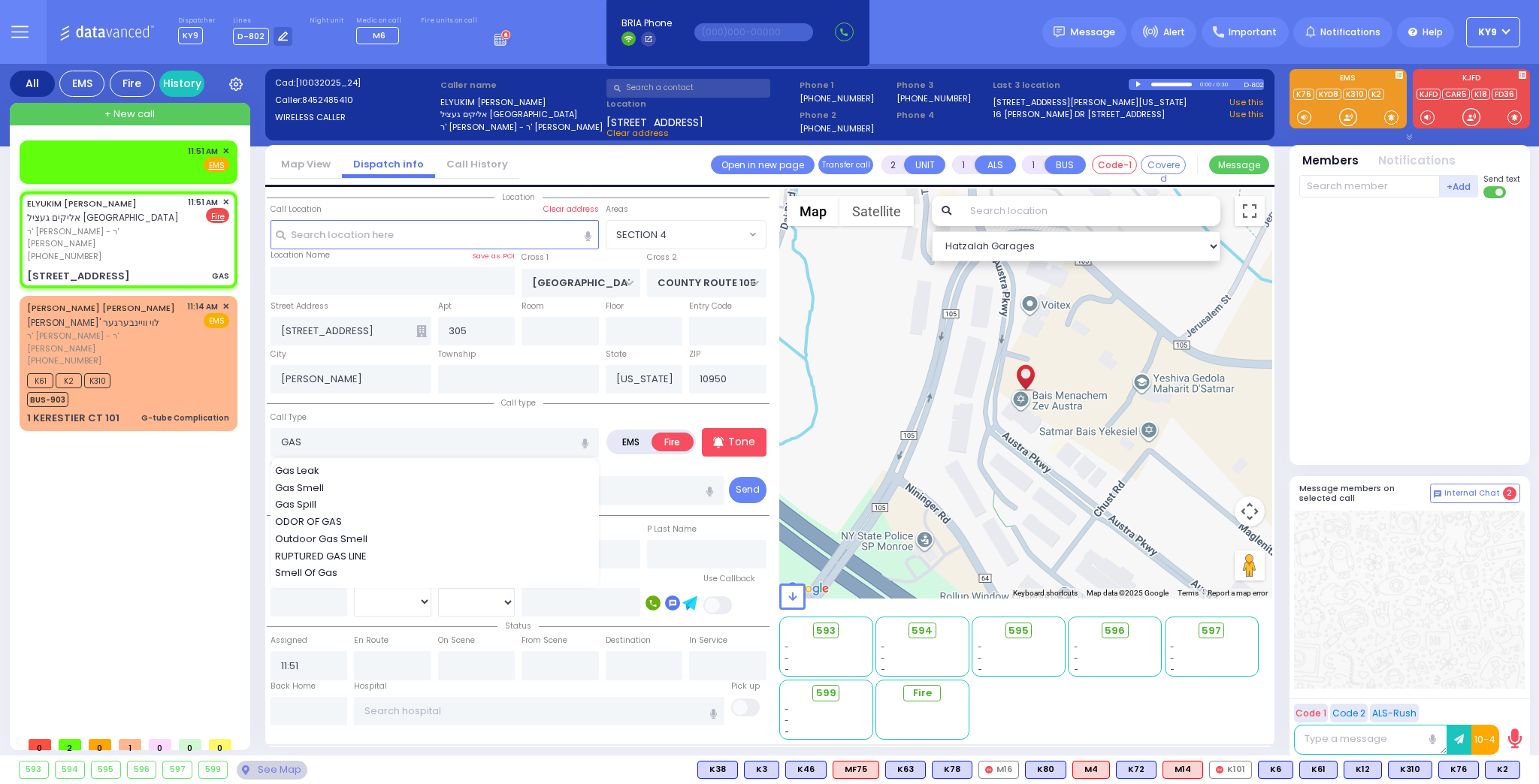
click at [287, 486] on span "Gas Smell" at bounding box center [301, 488] width 54 height 15
type input "Gas Smell"
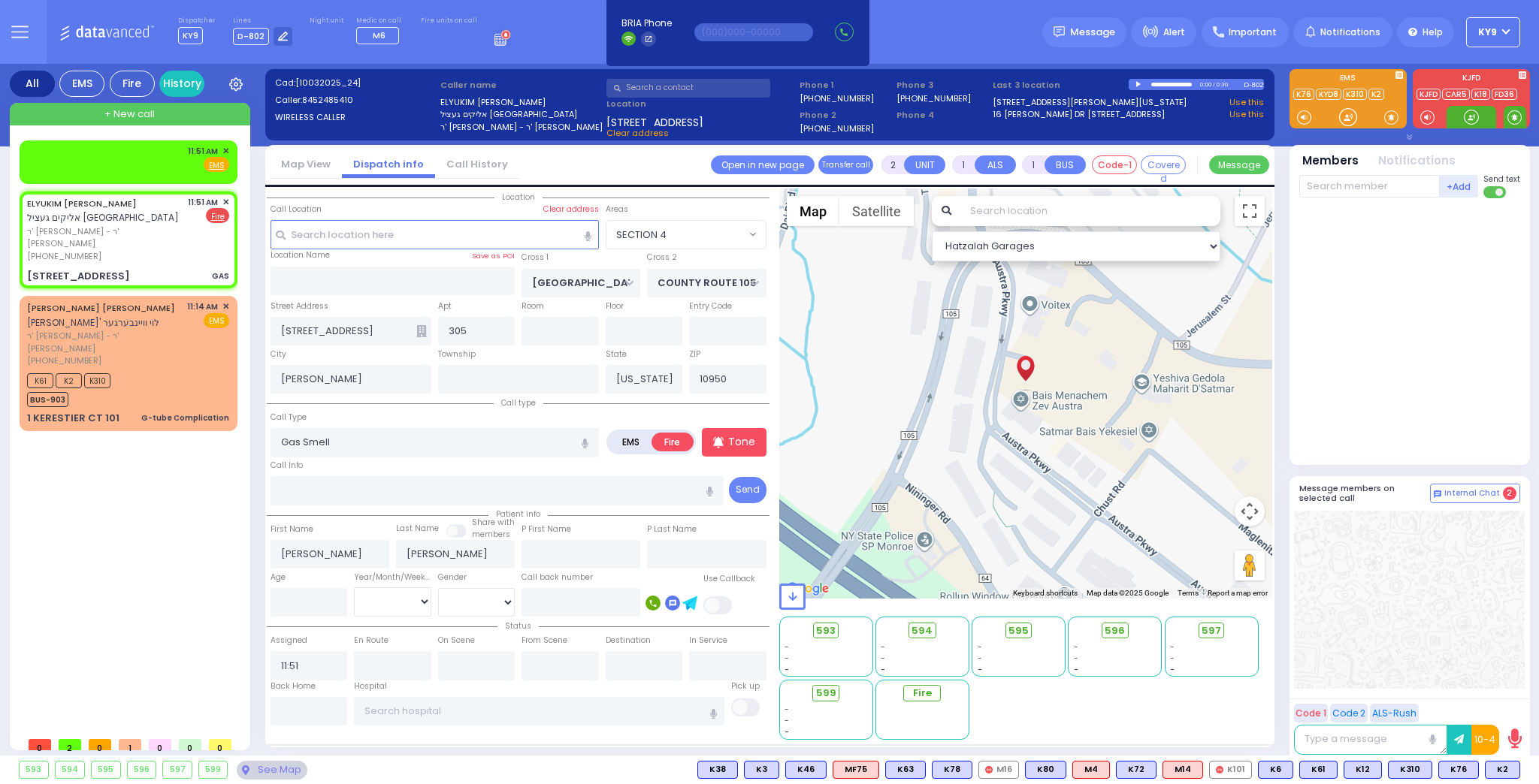
click at [1511, 125] on span at bounding box center [1515, 117] width 23 height 23
select select
radio input "true"
select select
select select "Hatzalah Garages"
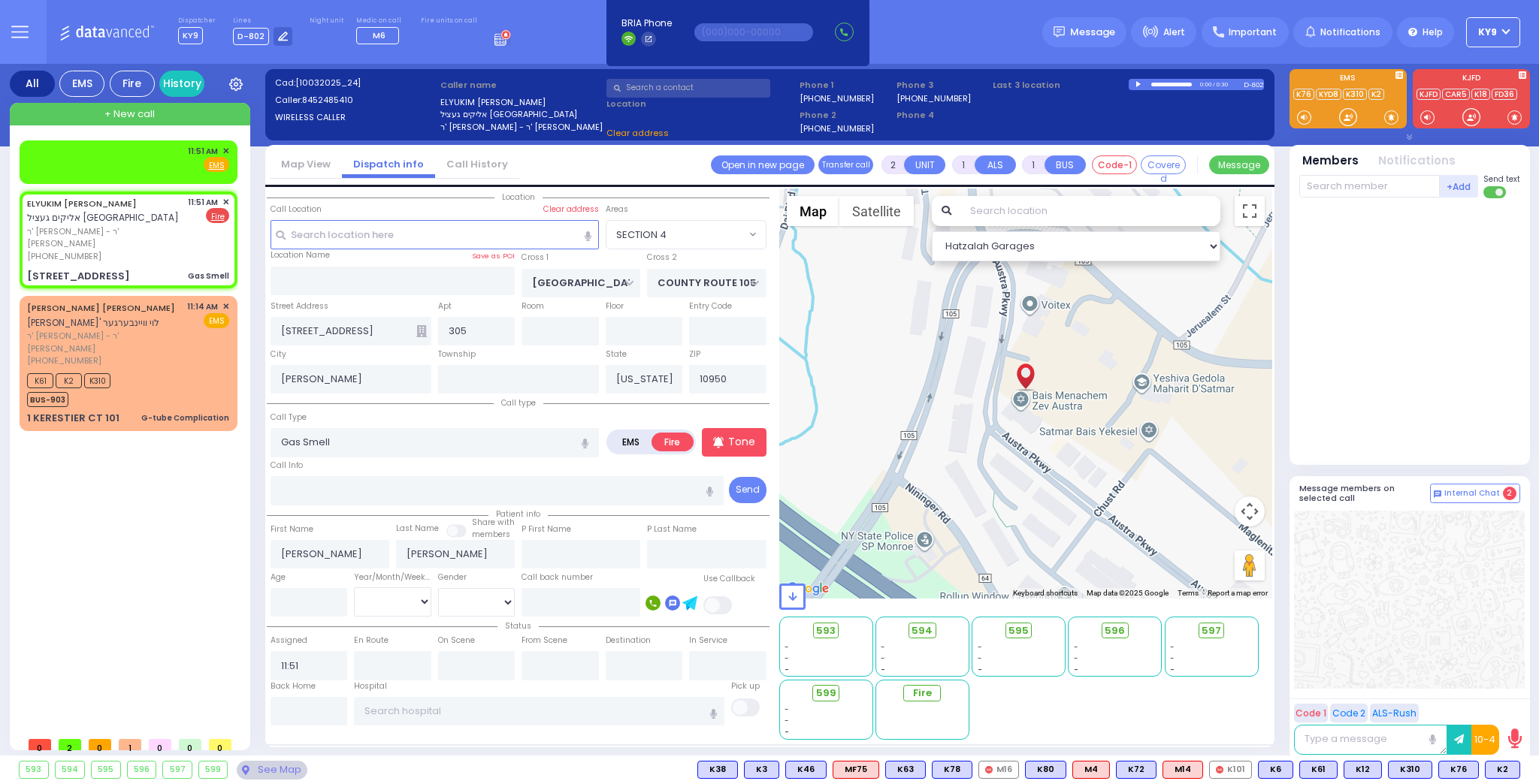
select select
radio input "true"
select select
select select "Hatzalah Garages"
select select "SECTION 4"
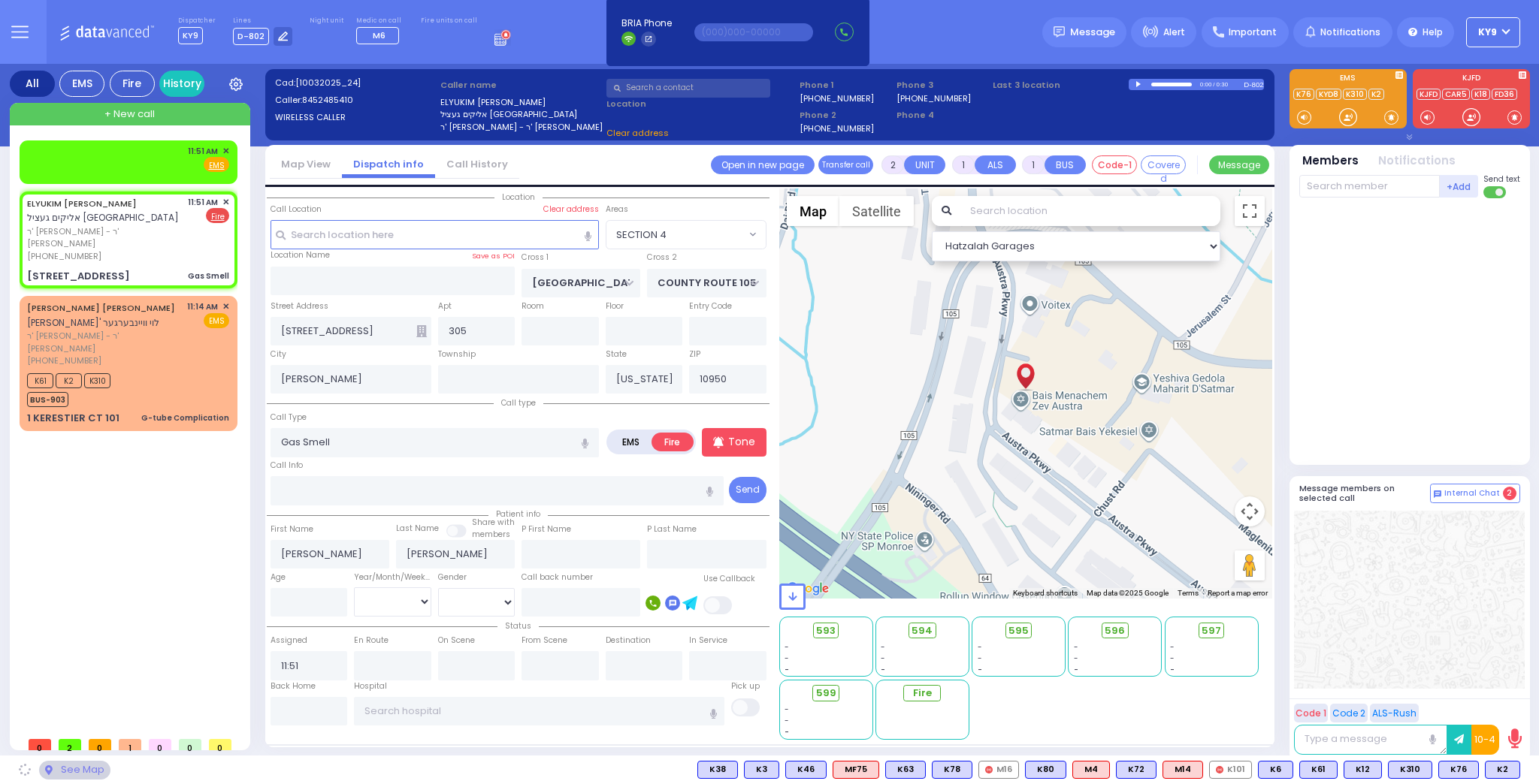
select select "SECTION 4"
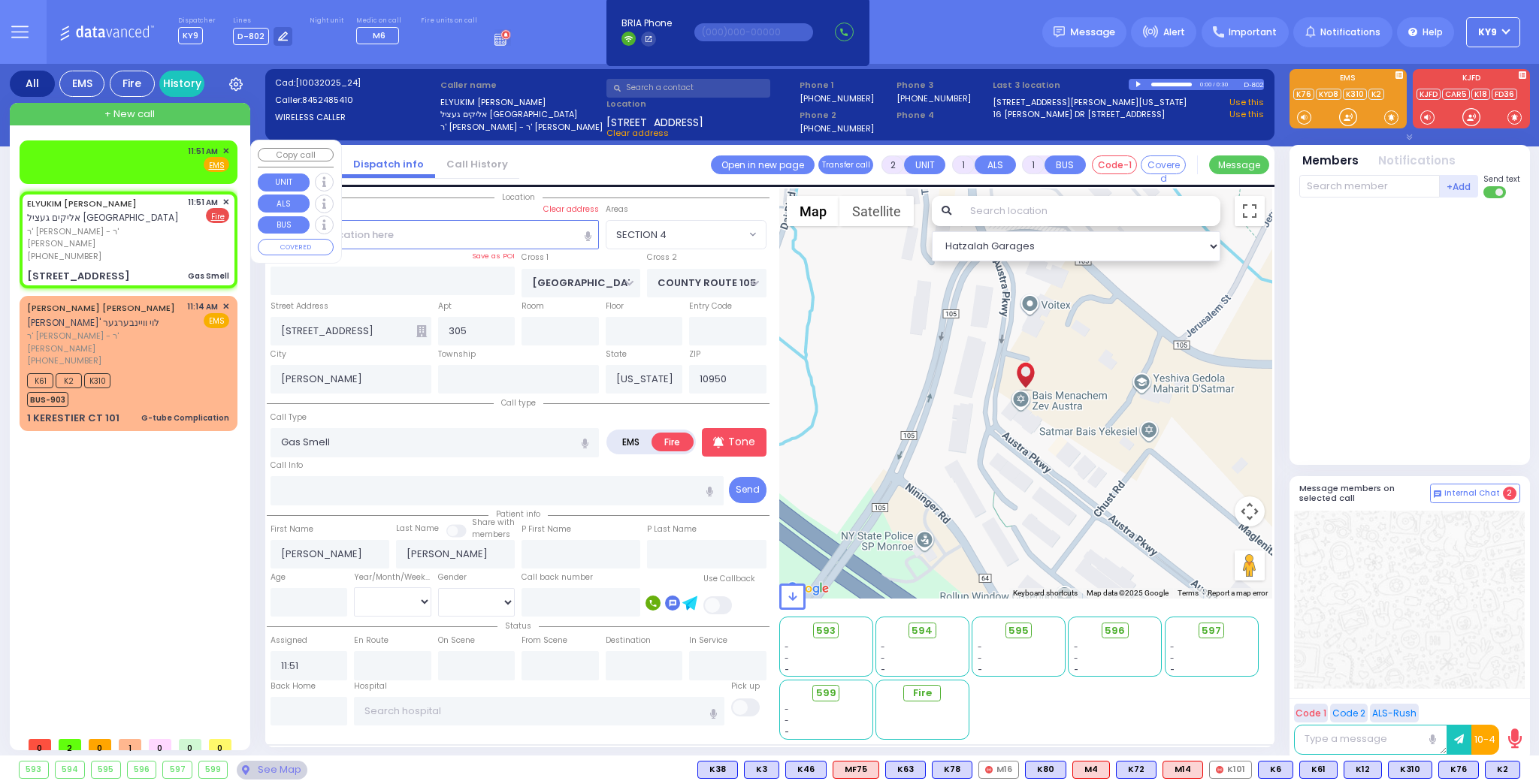
click at [227, 147] on span "✕" at bounding box center [226, 151] width 7 height 12
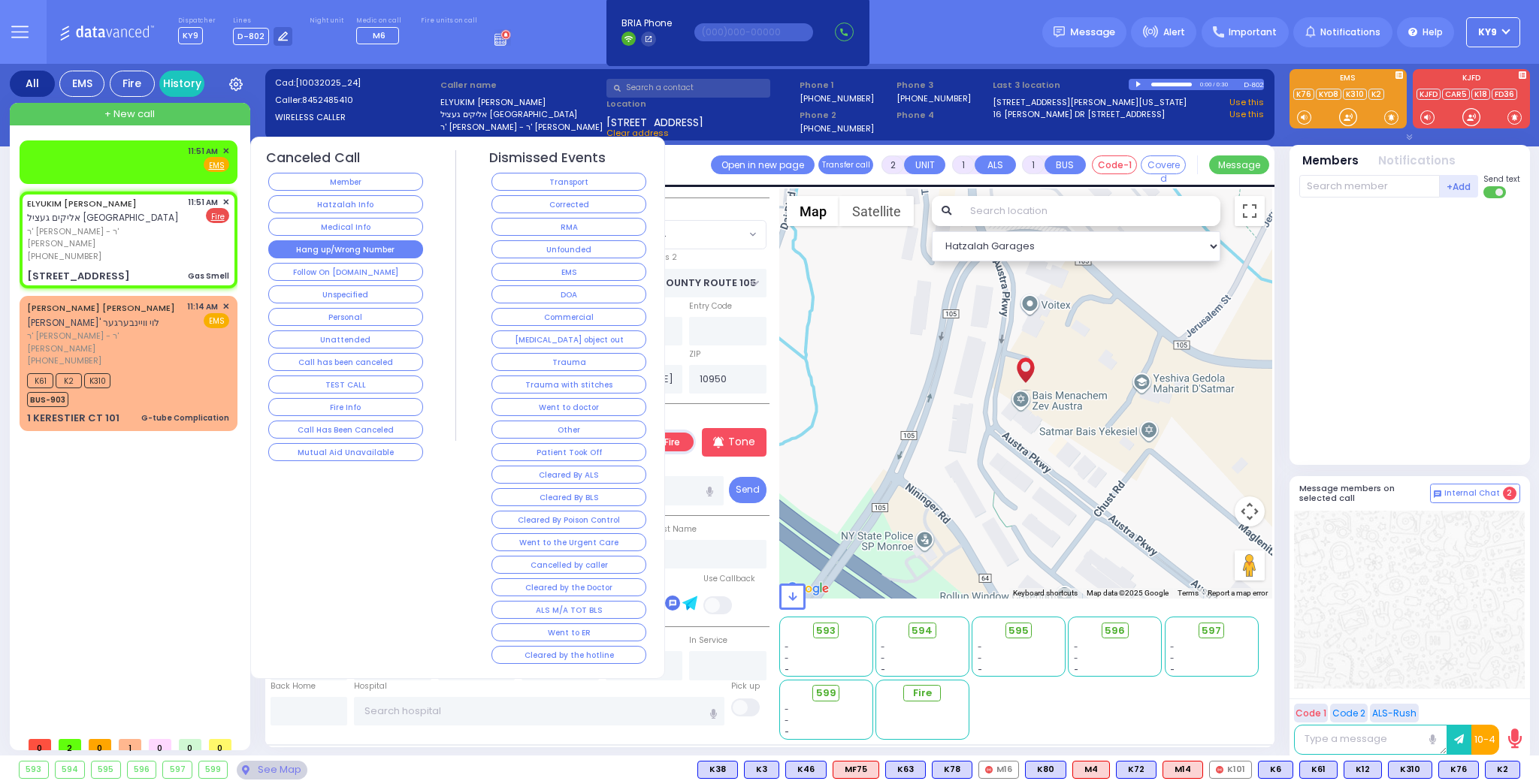
click at [331, 243] on button "Hang up/Wrong Number" at bounding box center [346, 249] width 155 height 18
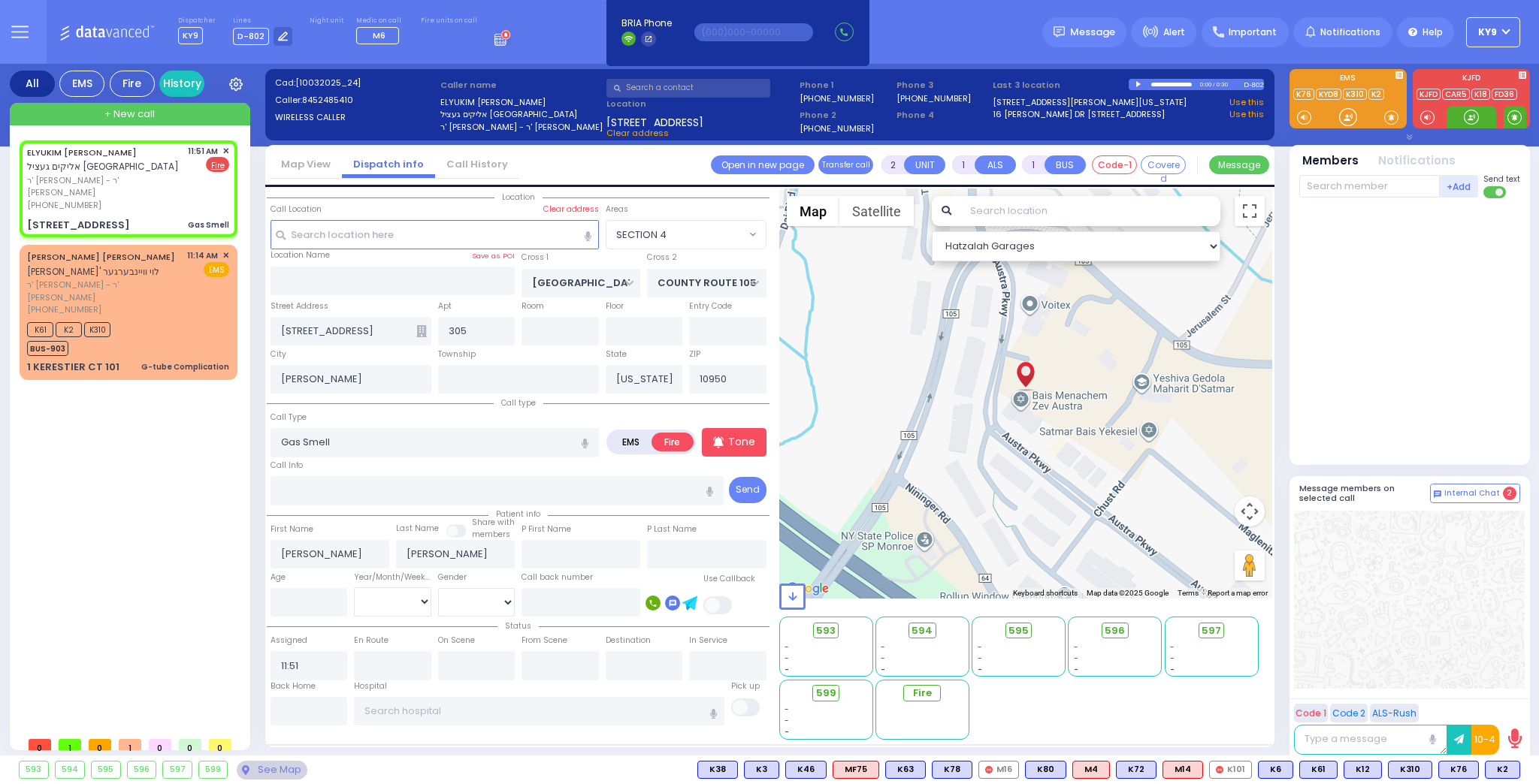
click at [1522, 119] on span at bounding box center [1515, 117] width 14 height 15
click at [1366, 188] on input "text" at bounding box center [1370, 186] width 140 height 23
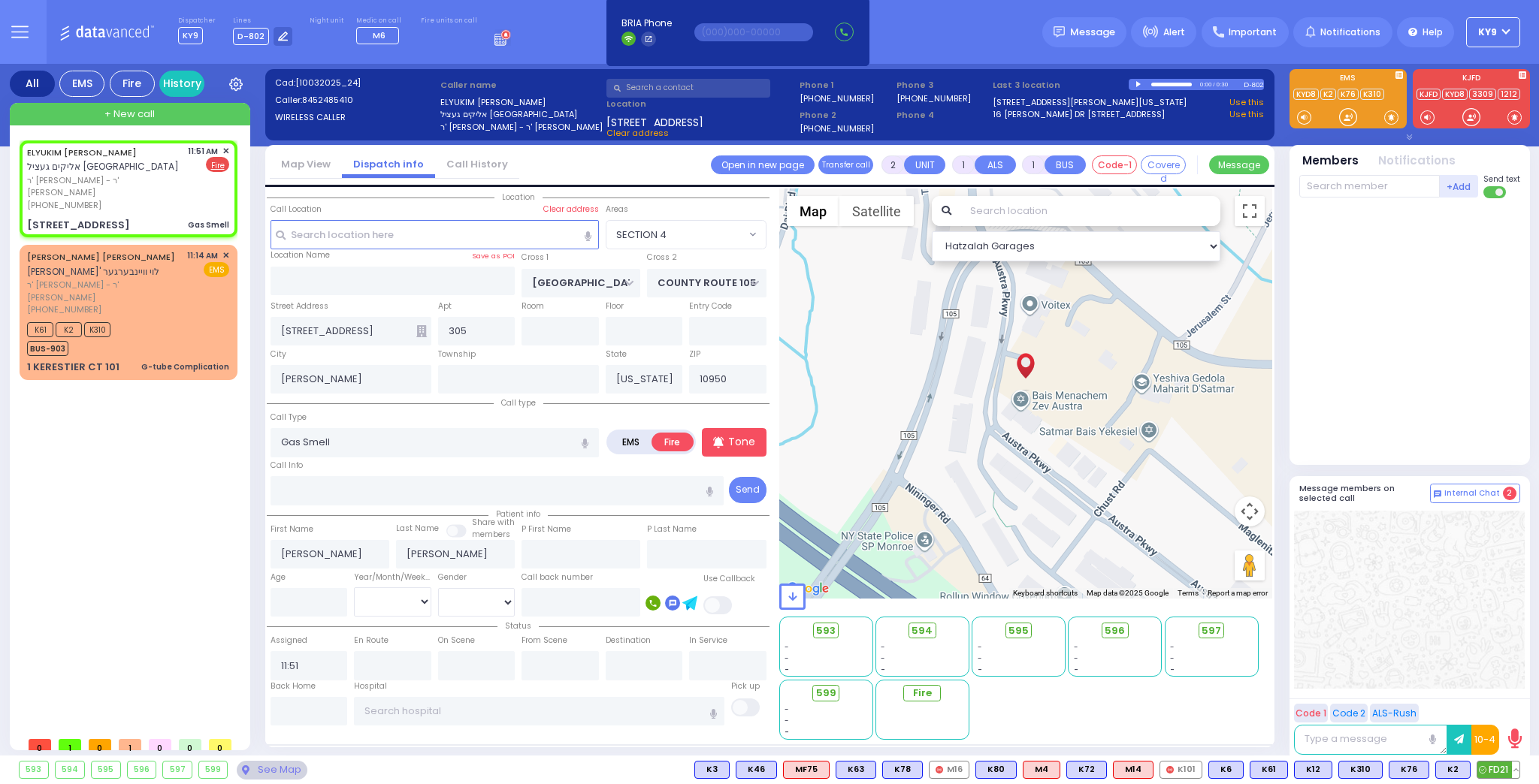
click at [1505, 771] on span "FD21" at bounding box center [1498, 769] width 42 height 16
select select
radio input "true"
select select
type input "11:52"
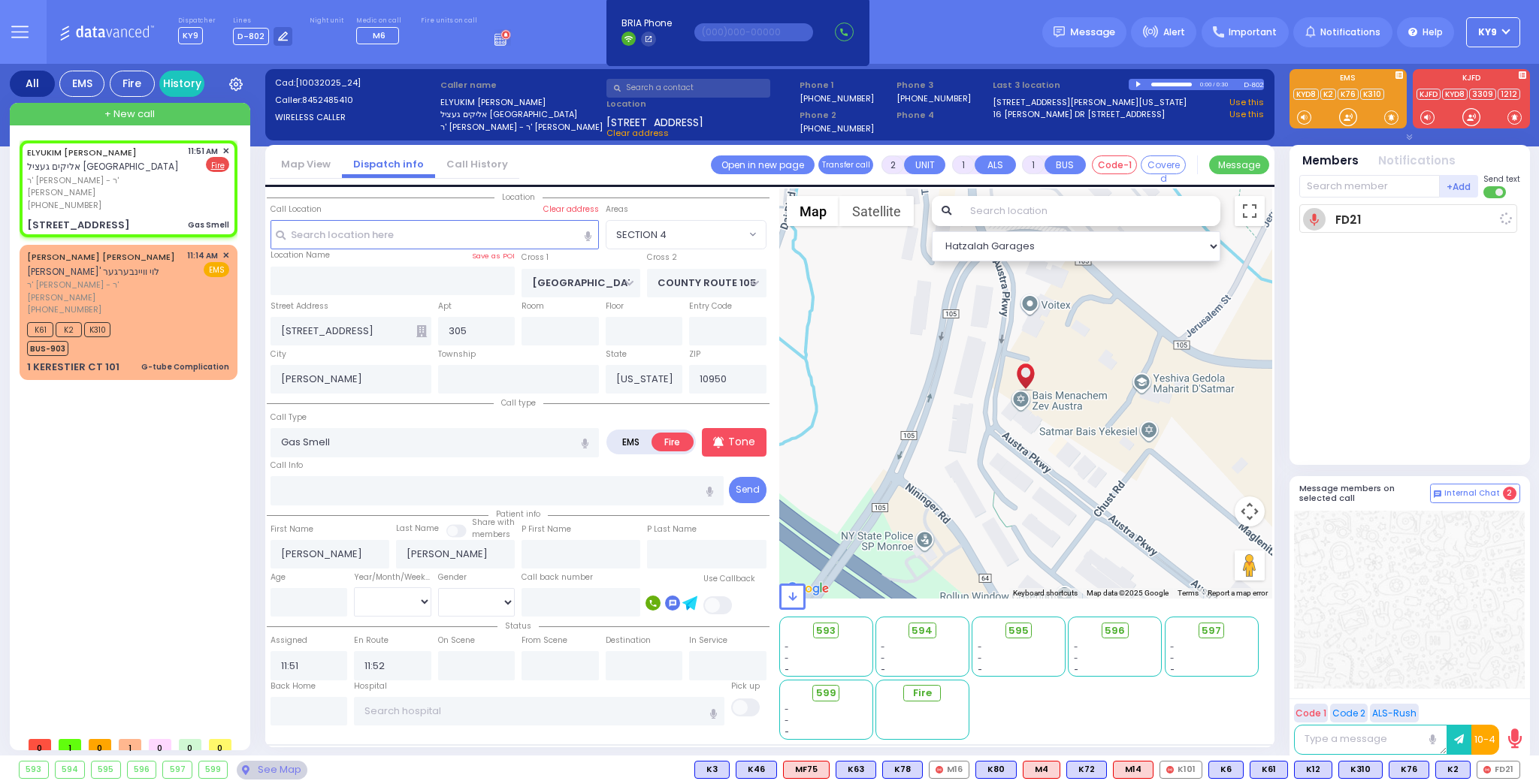
select select "Hatzalah Garages"
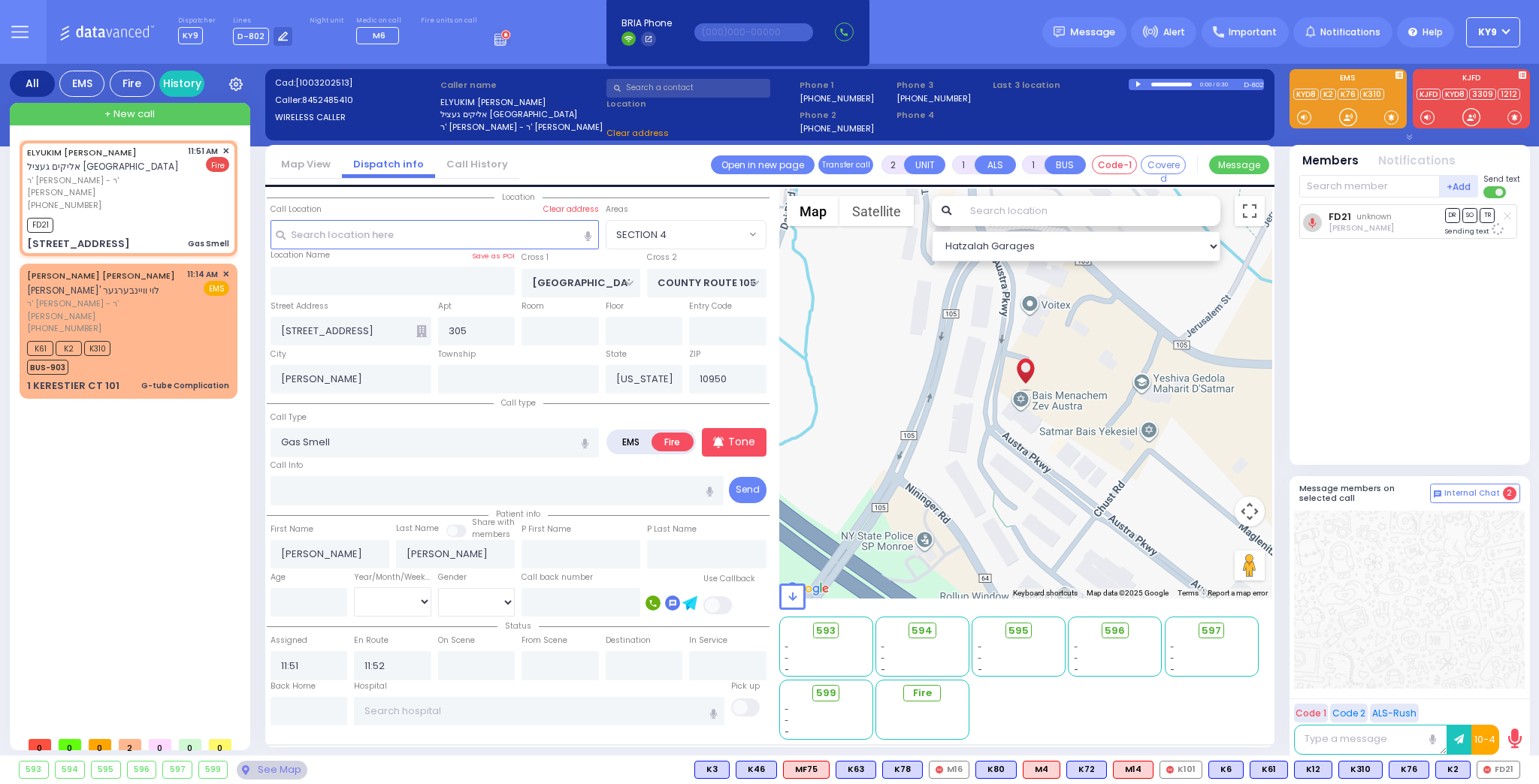
select select "SECTION 4"
click at [1331, 189] on input "text" at bounding box center [1370, 186] width 140 height 23
type input "17"
click at [1330, 224] on div "FD17 [PERSON_NAME]" at bounding box center [1411, 218] width 214 height 27
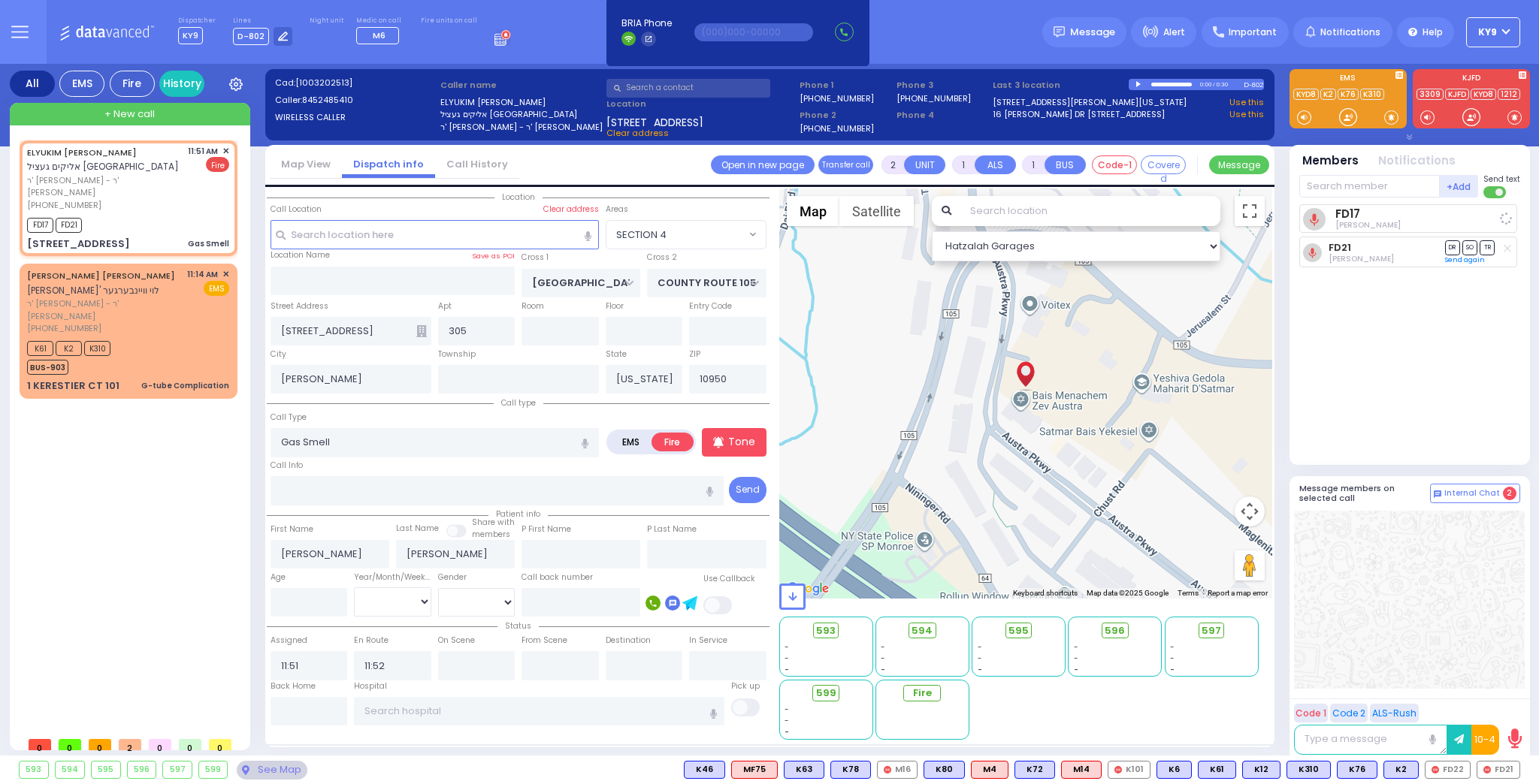
select select
radio input "true"
select select
select select "Hatzalah Garages"
select select "SECTION 4"
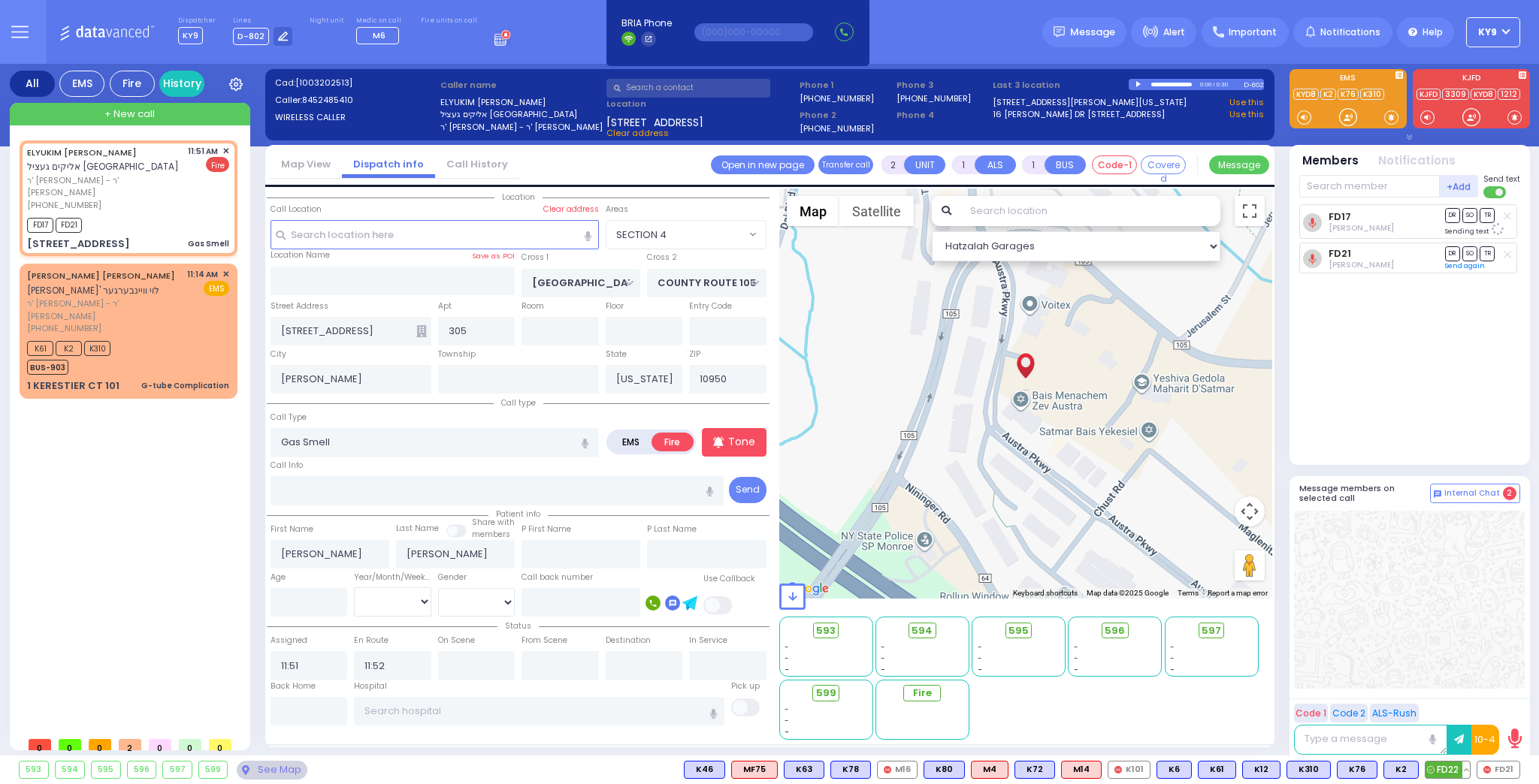
click at [1451, 772] on span "FD22" at bounding box center [1448, 769] width 44 height 16
select select
radio input "true"
select select
select select "Hatzalah Garages"
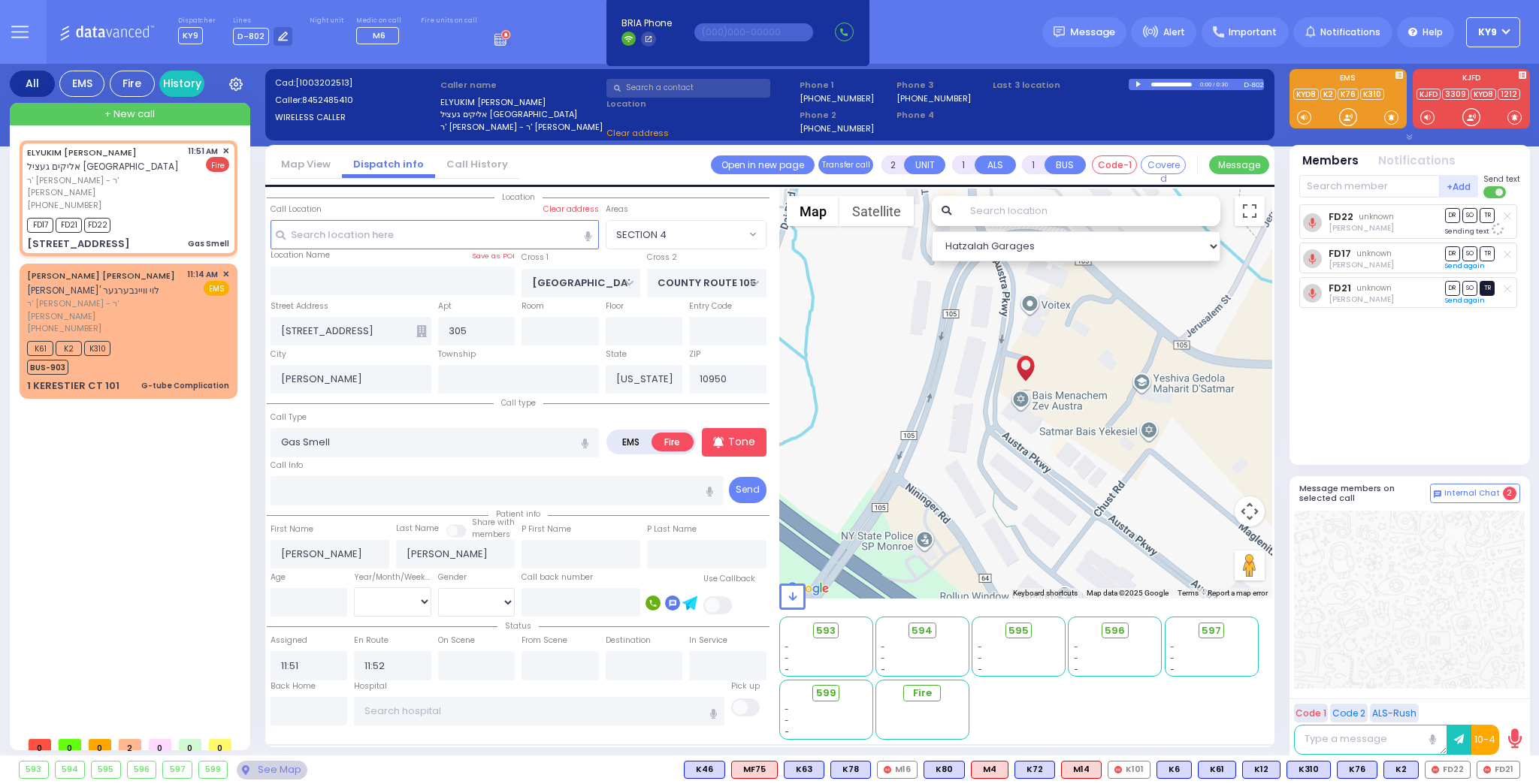
select select "SECTION 4"
click at [1509, 288] on icon at bounding box center [1508, 289] width 8 height 9
select select
radio input "true"
select select
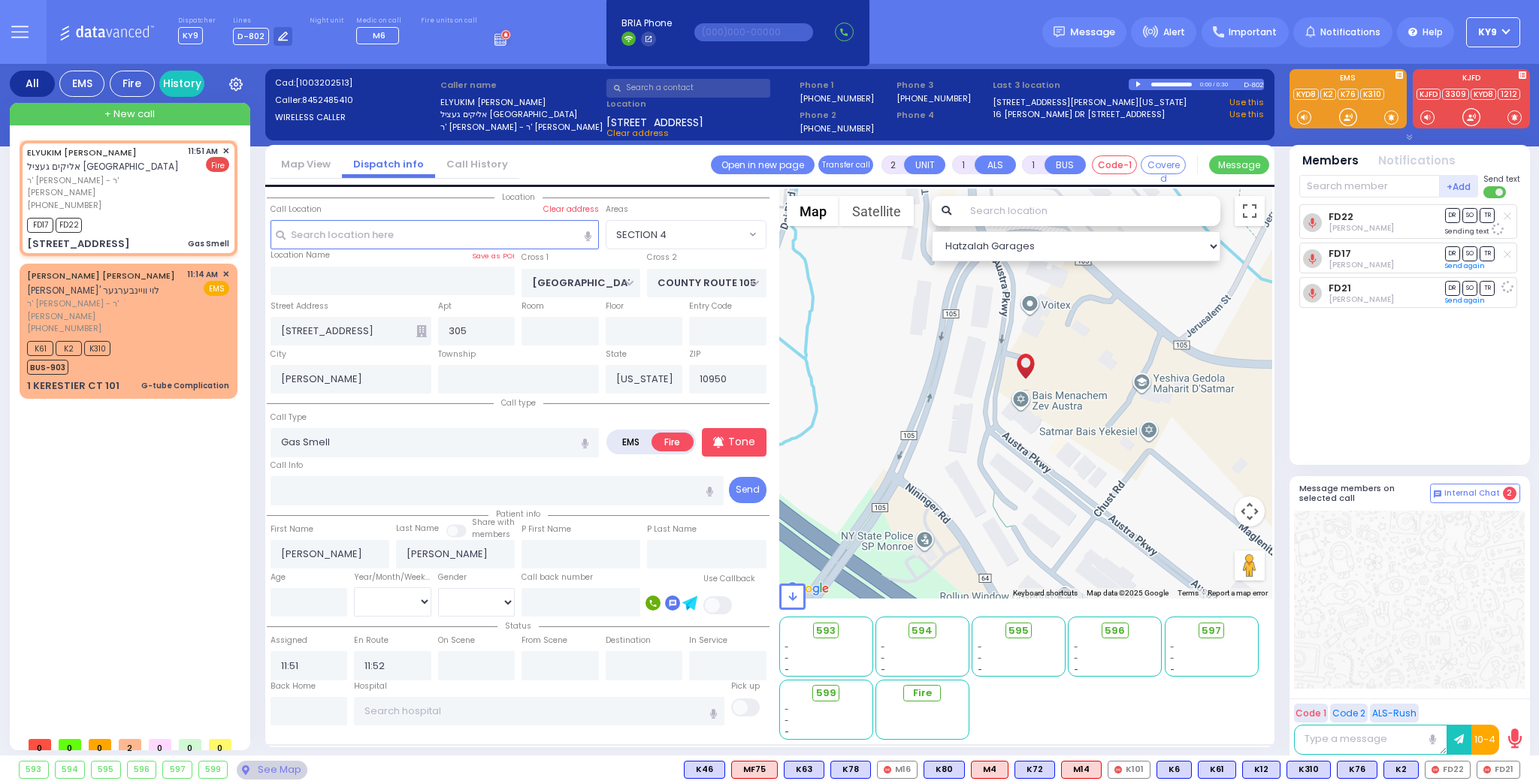
select select "Hatzalah Garages"
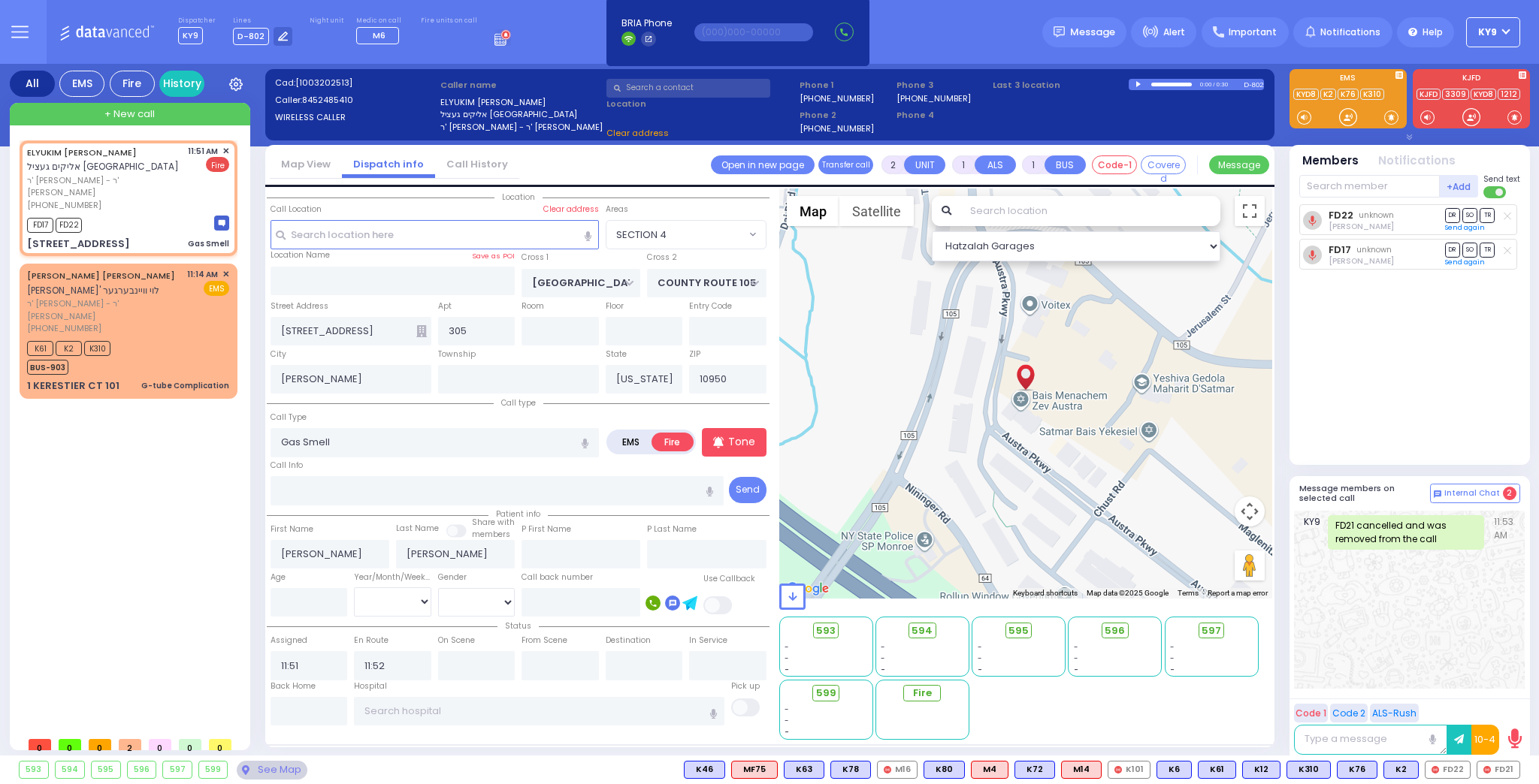
select select "SECTION 4"
click at [1359, 191] on input "text" at bounding box center [1370, 186] width 140 height 23
type input "329"
click at [1369, 220] on div "FD329" at bounding box center [1349, 217] width 75 height 15
click at [1357, 189] on input "text" at bounding box center [1370, 186] width 140 height 23
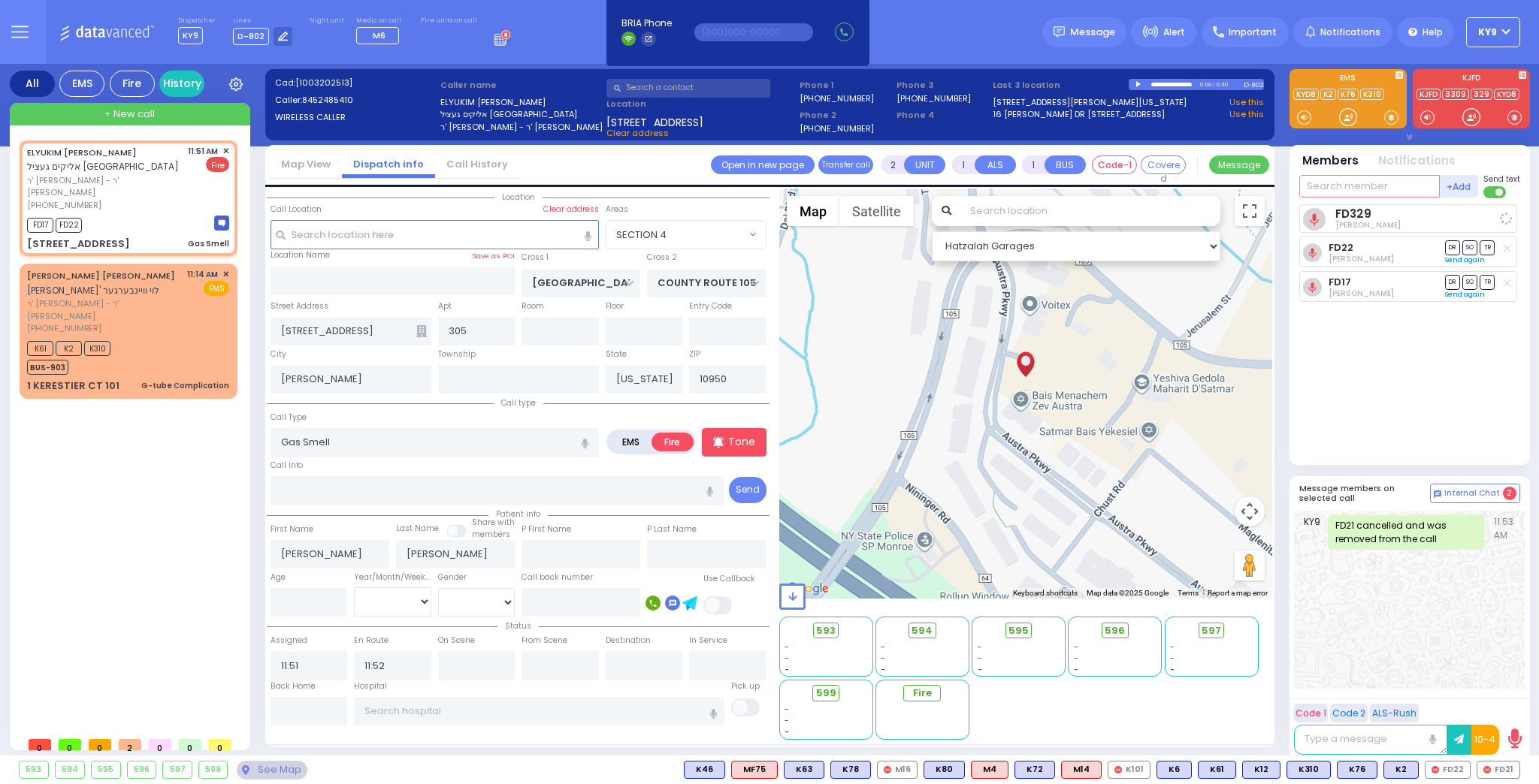
select select
radio input "true"
select select
select select "Hatzalah Garages"
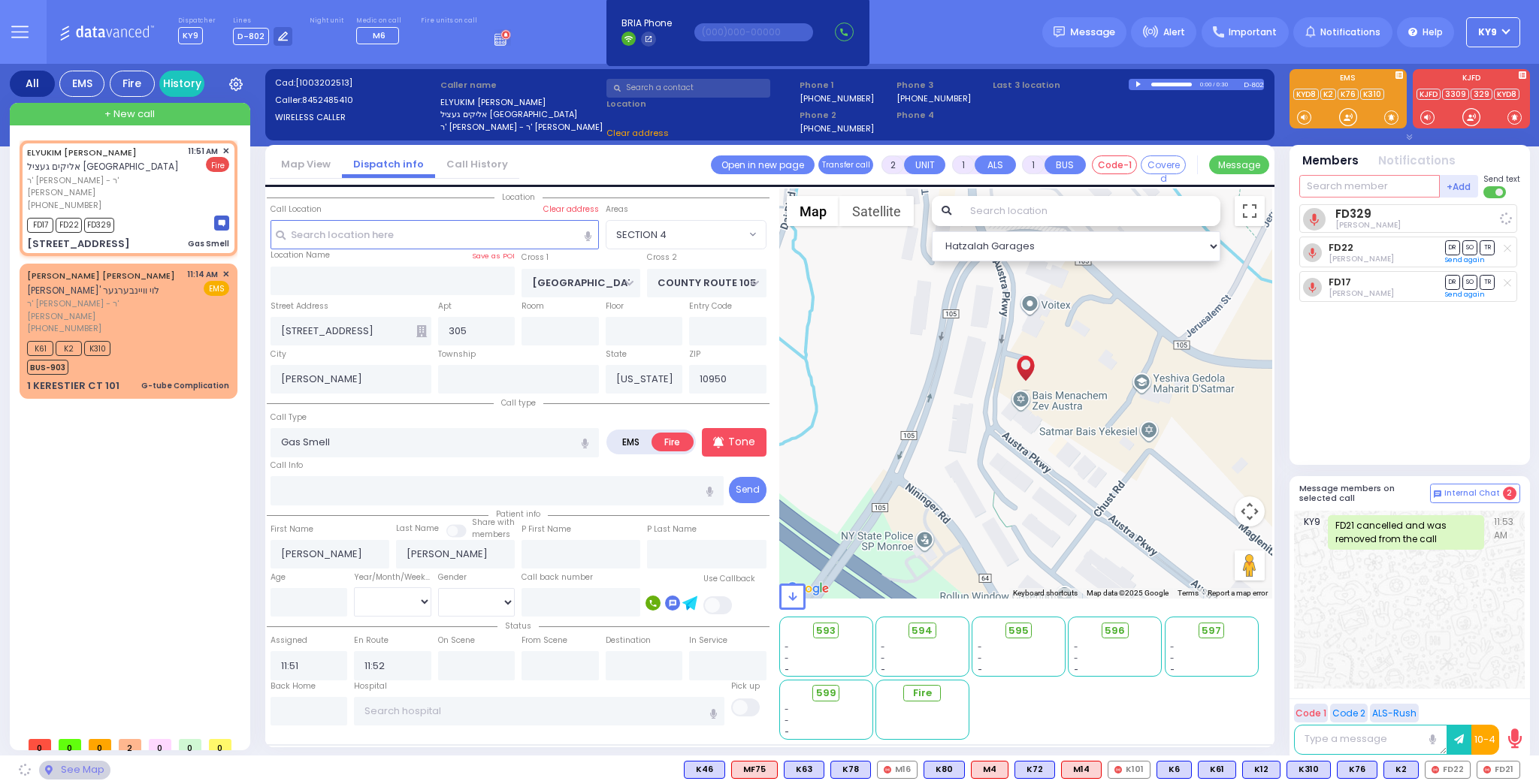
select select "SECTION 4"
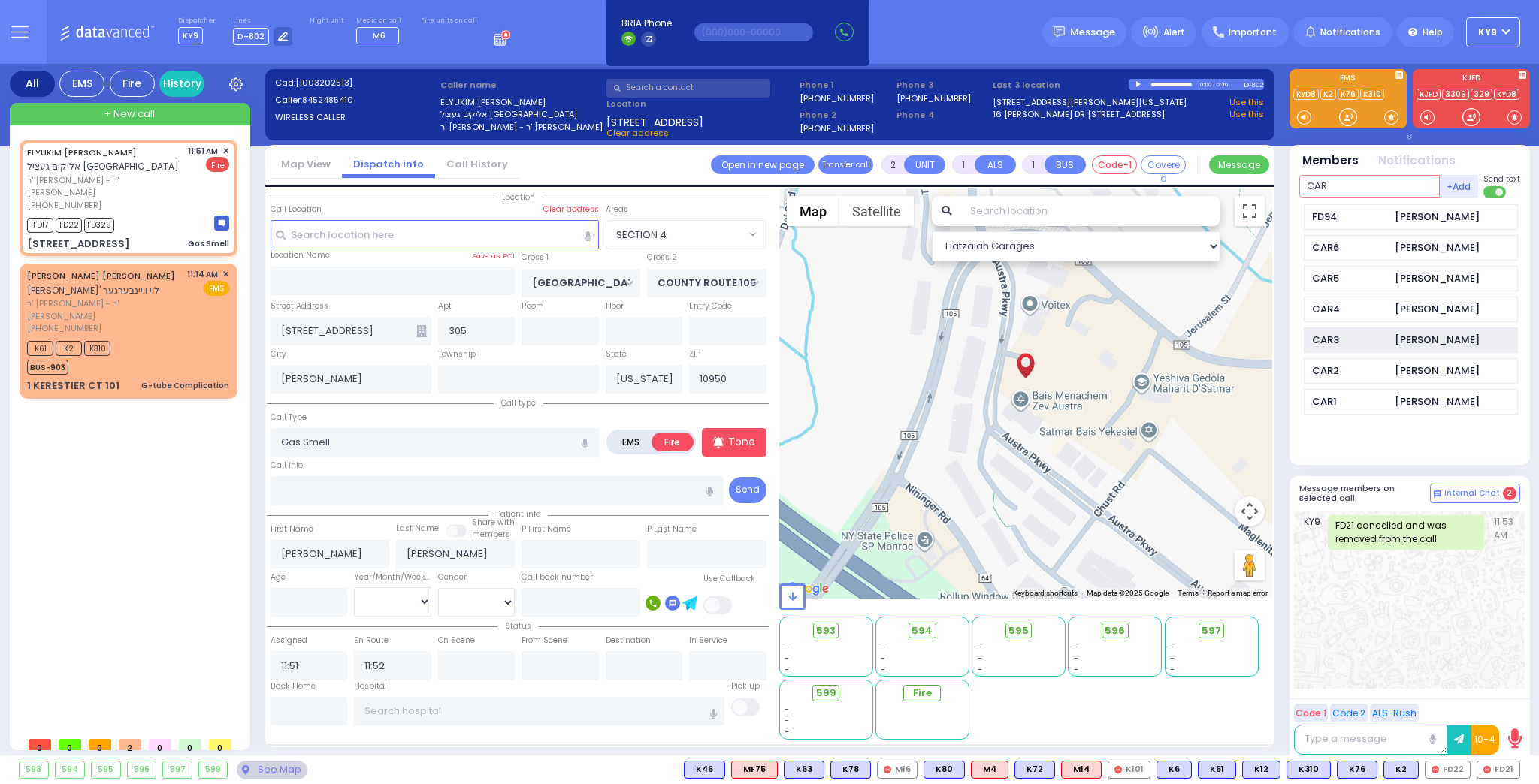
type input "CAR"
click at [1375, 338] on div "CAR3" at bounding box center [1349, 340] width 75 height 15
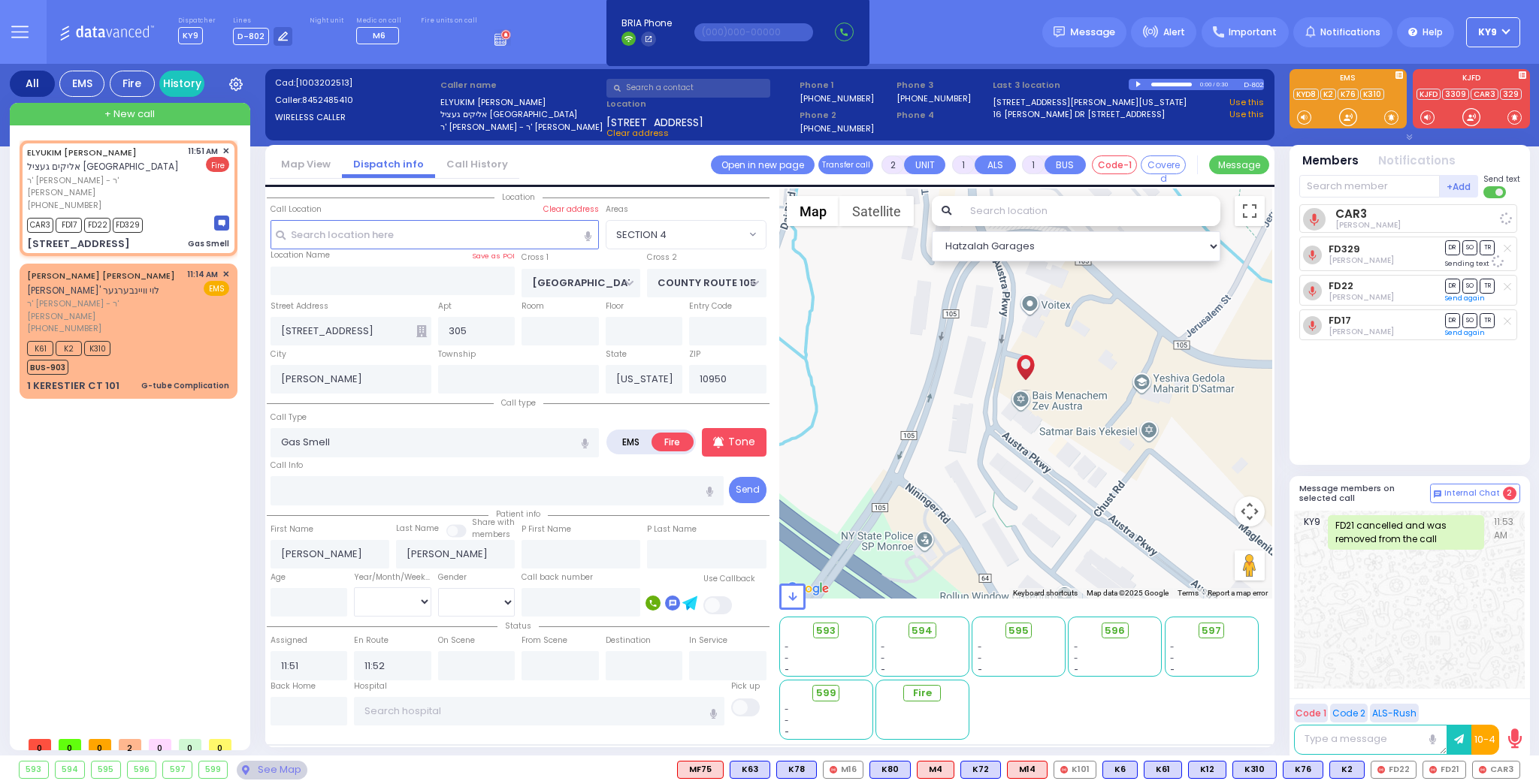
select select
radio input "true"
select select
select select "Hatzalah Garages"
select select "SECTION 4"
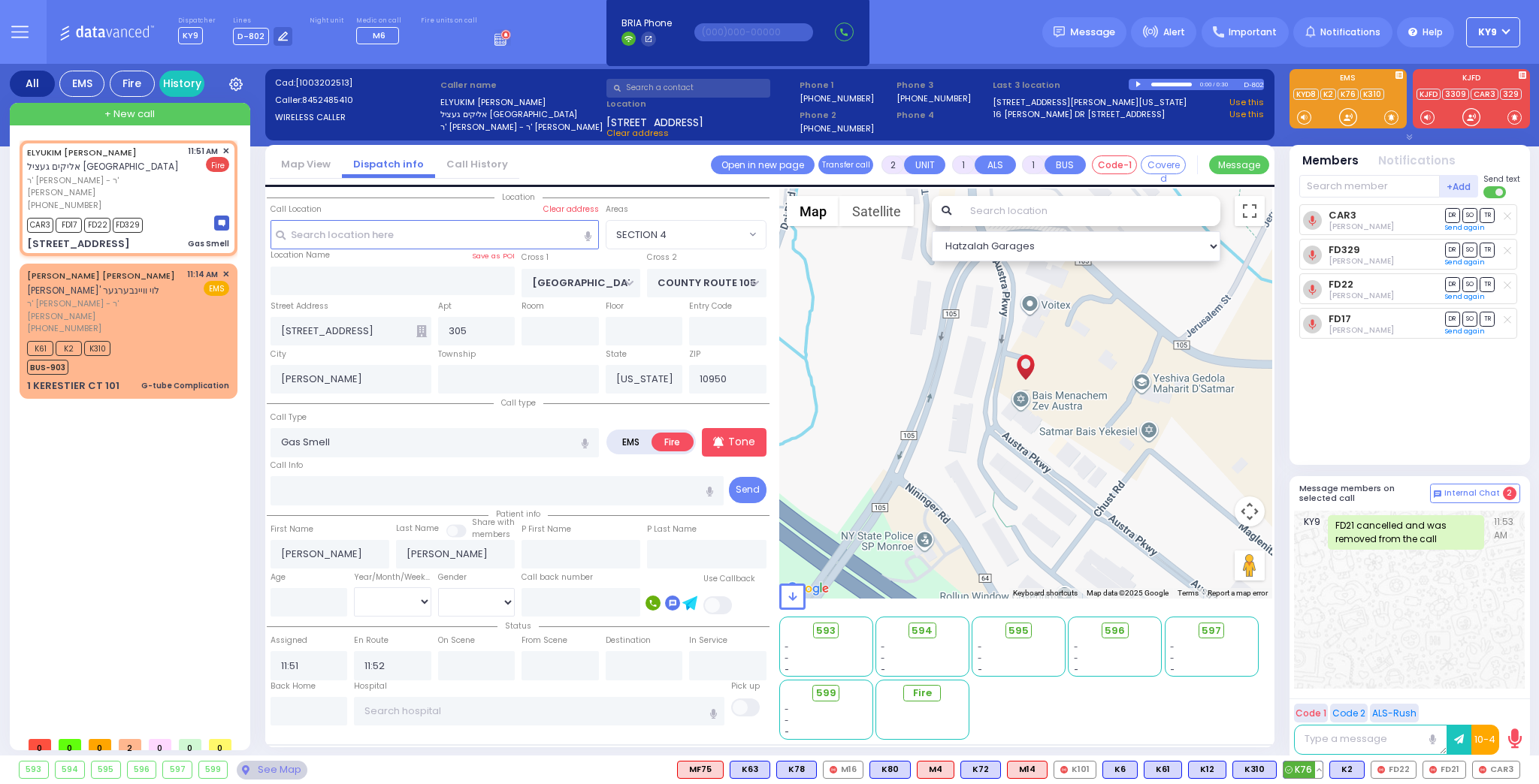
click at [1323, 769] on button at bounding box center [1319, 769] width 8 height 16
click at [1316, 702] on icon at bounding box center [1308, 704] width 16 height 16
click at [1364, 764] on button at bounding box center [1360, 769] width 8 height 16
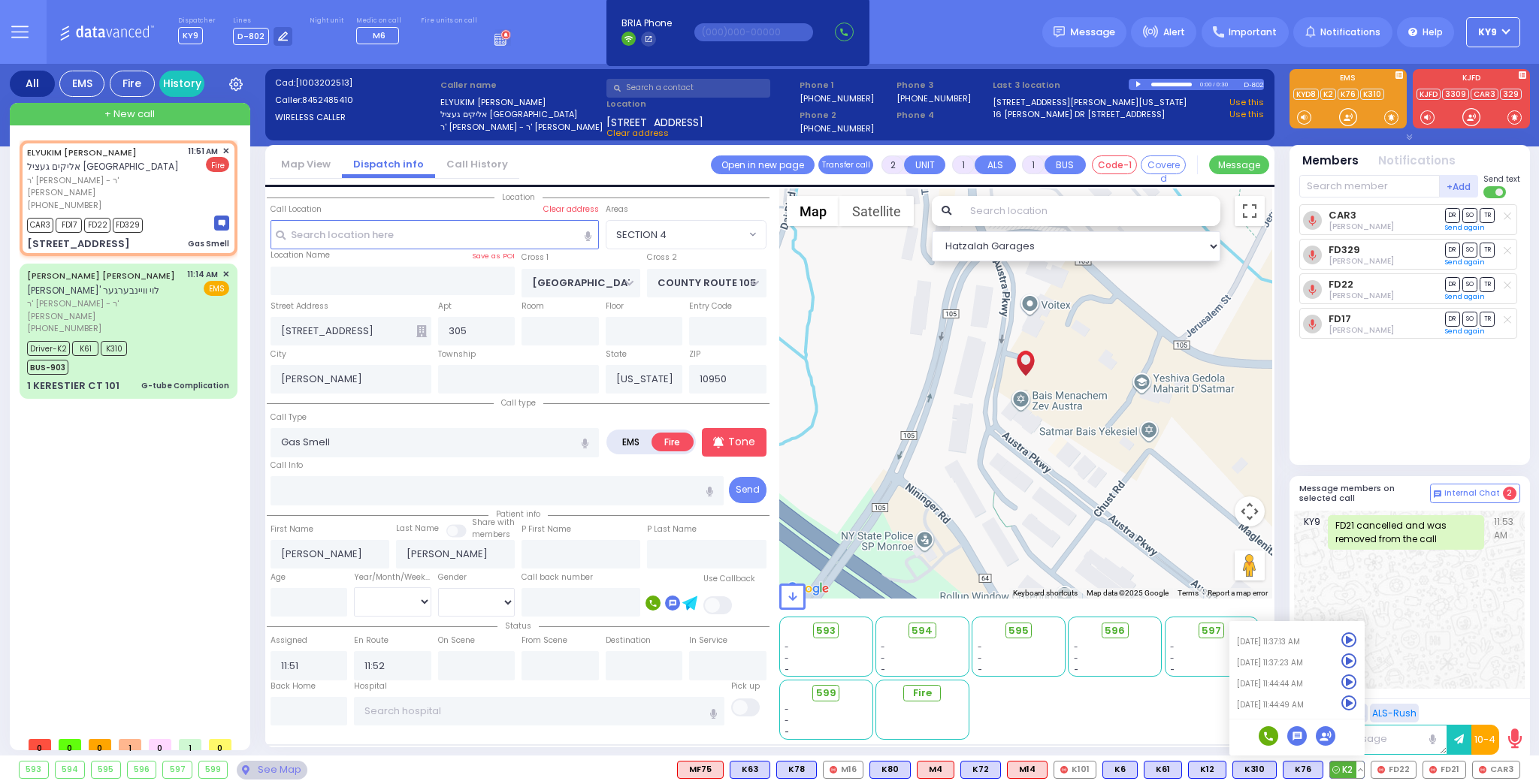
click at [1355, 701] on icon at bounding box center [1349, 704] width 16 height 16
click at [1356, 681] on icon at bounding box center [1349, 683] width 16 height 16
drag, startPoint x: 133, startPoint y: 456, endPoint x: 145, endPoint y: 451, distance: 13.0
click at [137, 456] on div "[PERSON_NAME] אליקים געציל [GEOGRAPHIC_DATA] ר' [PERSON_NAME] - ר' [PERSON_NAME…" at bounding box center [131, 435] width 224 height 589
click at [190, 337] on div "Driver-K2 K61 K310 BUS-903" at bounding box center [128, 356] width 202 height 37
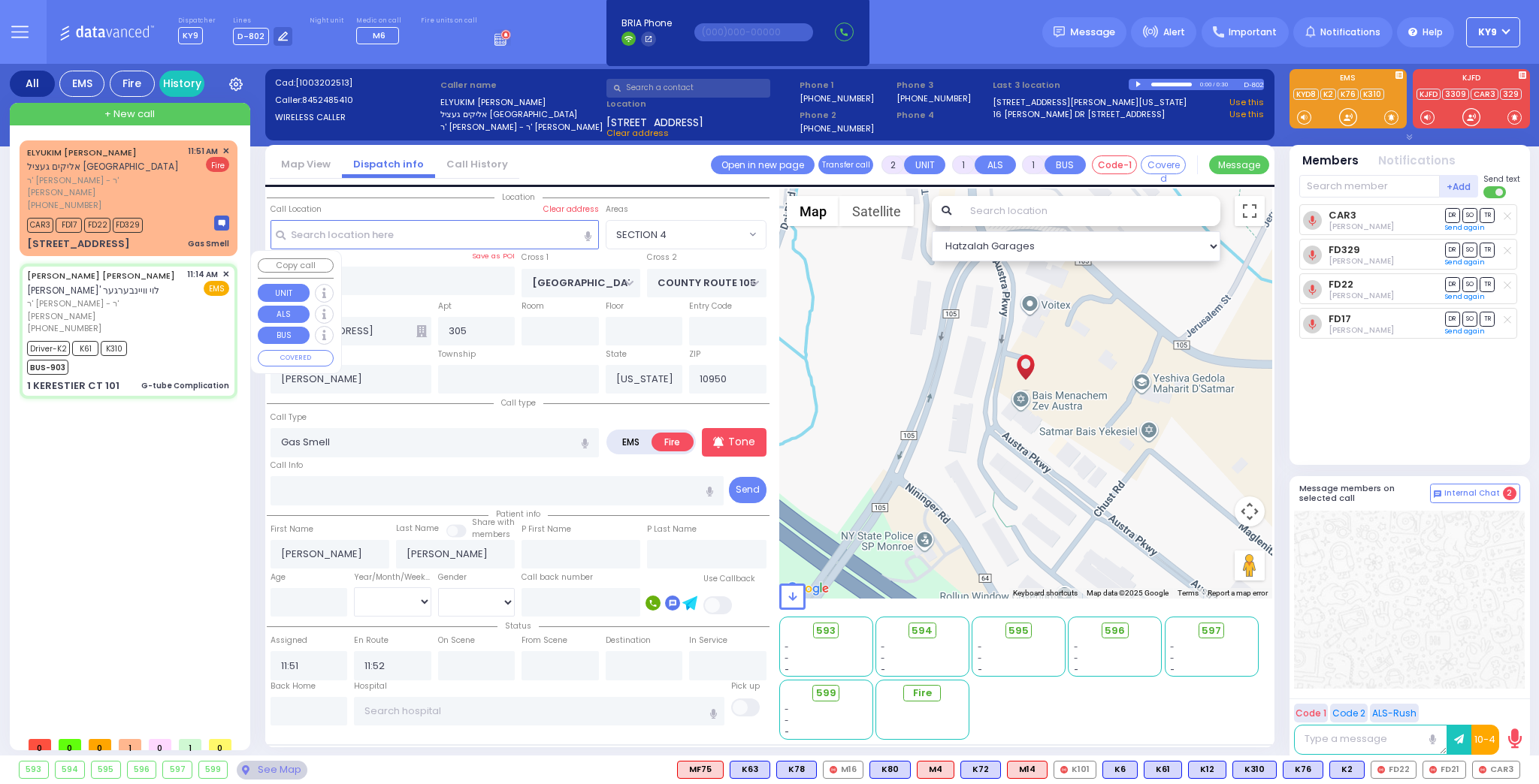
type input "6"
select select
type input "G-tube Complication"
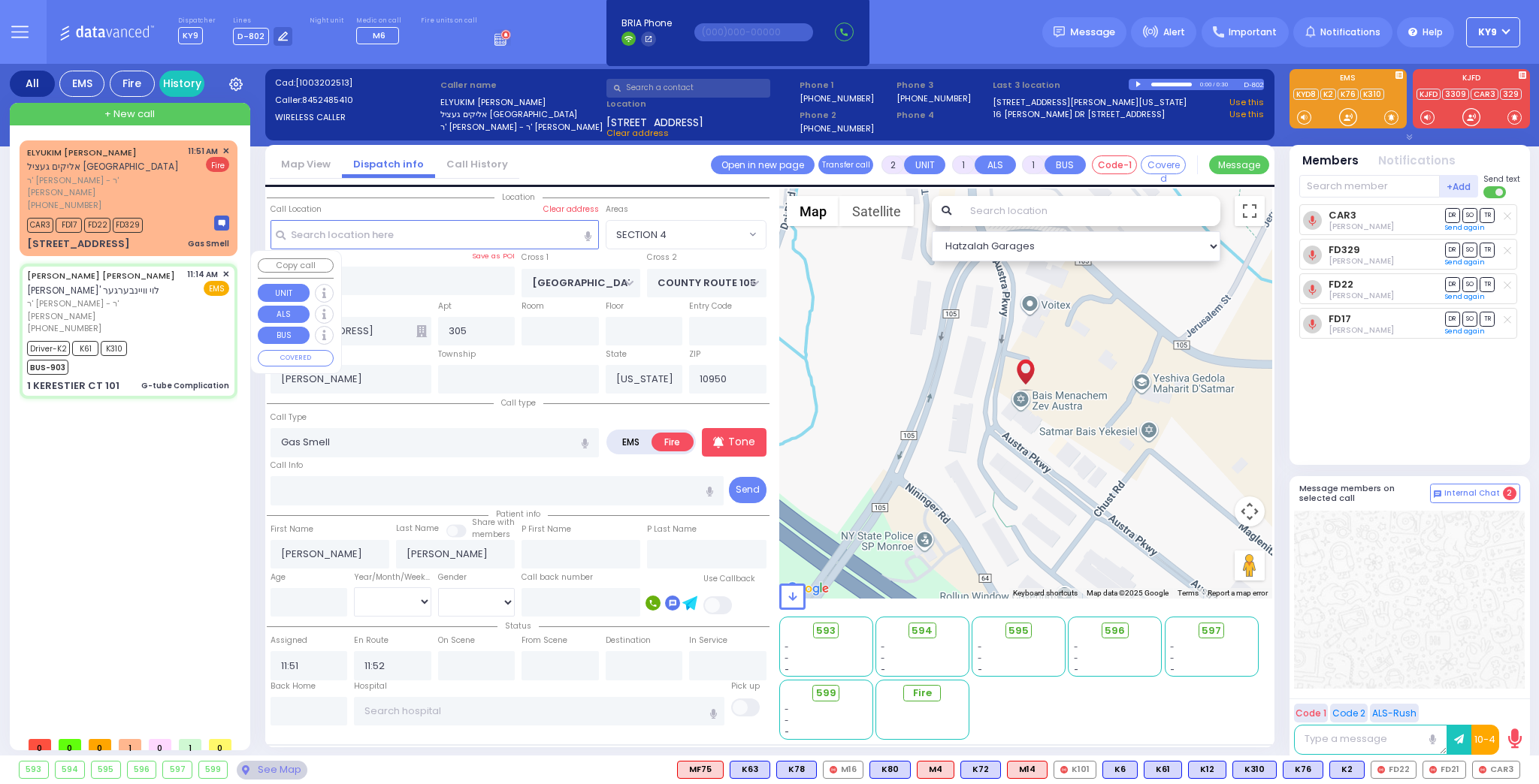
radio input "true"
type input "[PERSON_NAME] L."
type input "WEINBERGER"
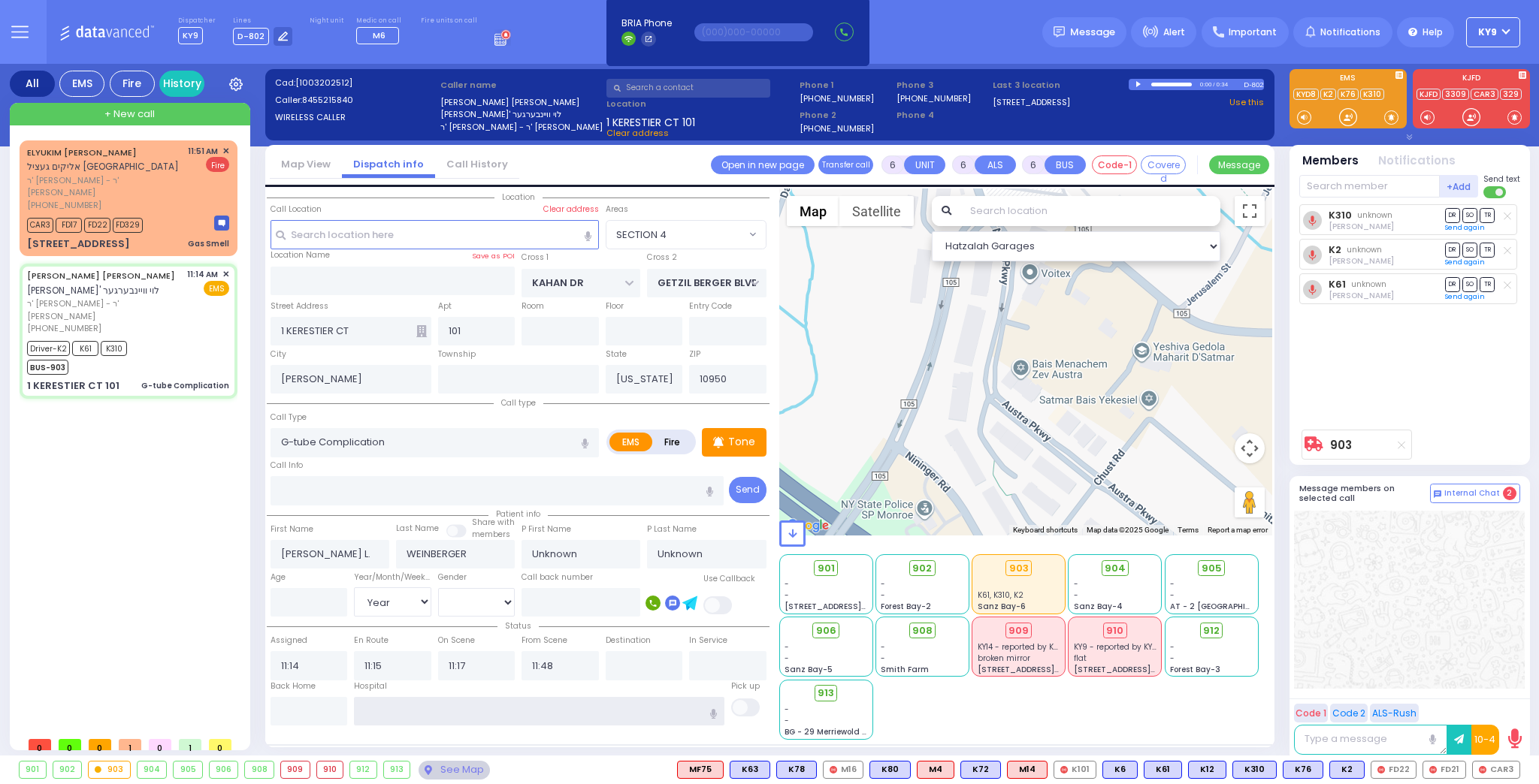
click at [436, 699] on input "text" at bounding box center [539, 711] width 371 height 29
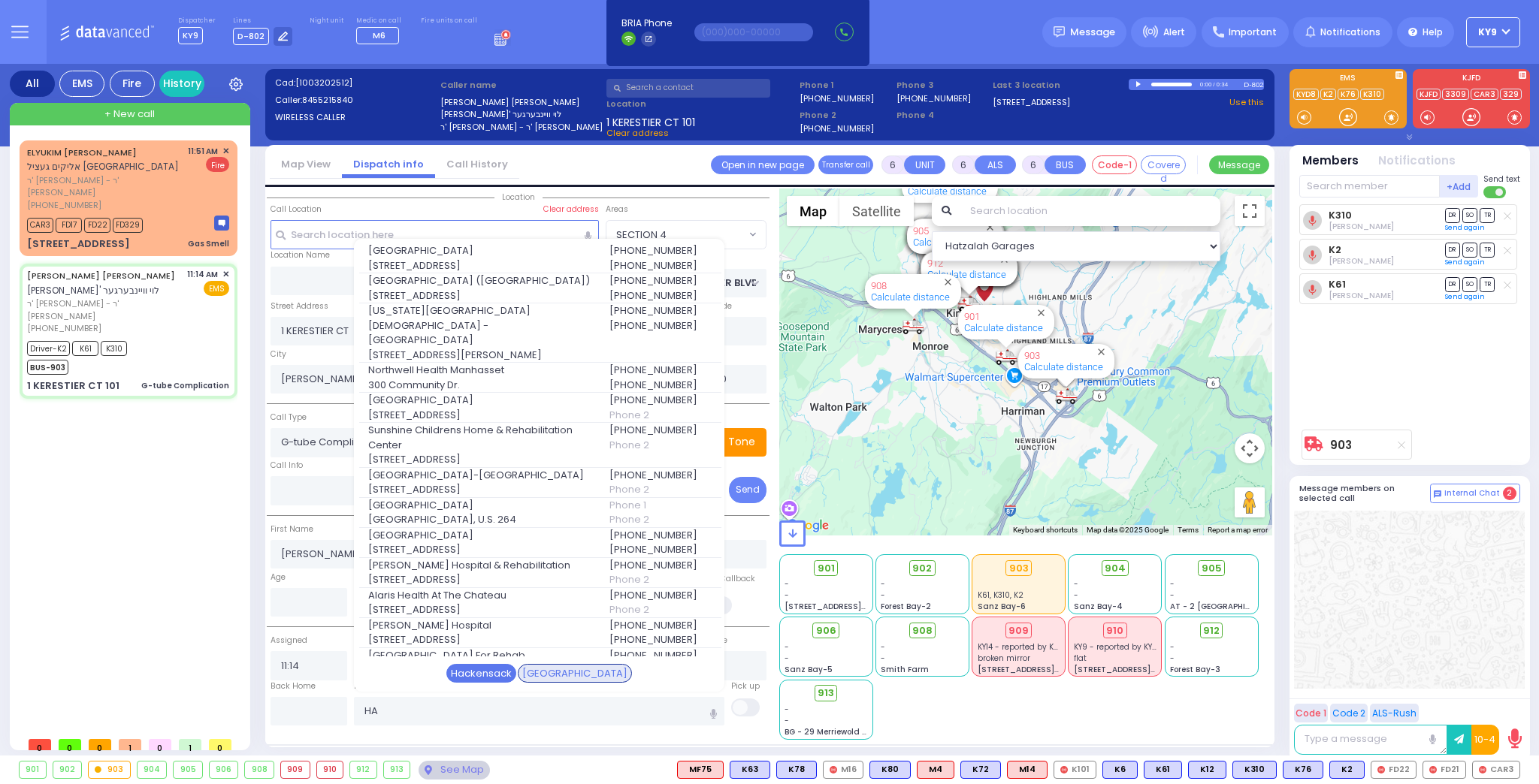
click at [499, 673] on div "Hackensack" at bounding box center [482, 673] width 70 height 20
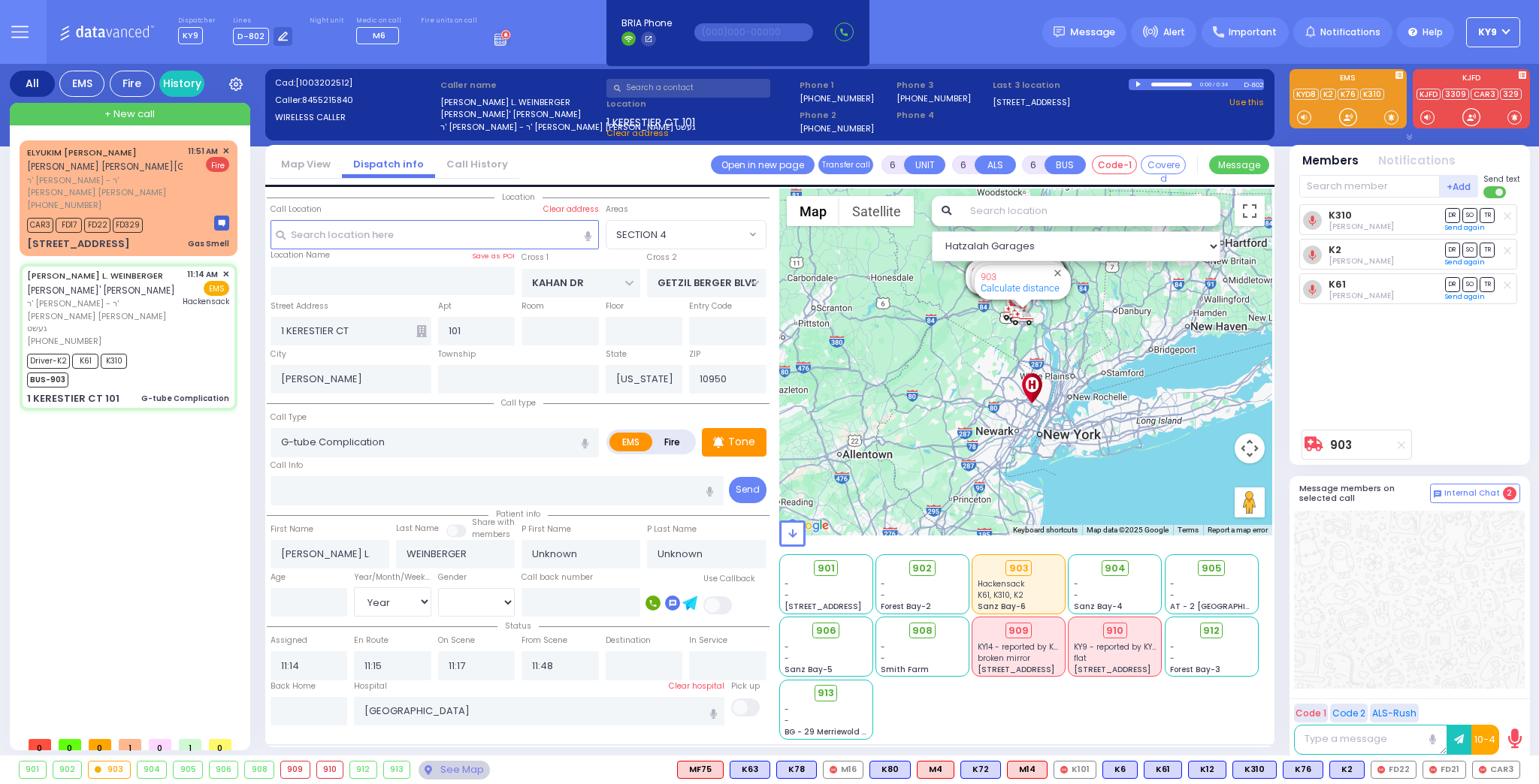
select select "SECTION 4"
select select "Year"
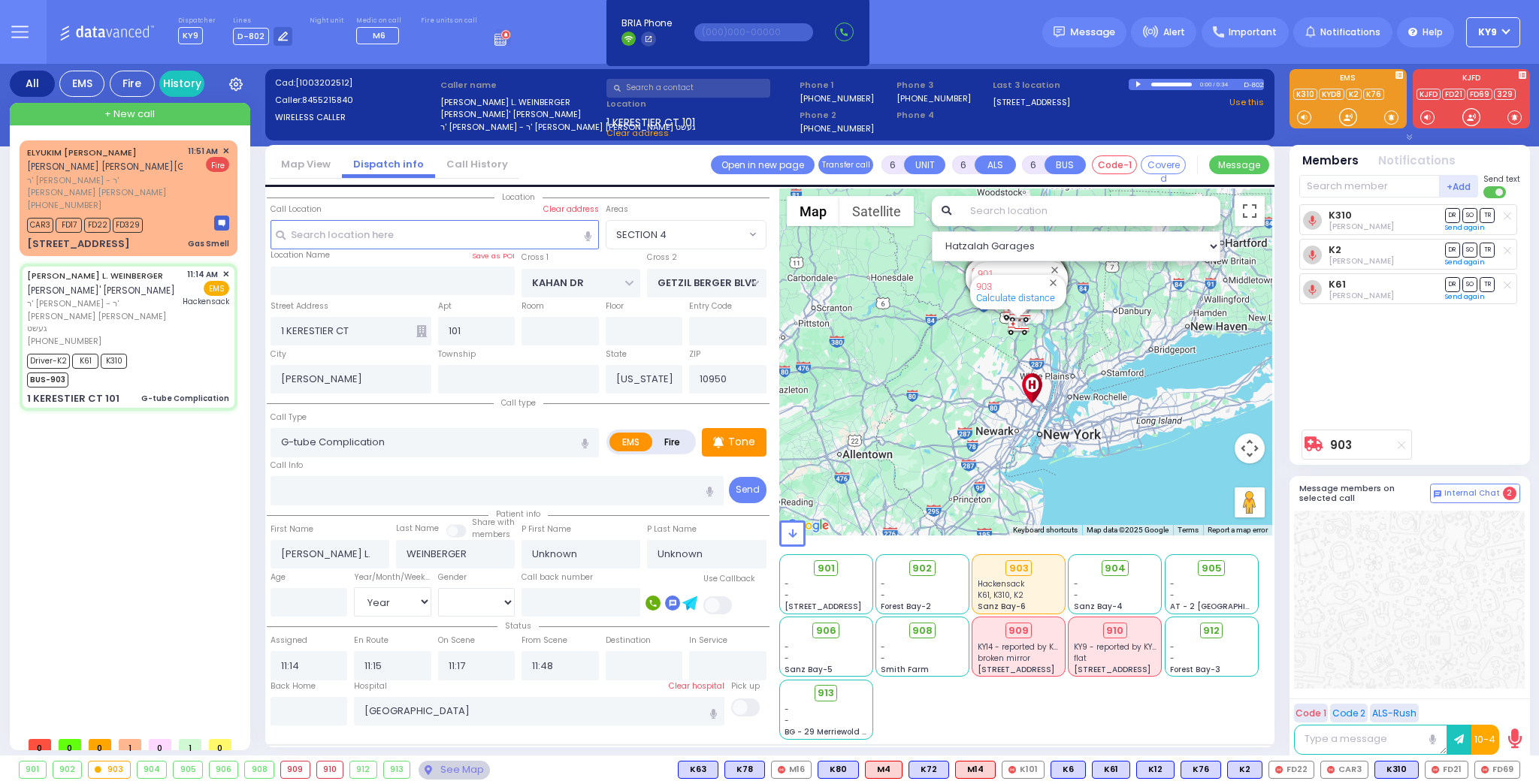
select select
radio input "true"
type input "Dovi"
type input "Weinberger"
type input "1"
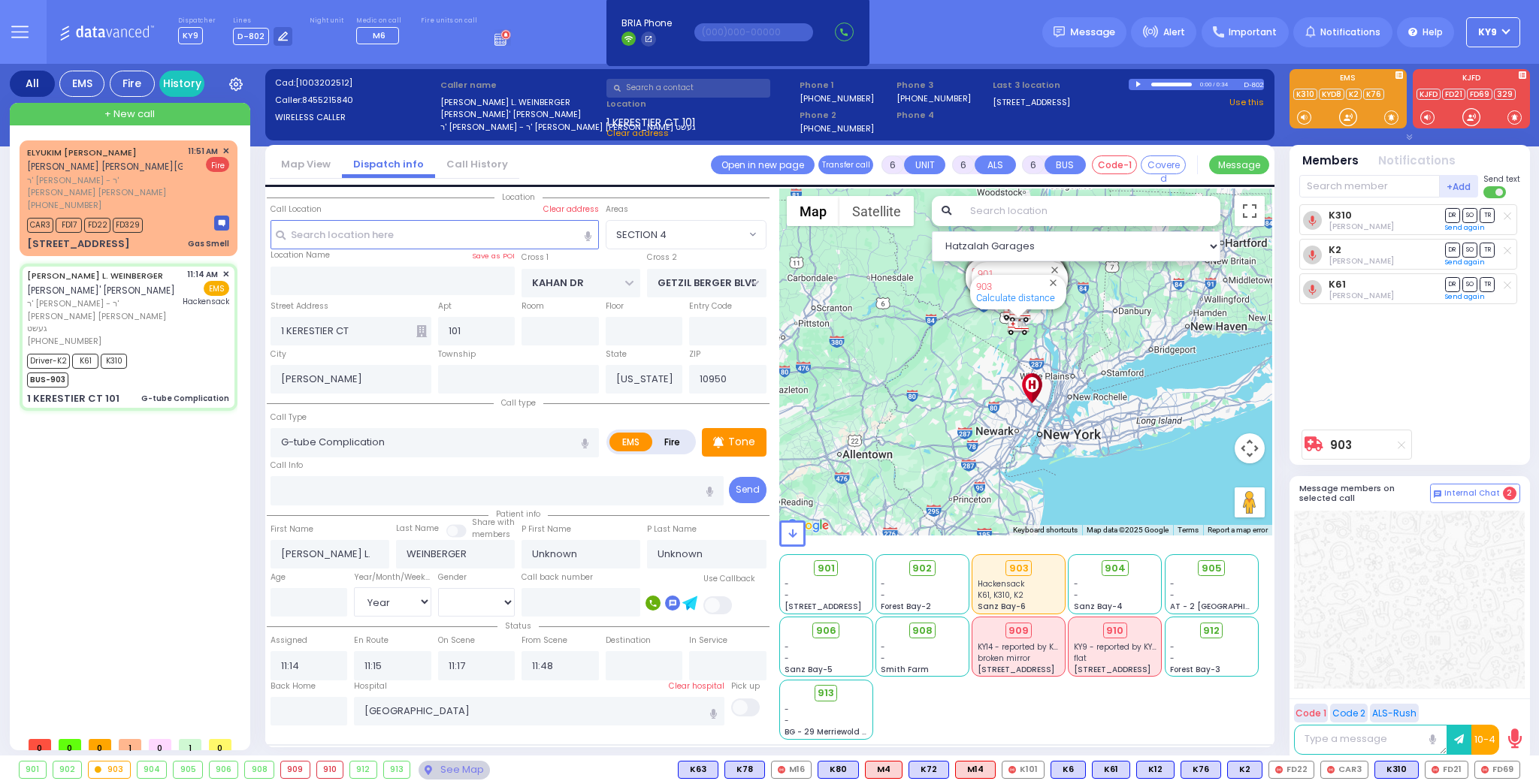
select select "Year"
select select "[DEMOGRAPHIC_DATA]"
select select "Hatzalah Garages"
select select "SECTION 4"
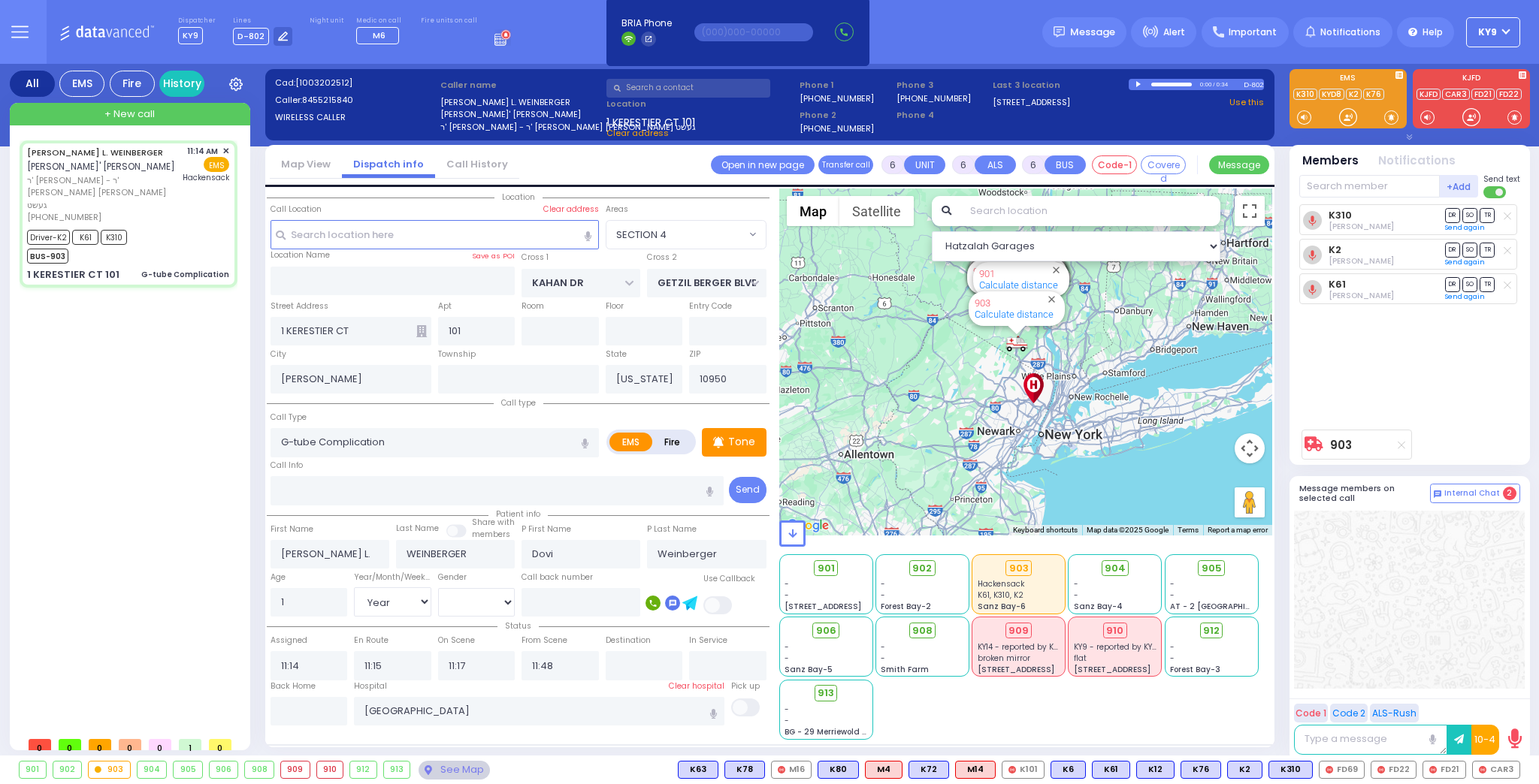
select select
radio input "true"
select select "Year"
select select "[DEMOGRAPHIC_DATA]"
select select "Hatzalah Garages"
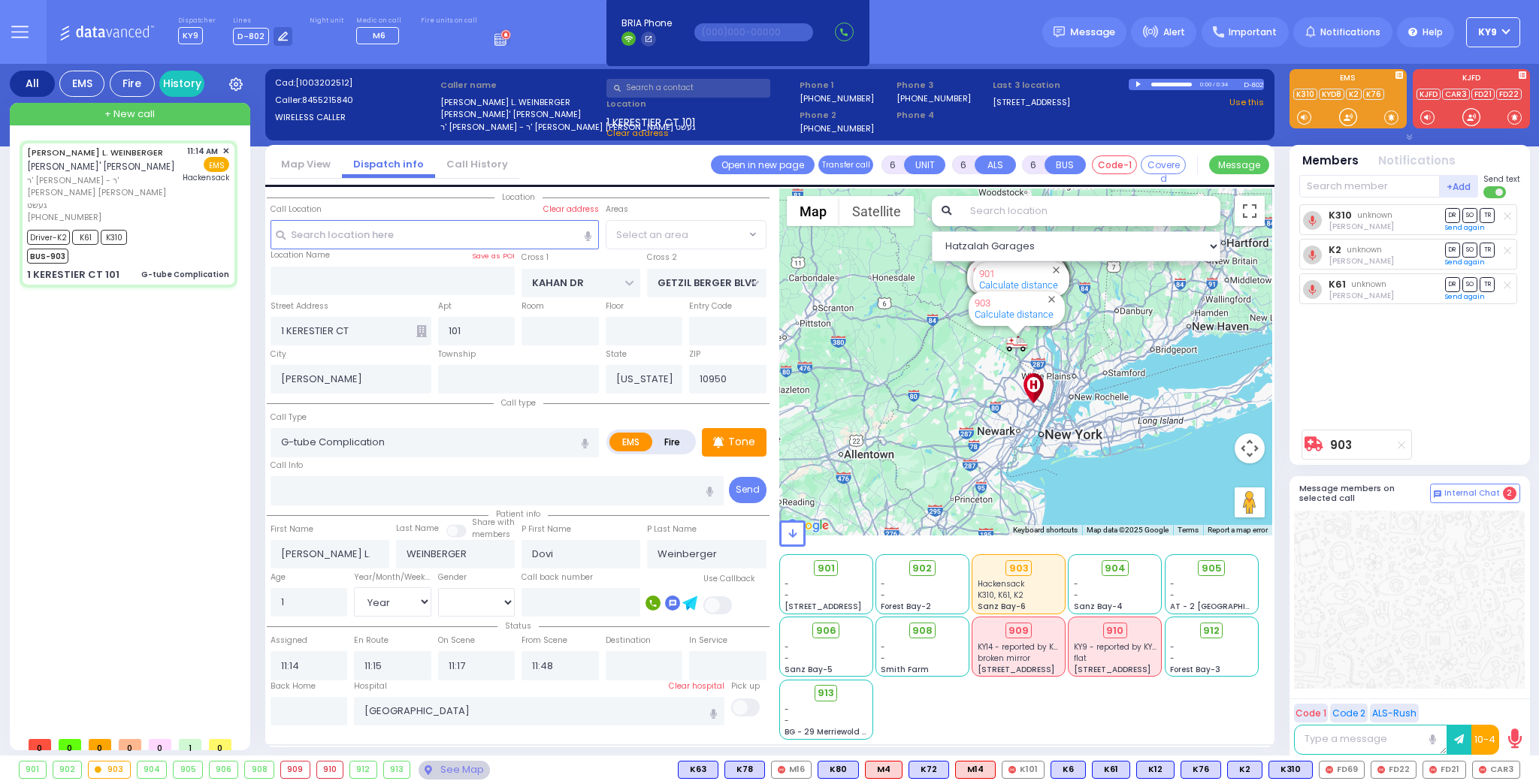
select select "SECTION 4"
select select
radio input "true"
select select "Year"
select select "[DEMOGRAPHIC_DATA]"
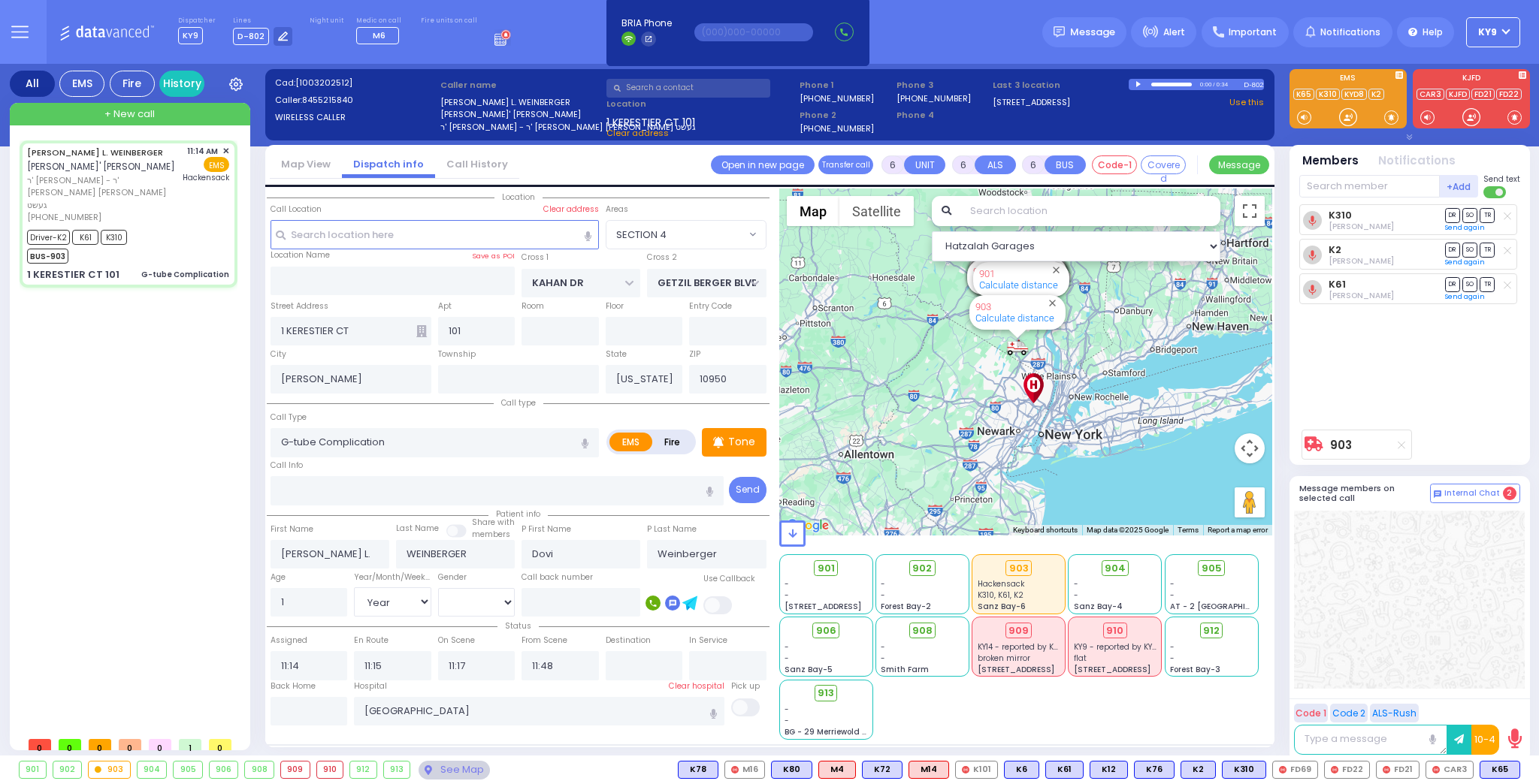
type input "11:44"
select select "Hatzalah Garages"
select select "SECTION 4"
